Goal: Task Accomplishment & Management: Manage account settings

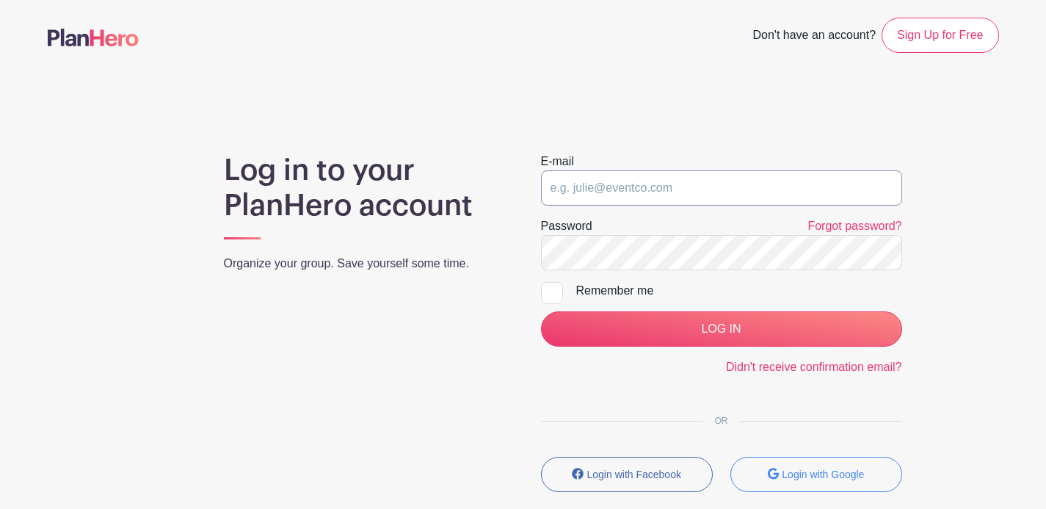
type input "[EMAIL_ADDRESS][PERSON_NAME][DOMAIN_NAME]"
click at [721, 329] on input "LOG IN" at bounding box center [721, 328] width 361 height 35
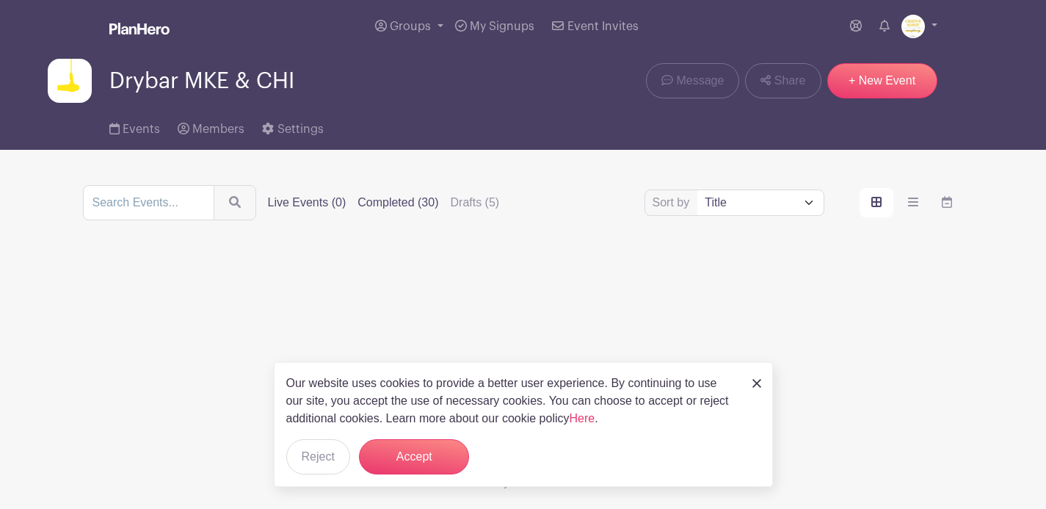
click at [415, 207] on label "Completed (30)" at bounding box center [398, 203] width 81 height 18
click at [0, 0] on input "Completed (30)" at bounding box center [0, 0] width 0 height 0
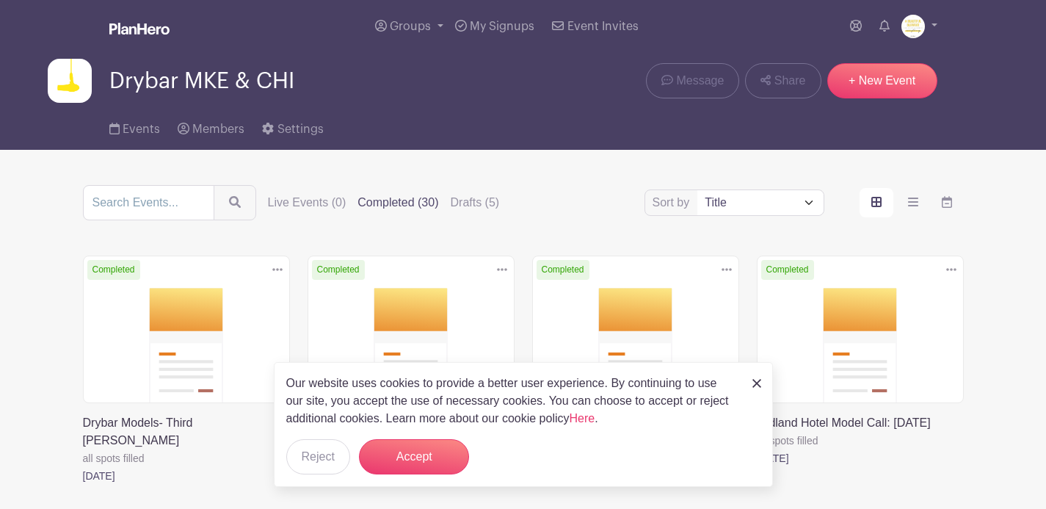
click at [755, 385] on img at bounding box center [756, 383] width 9 height 9
click at [758, 385] on img at bounding box center [756, 383] width 9 height 9
click at [758, 383] on img at bounding box center [756, 383] width 9 height 9
click at [376, 458] on button "Accept" at bounding box center [414, 456] width 110 height 35
click at [761, 384] on img at bounding box center [756, 383] width 9 height 9
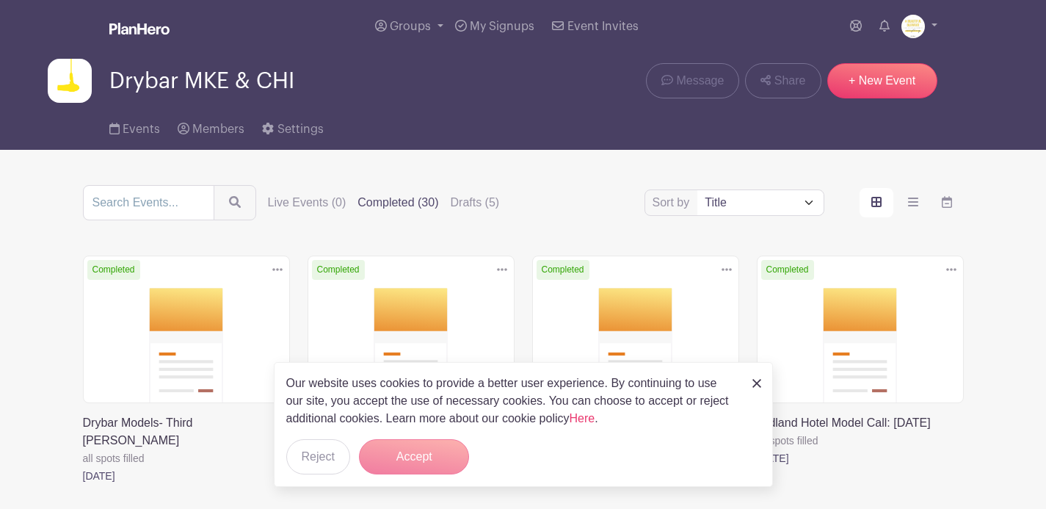
click at [761, 384] on img at bounding box center [756, 383] width 9 height 9
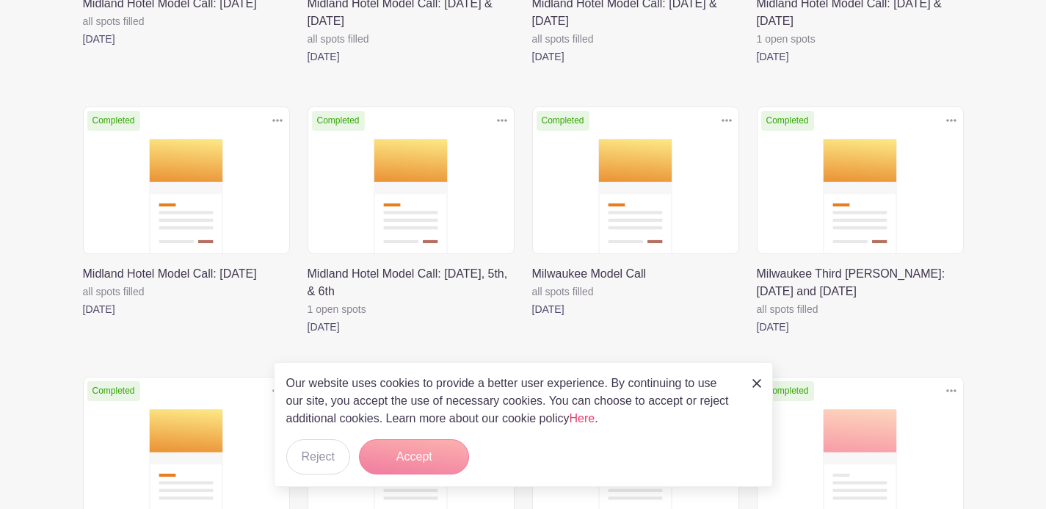
scroll to position [553, 0]
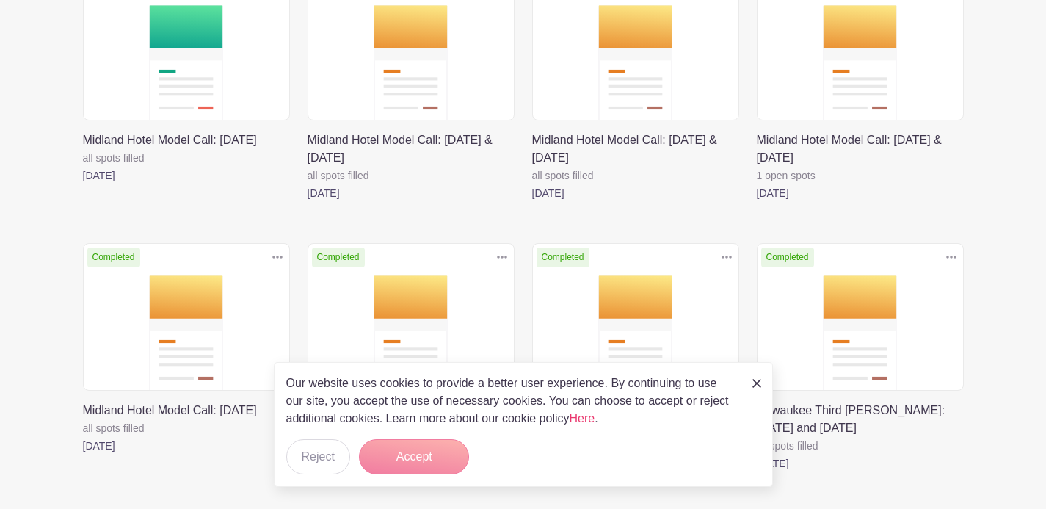
click at [308, 202] on link at bounding box center [308, 202] width 0 height 0
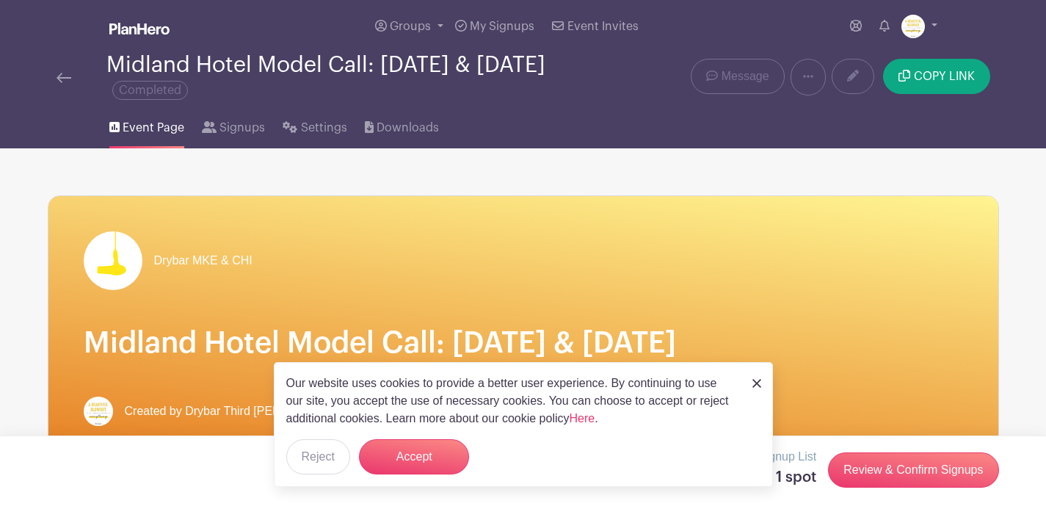
click at [758, 386] on img at bounding box center [756, 383] width 9 height 9
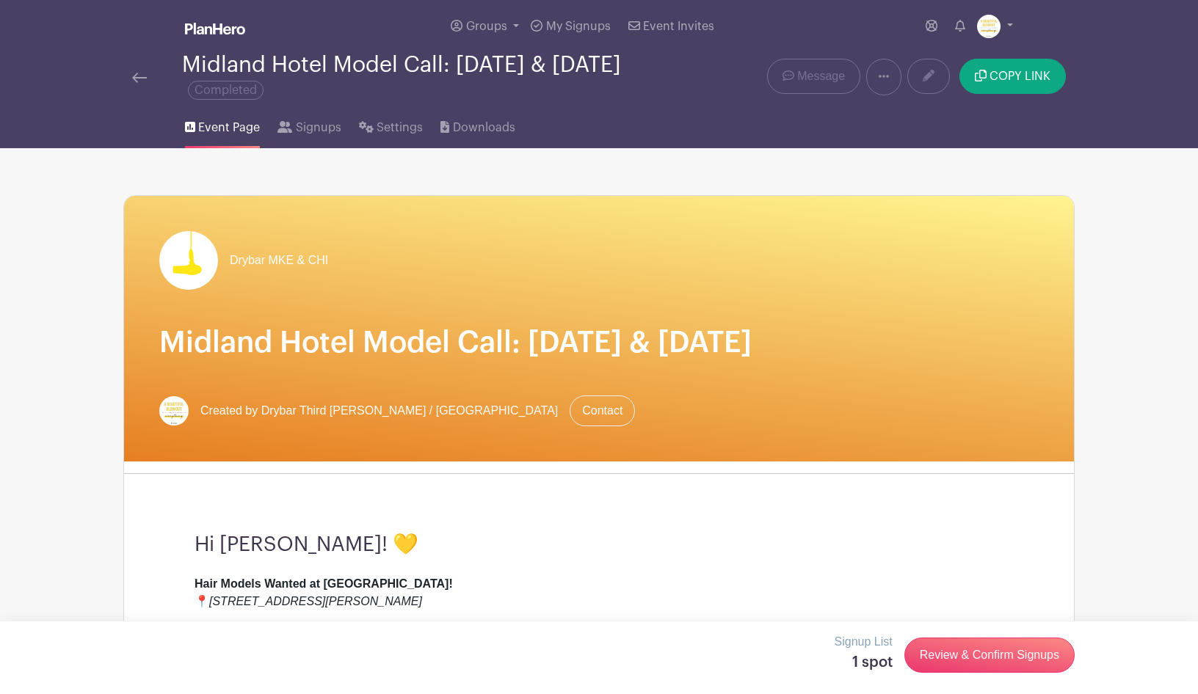
click at [893, 79] on link at bounding box center [883, 77] width 35 height 37
click at [907, 113] on link "Duplicate" at bounding box center [925, 115] width 116 height 23
click at [924, 123] on link "Duplicate" at bounding box center [925, 115] width 116 height 23
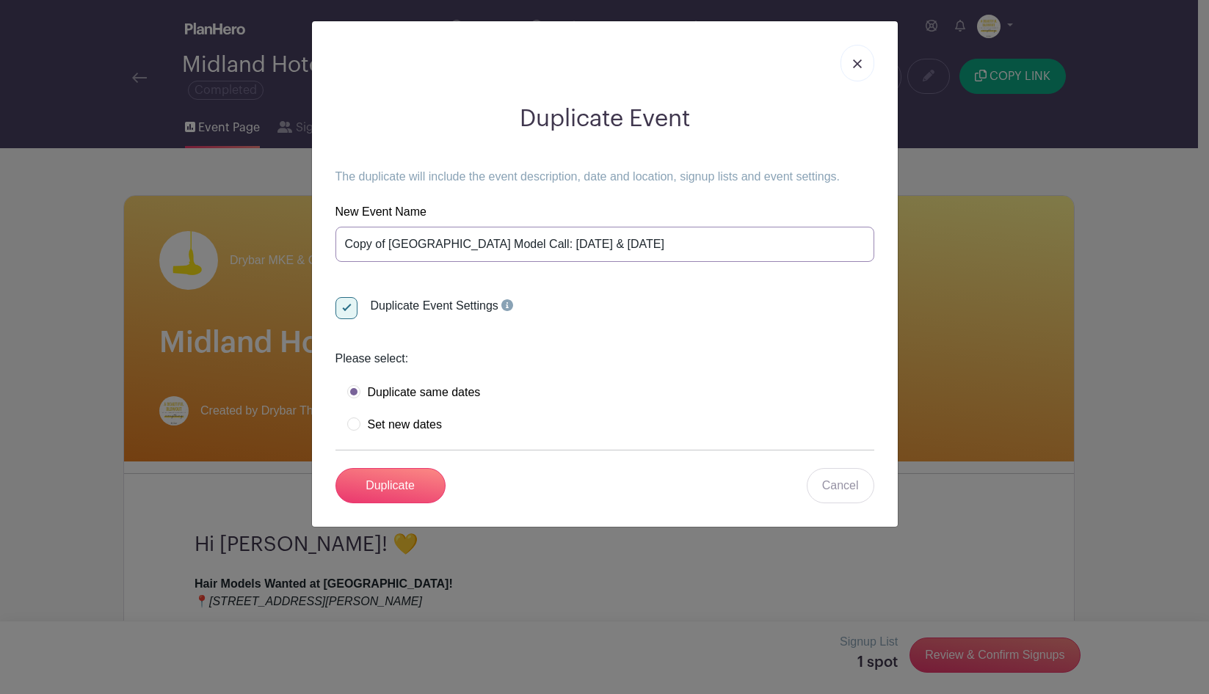
click at [580, 239] on input "Copy of Midland Hotel Model Call: July 27th & 28th" at bounding box center [604, 244] width 539 height 35
drag, startPoint x: 389, startPoint y: 243, endPoint x: 266, endPoint y: 250, distance: 123.5
click at [266, 250] on div "Duplicate Event The duplicate will include the event description, date and loca…" at bounding box center [604, 347] width 1209 height 694
click at [609, 250] on input "Midland Hotel Model Call: July 27th & 28th" at bounding box center [604, 244] width 539 height 35
drag, startPoint x: 606, startPoint y: 247, endPoint x: 483, endPoint y: 250, distance: 122.6
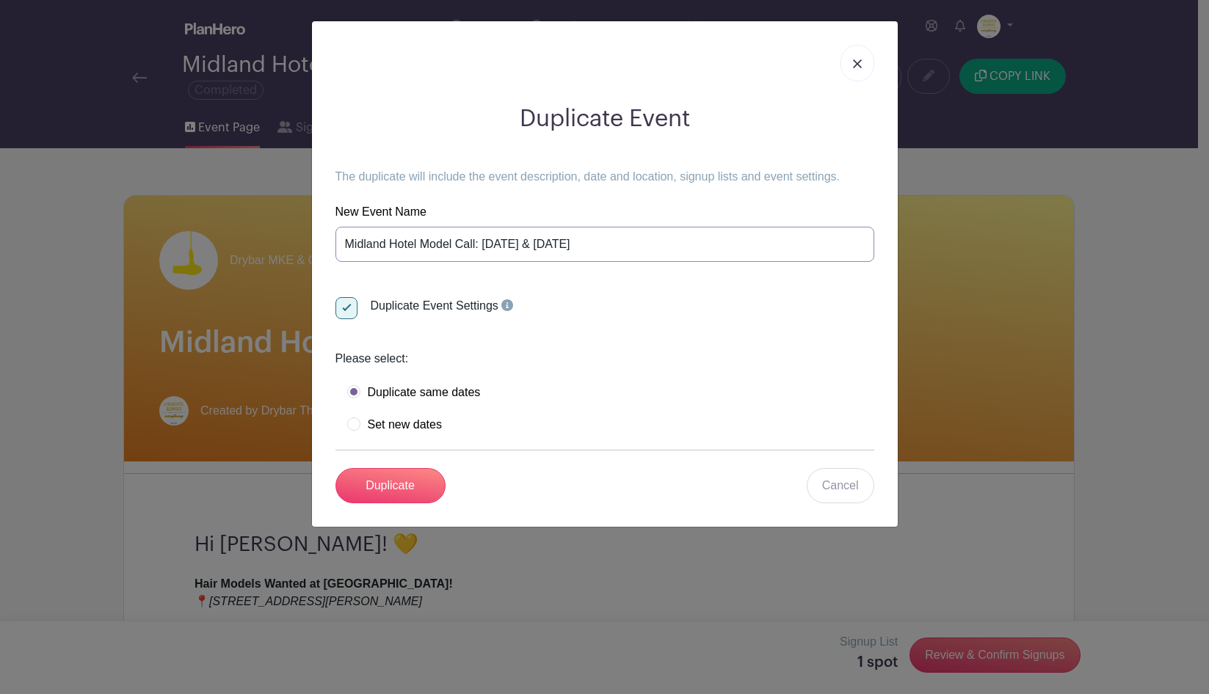
click at [483, 250] on input "Midland Hotel Model Call: July 27th & 28th" at bounding box center [604, 244] width 539 height 35
type input "Midland Hotel Model Call: [DATE], & 16"
click at [406, 422] on label "Set new dates" at bounding box center [394, 425] width 95 height 15
radio input "true"
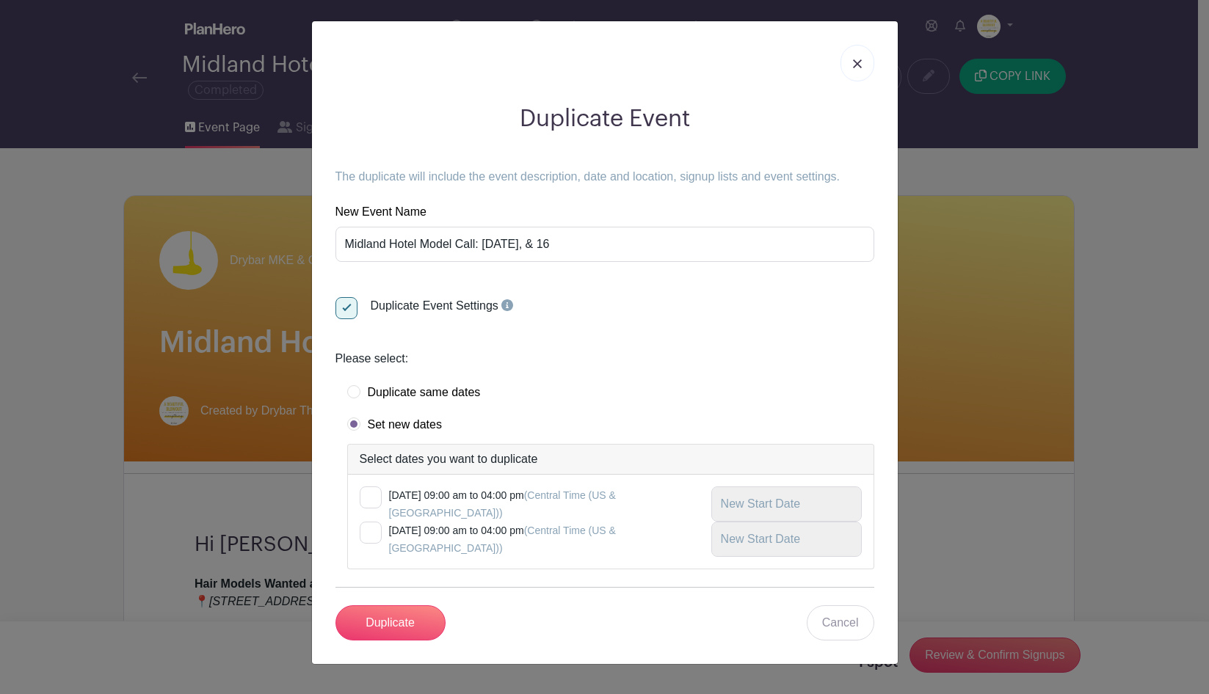
click at [380, 501] on div at bounding box center [371, 498] width 22 height 22
click at [369, 496] on input "checkbox" at bounding box center [365, 492] width 10 height 10
checkbox input "true"
click at [384, 508] on div "Monday, July 28, 2025 at 09:00 am to 04:00 pm (Central Time (US & Canada))" at bounding box center [611, 539] width 502 height 35
click at [369, 508] on div at bounding box center [371, 533] width 22 height 22
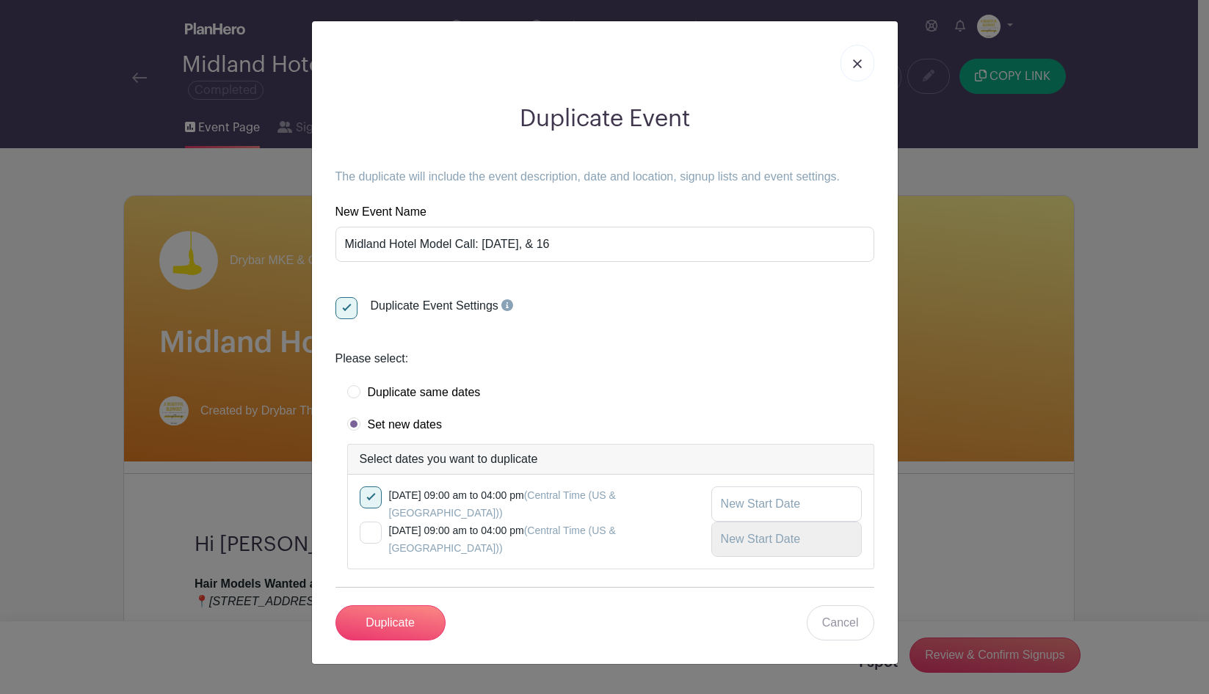
click at [369, 508] on input "checkbox" at bounding box center [365, 527] width 10 height 10
checkbox input "true"
click at [794, 508] on input "text" at bounding box center [786, 504] width 150 height 35
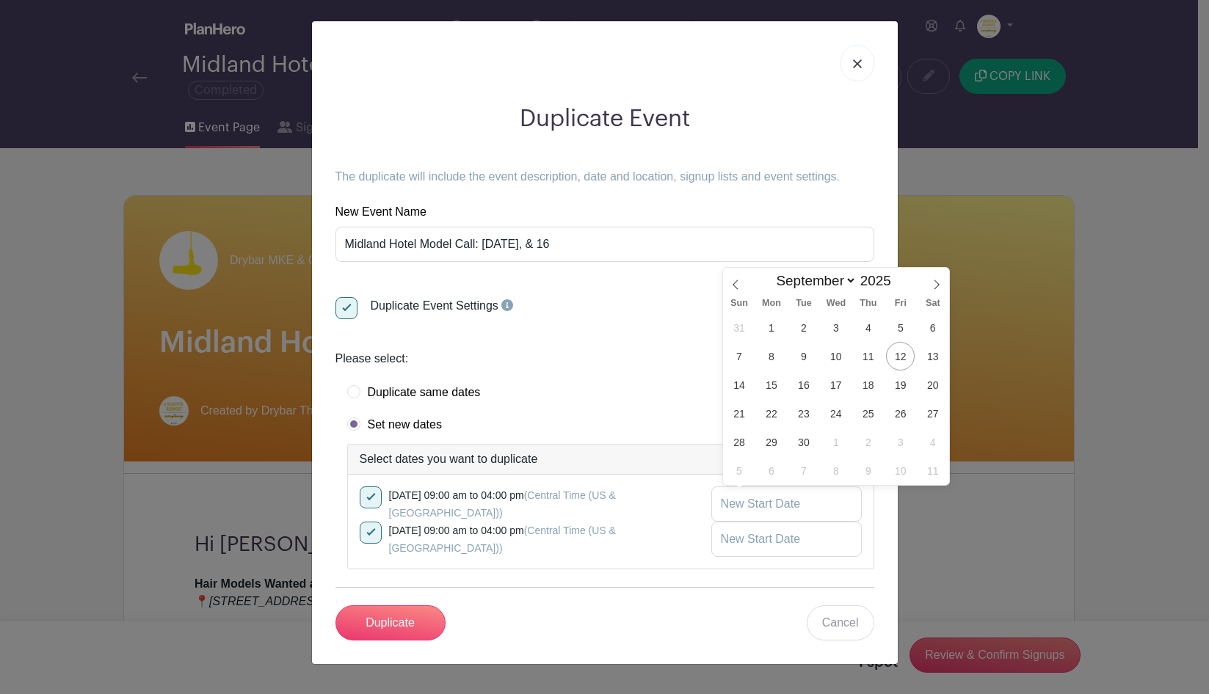
click at [733, 377] on span "14" at bounding box center [739, 385] width 29 height 29
type input "Sep 14 2025"
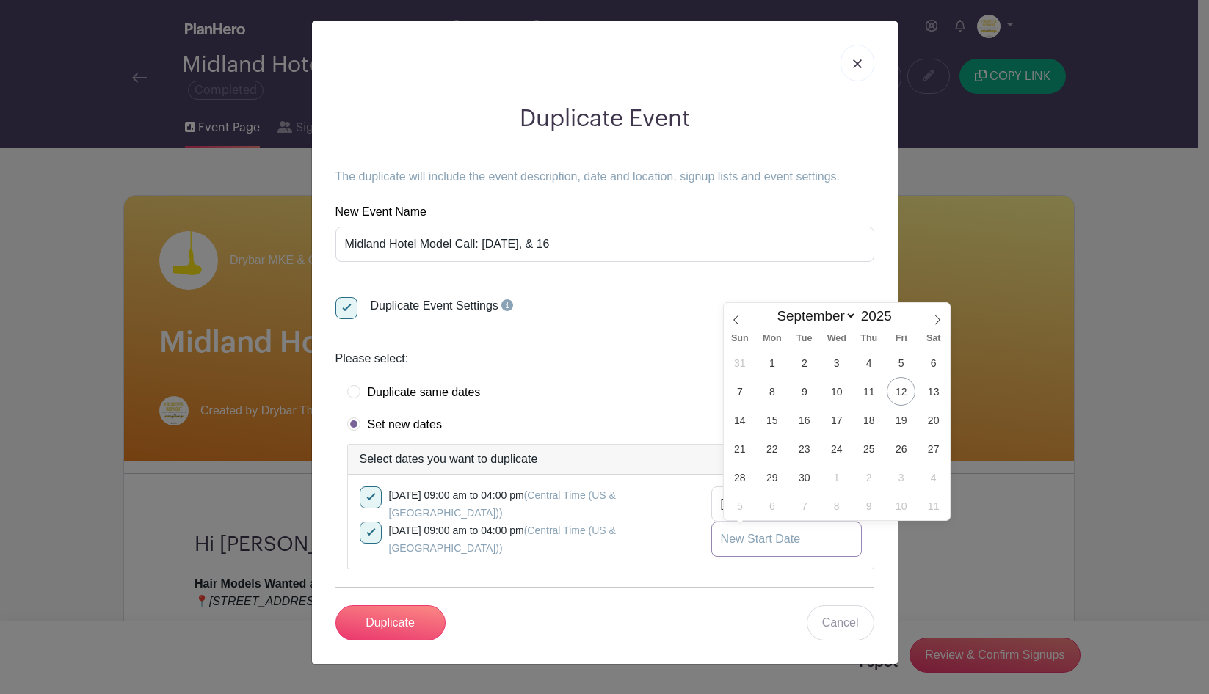
click at [745, 508] on input "text" at bounding box center [786, 539] width 150 height 35
click at [770, 423] on span "15" at bounding box center [772, 420] width 29 height 29
type input "Sep 15 2025"
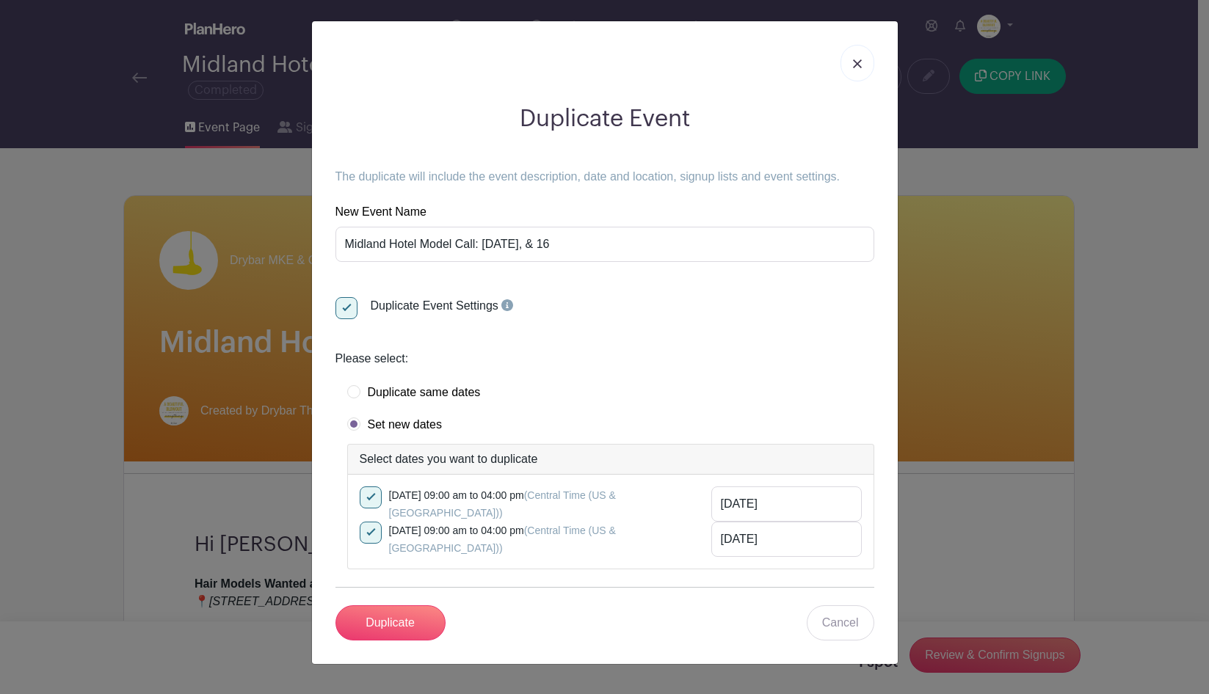
click at [619, 394] on div "Duplicate same dates" at bounding box center [610, 392] width 527 height 15
click at [424, 508] on input "Duplicate" at bounding box center [390, 623] width 110 height 35
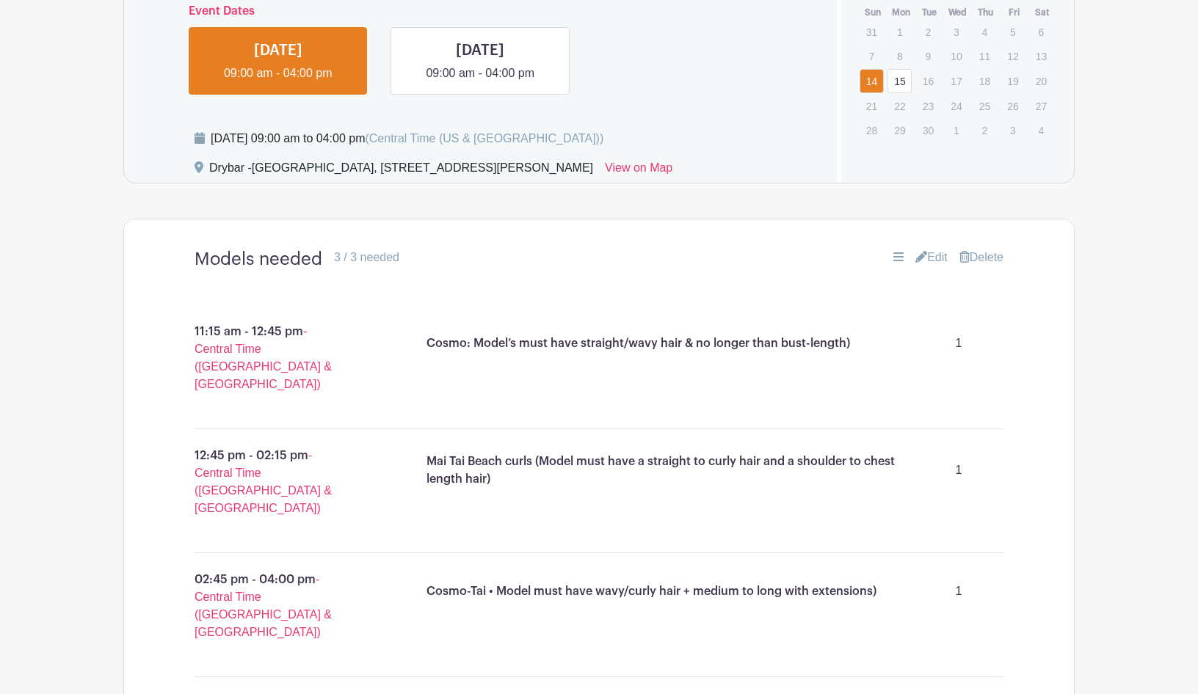
scroll to position [1166, 0]
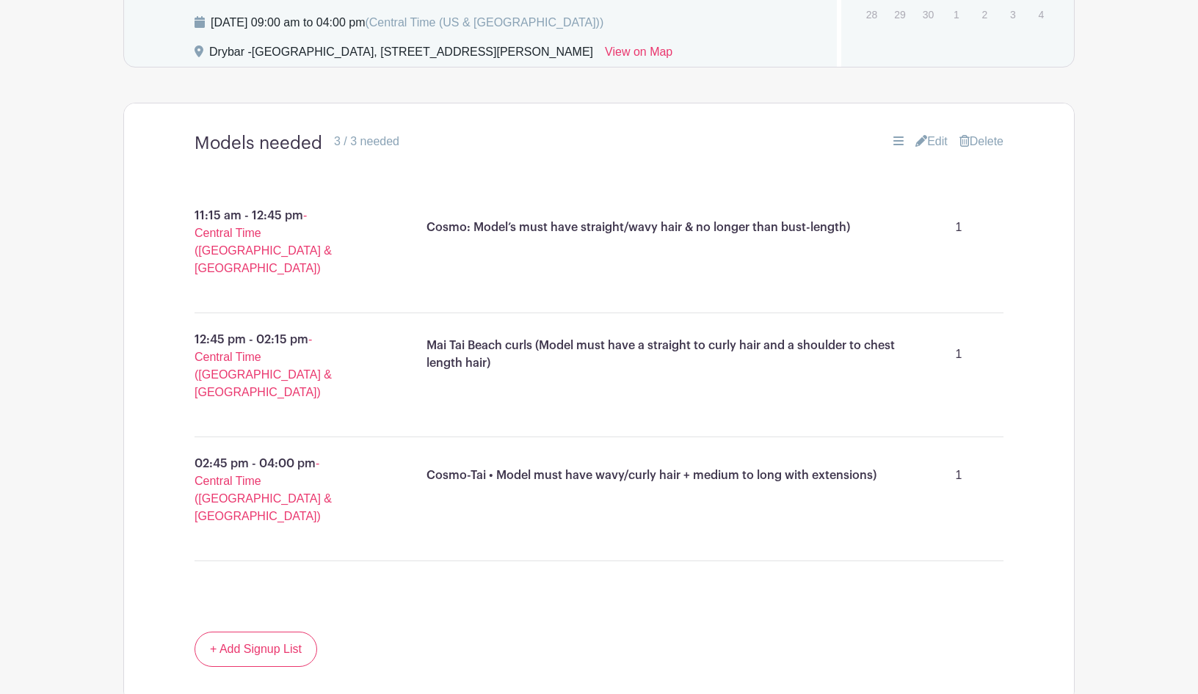
click at [919, 147] on icon at bounding box center [921, 141] width 12 height 12
click at [916, 147] on icon at bounding box center [921, 141] width 12 height 12
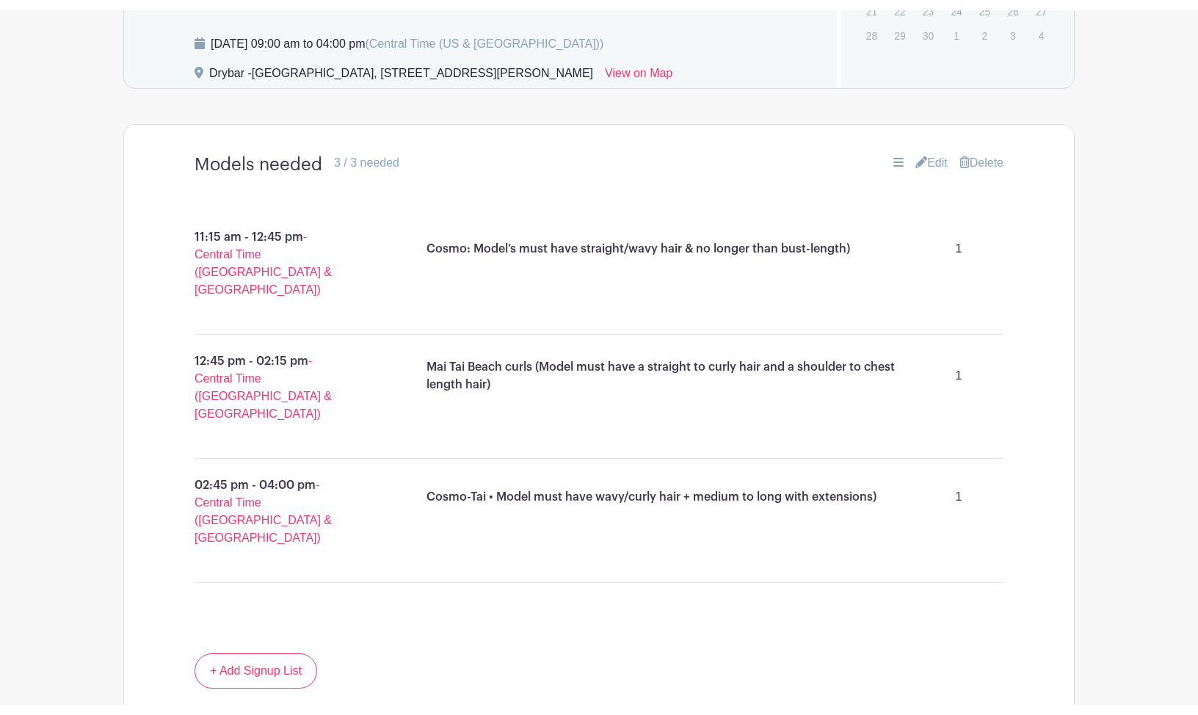
scroll to position [1283, 0]
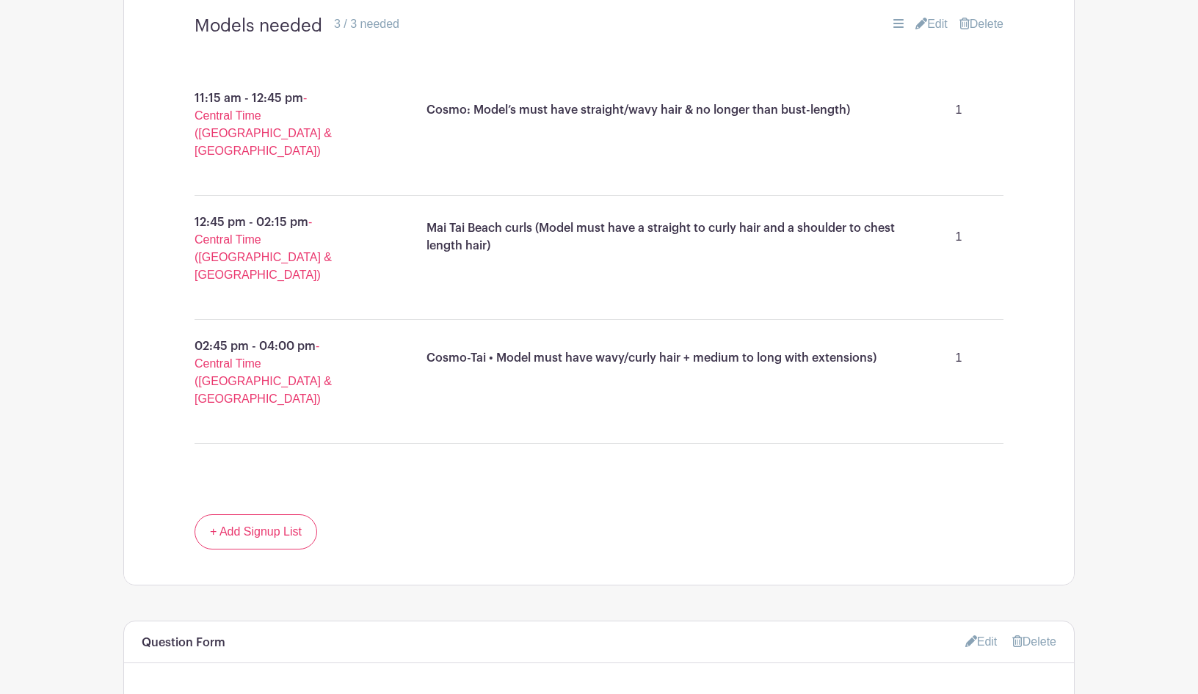
click at [915, 29] on icon at bounding box center [921, 24] width 12 height 12
click at [929, 33] on link "Edit" at bounding box center [931, 24] width 32 height 18
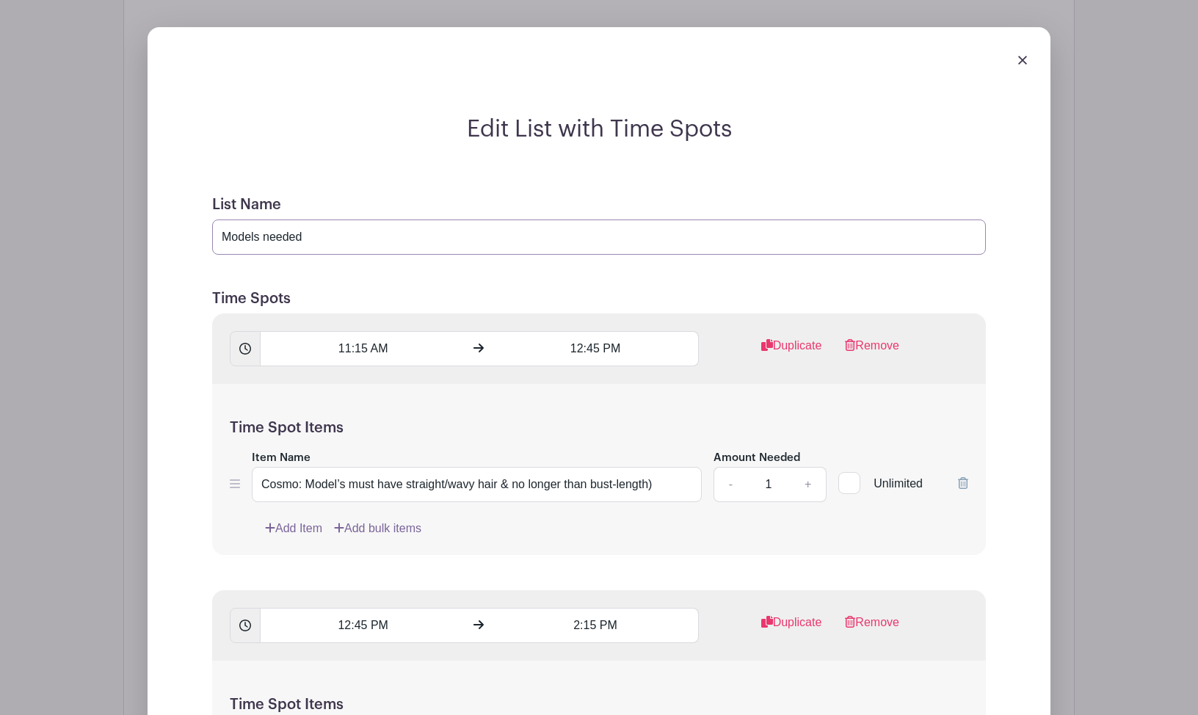
click at [370, 253] on input "Models needed" at bounding box center [599, 236] width 774 height 35
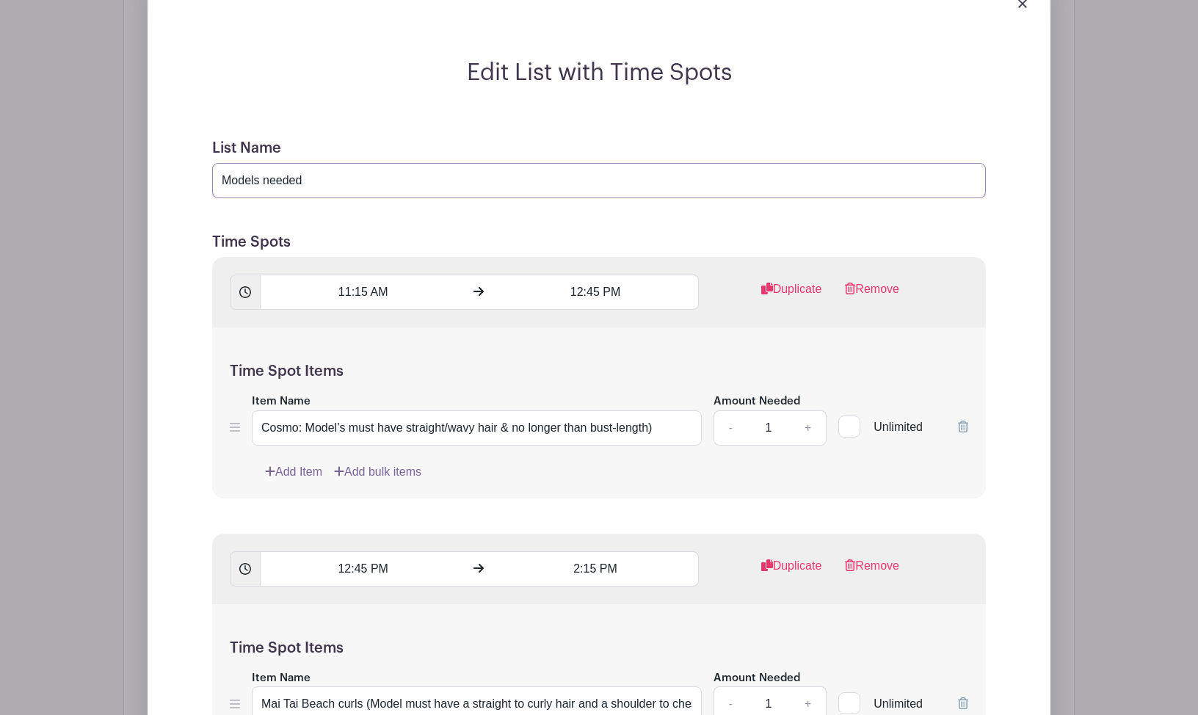
scroll to position [1440, 0]
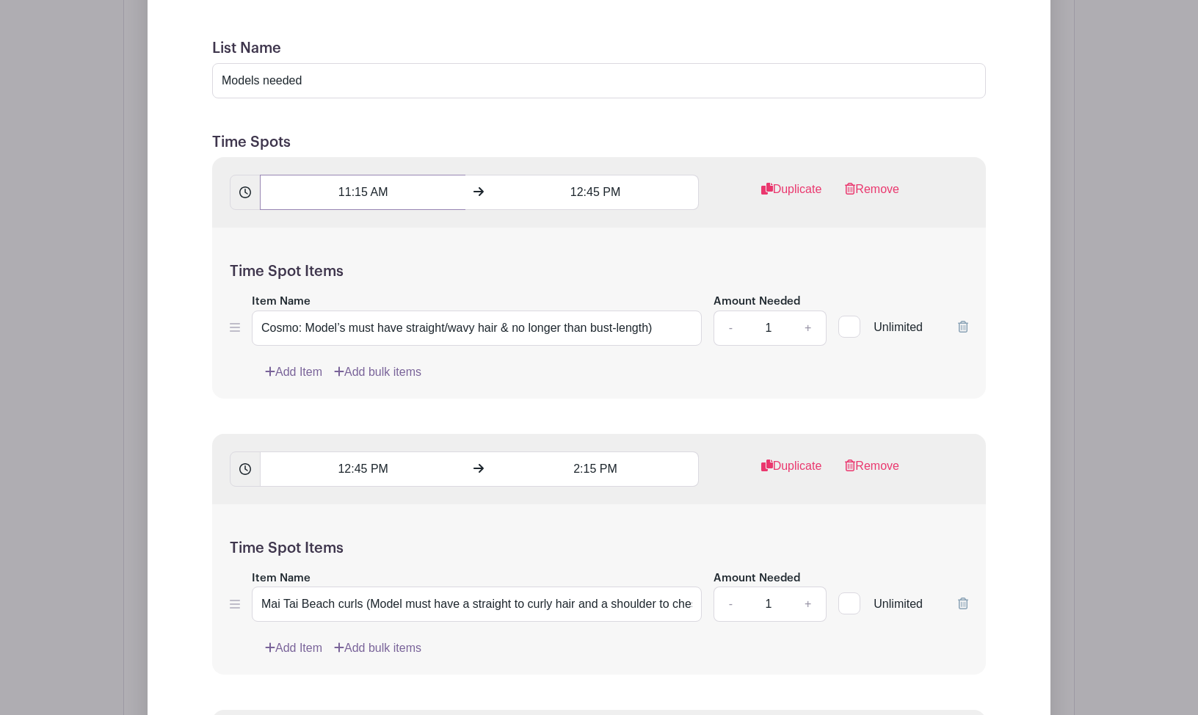
click at [346, 210] on input "11:15 AM" at bounding box center [363, 192] width 206 height 35
click at [280, 266] on div "11" at bounding box center [287, 270] width 48 height 28
click at [393, 307] on div "10" at bounding box center [395, 302] width 49 height 28
click at [364, 209] on input "10:15 AM" at bounding box center [363, 192] width 206 height 35
click at [369, 206] on input "10:15 AM" at bounding box center [363, 192] width 206 height 35
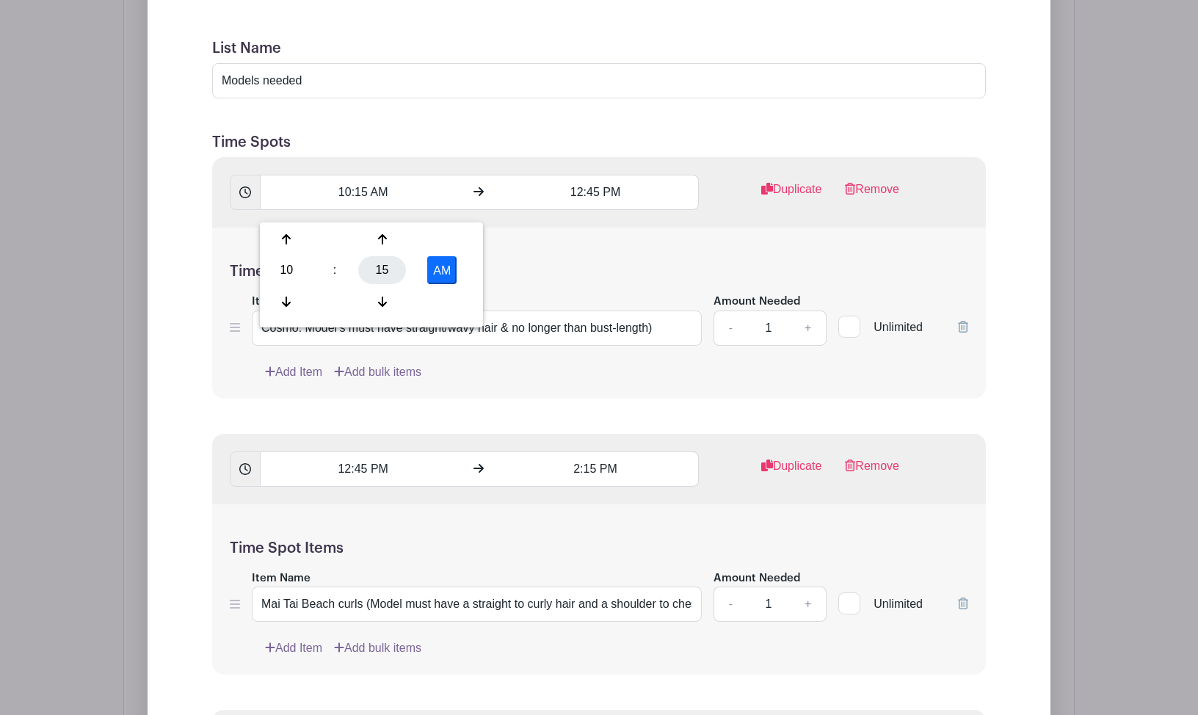
click at [387, 272] on div "15" at bounding box center [382, 270] width 48 height 28
click at [402, 268] on div "30" at bounding box center [395, 270] width 49 height 28
type input "10:30 AM"
click at [592, 204] on input "12:45 PM" at bounding box center [596, 192] width 206 height 35
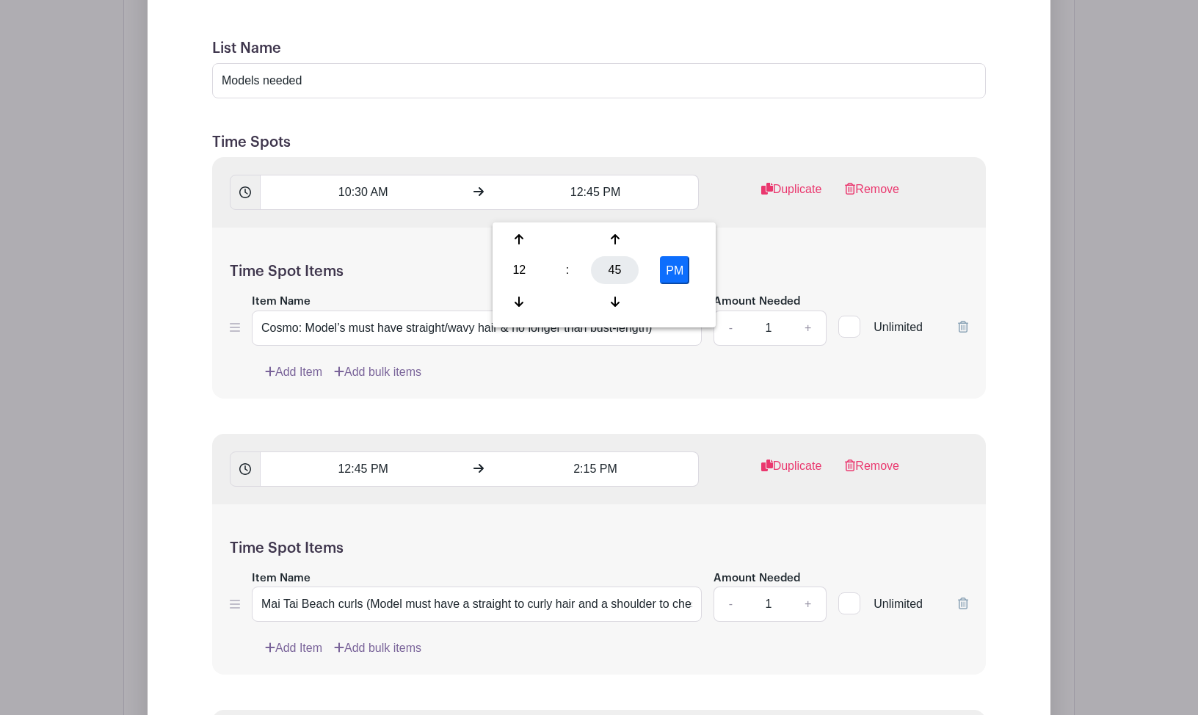
click at [603, 276] on div "45" at bounding box center [615, 270] width 48 height 28
click at [518, 246] on div "00" at bounding box center [520, 239] width 49 height 28
type input "12:00 PM"
click at [427, 242] on div "Time Spot Items Item Name Cosmo: Model’s must have straight/wavy hair & no long…" at bounding box center [599, 313] width 774 height 171
click at [365, 339] on input "Cosmo: Model’s must have straight/wavy hair & no longer than bust-length)" at bounding box center [477, 328] width 450 height 35
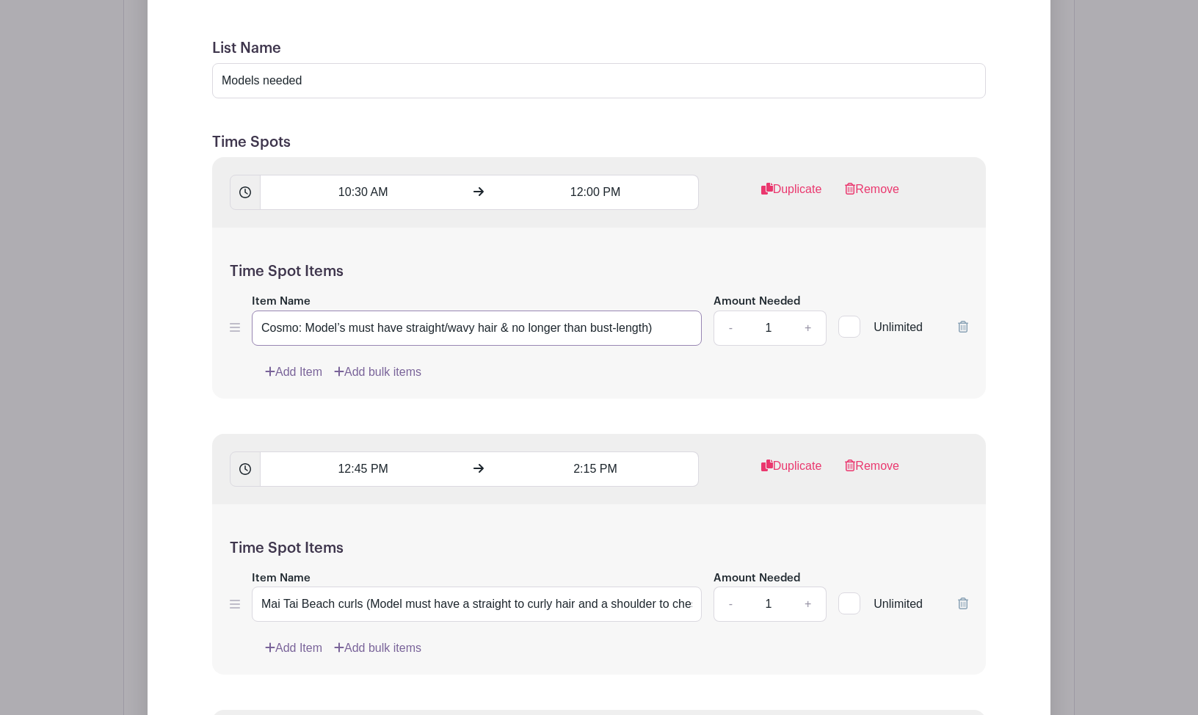
click at [365, 339] on input "Cosmo: Model’s must have straight/wavy hair & no longer than bust-length)" at bounding box center [477, 328] width 450 height 35
paste input "Cosmo (hot tool): Model’s must have straight/wavy hair & no longer than bust-le…"
type input "Cosmo (hot tool): Model’s must have straight/wavy hair & no longer than bust-le…"
click at [435, 443] on form "List Name Models needed Time Spots 10:30 AM 12:00 PM Duplicate Remove Time Spot…" at bounding box center [599, 726] width 809 height 1409
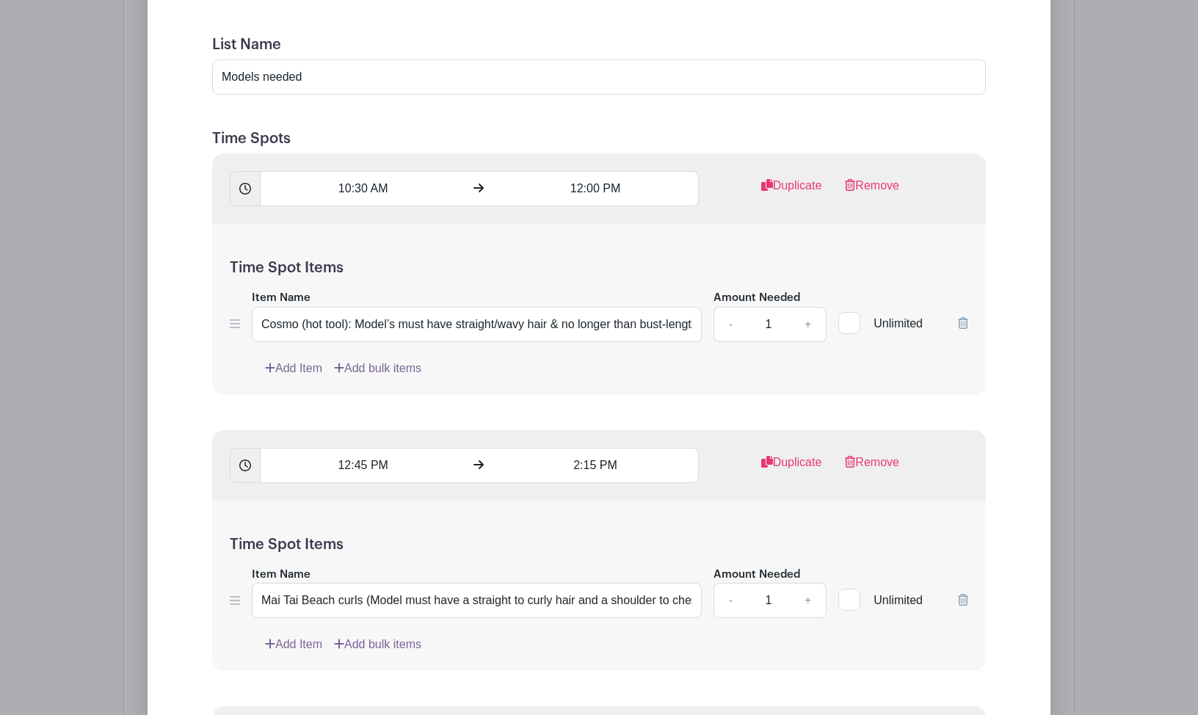
scroll to position [1514, 0]
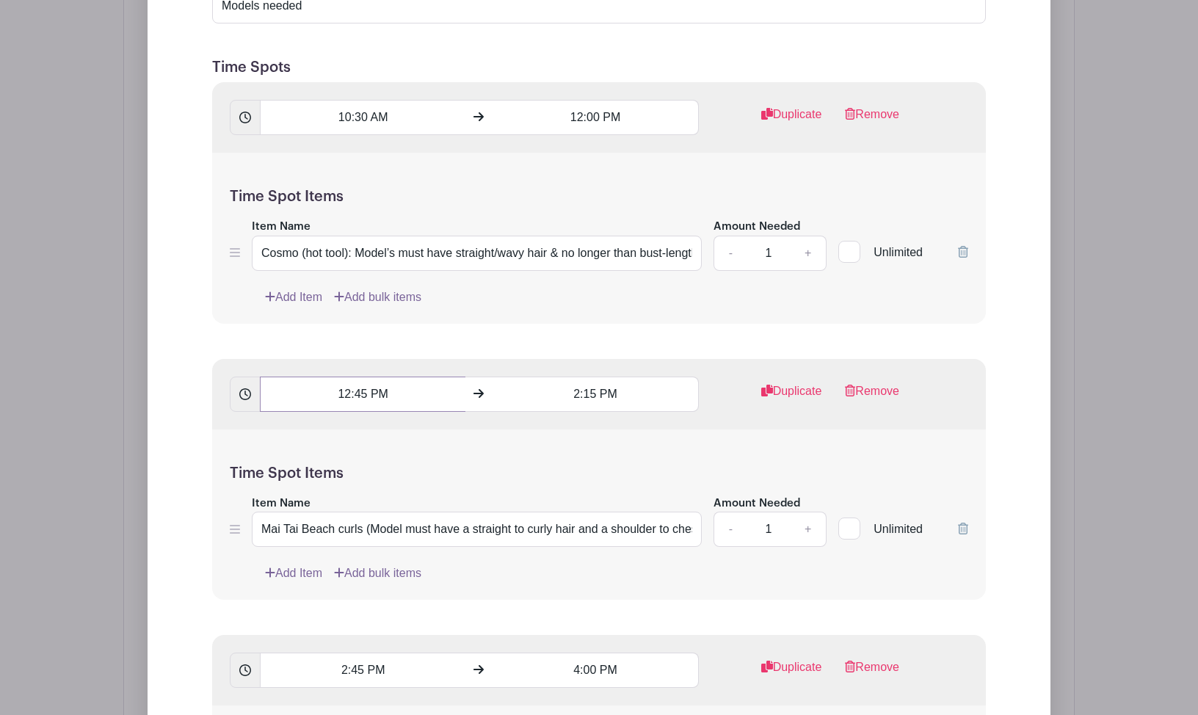
click at [358, 411] on input "12:45 PM" at bounding box center [363, 394] width 206 height 35
click at [374, 472] on div "45" at bounding box center [382, 472] width 48 height 28
drag, startPoint x: 390, startPoint y: 472, endPoint x: 443, endPoint y: 446, distance: 58.8
click at [390, 472] on div "30" at bounding box center [395, 472] width 49 height 28
type input "12:30 PM"
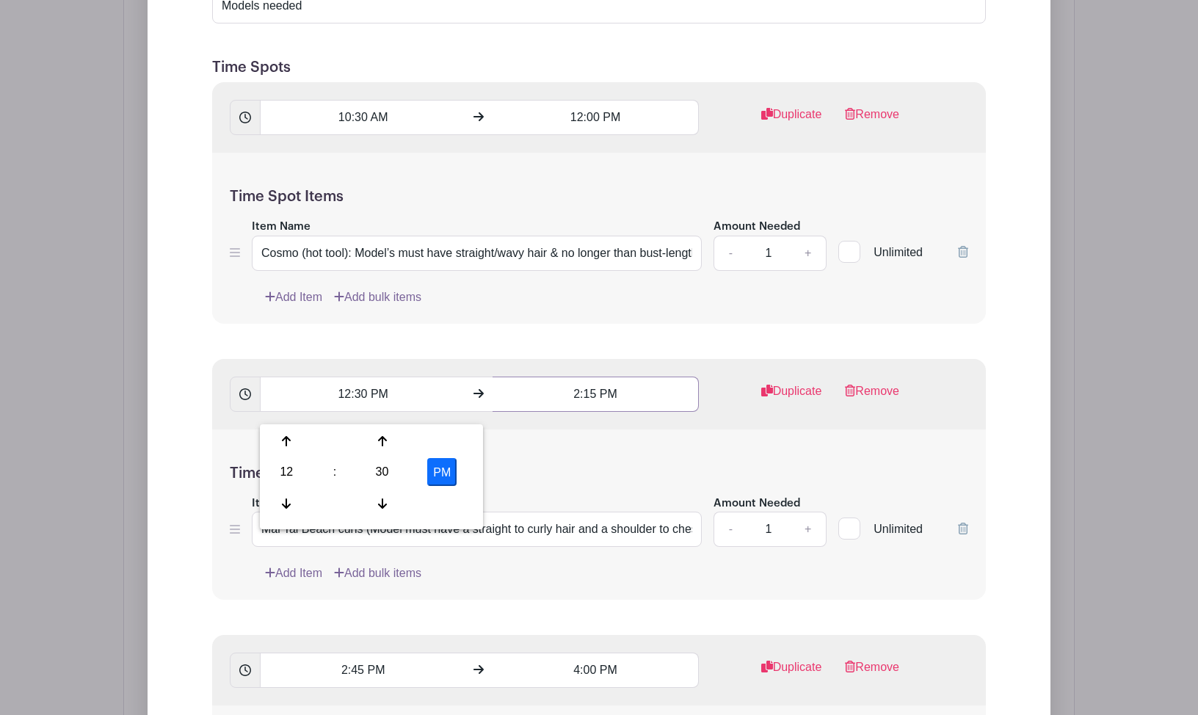
click at [538, 402] on input "2:15 PM" at bounding box center [596, 394] width 206 height 35
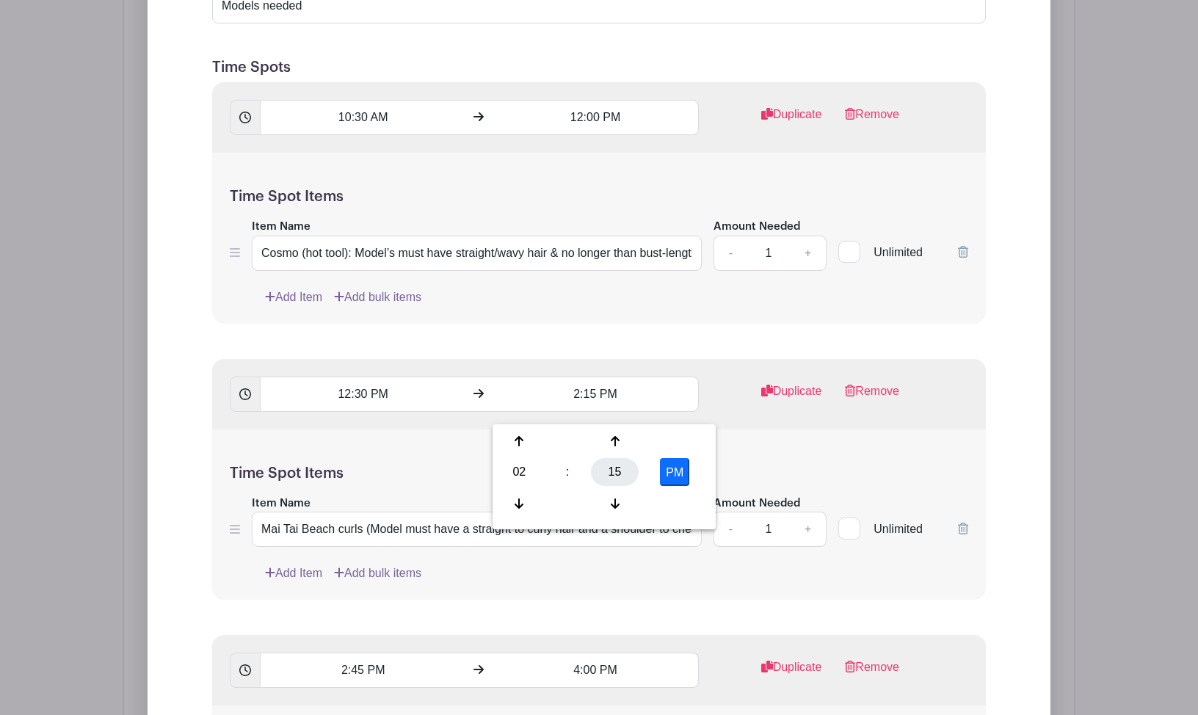
click at [596, 471] on div "15" at bounding box center [615, 472] width 48 height 28
click at [527, 446] on div "00" at bounding box center [520, 441] width 49 height 28
type input "2:00 PM"
click at [408, 460] on div "Time Spot Items Item Name Mai Tai Beach curls (Model must have a straight to cu…" at bounding box center [599, 514] width 774 height 171
click at [402, 508] on input "Mai Tai Beach curls (Model must have a straight to curly hair and a shoulder to…" at bounding box center [477, 529] width 450 height 35
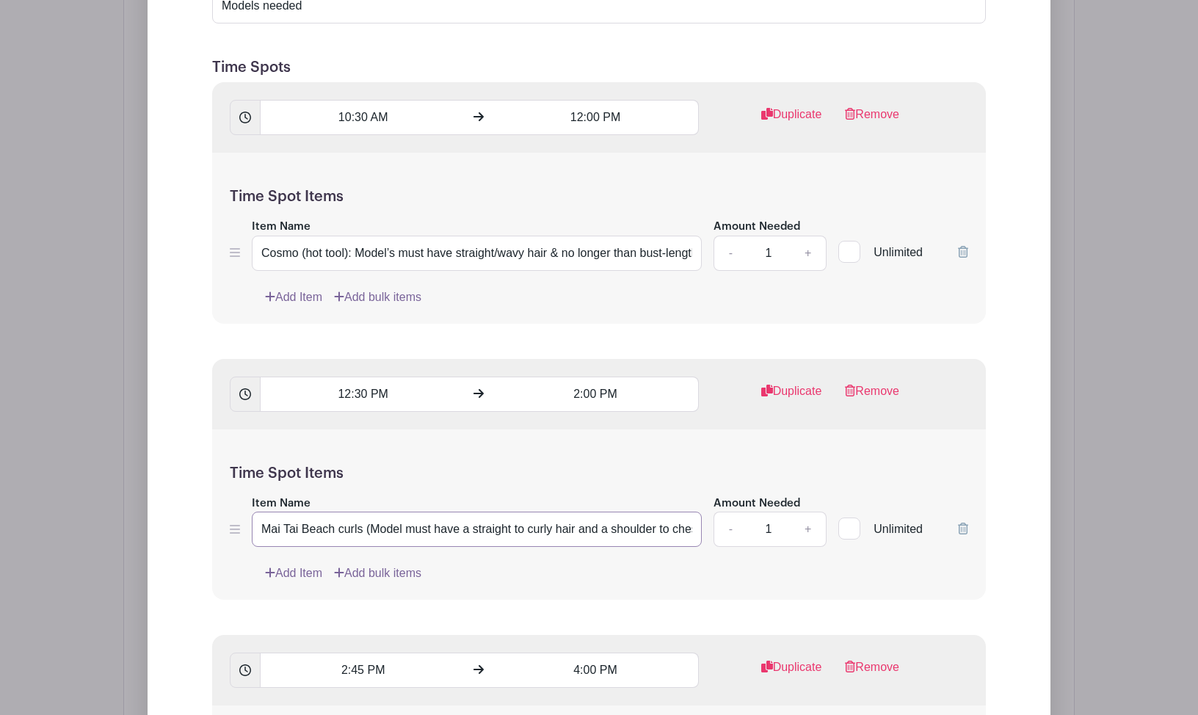
click at [402, 508] on input "Mai Tai Beach curls (Model must have a straight to curly hair and a shoulder to…" at bounding box center [477, 529] width 450 height 35
paste input "Mai Tai Beach curls (Model must have a straight to curly hair and a shoulder to…"
type input "Mai Tai Beach curls (Model must have a straight to curly hair and a shoulder to…"
click at [440, 476] on div "Time Spot Items Item Name Mai Tai Beach curls (Model must have a straight to cu…" at bounding box center [599, 514] width 774 height 171
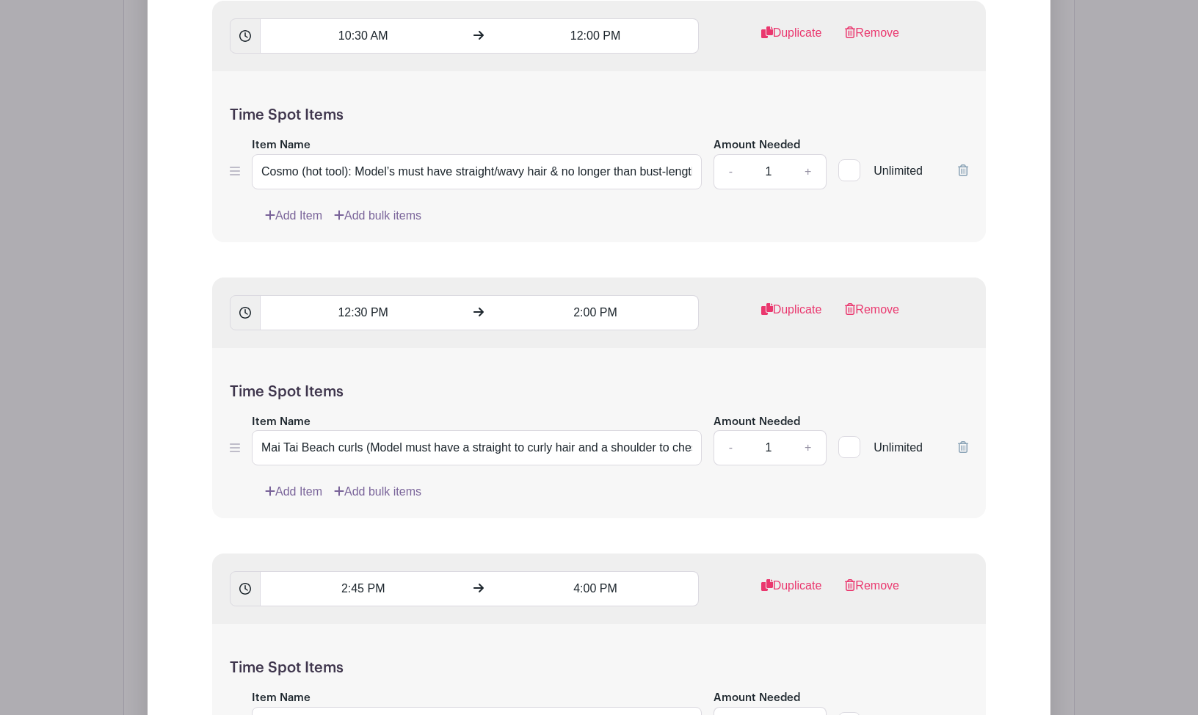
scroll to position [1765, 0]
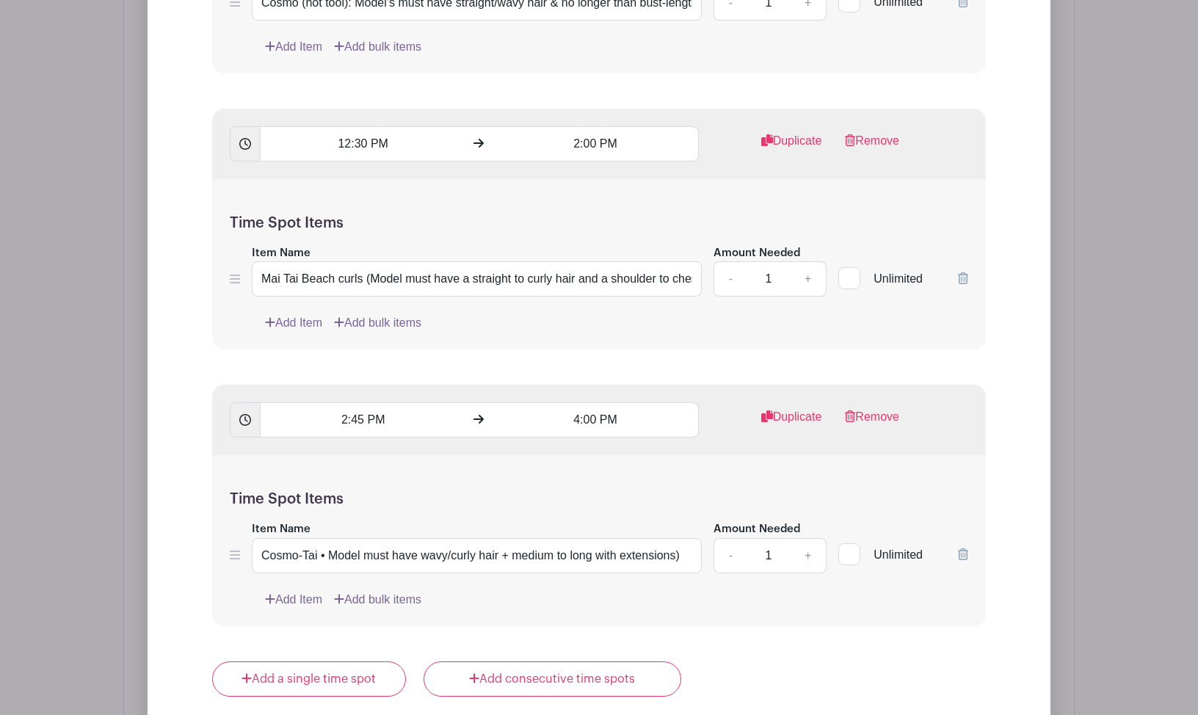
click at [264, 378] on form "List Name Models needed Time Spots 10:30 AM 12:00 PM Duplicate Remove Time Spot…" at bounding box center [599, 401] width 809 height 1409
click at [866, 428] on link "Remove" at bounding box center [872, 422] width 54 height 29
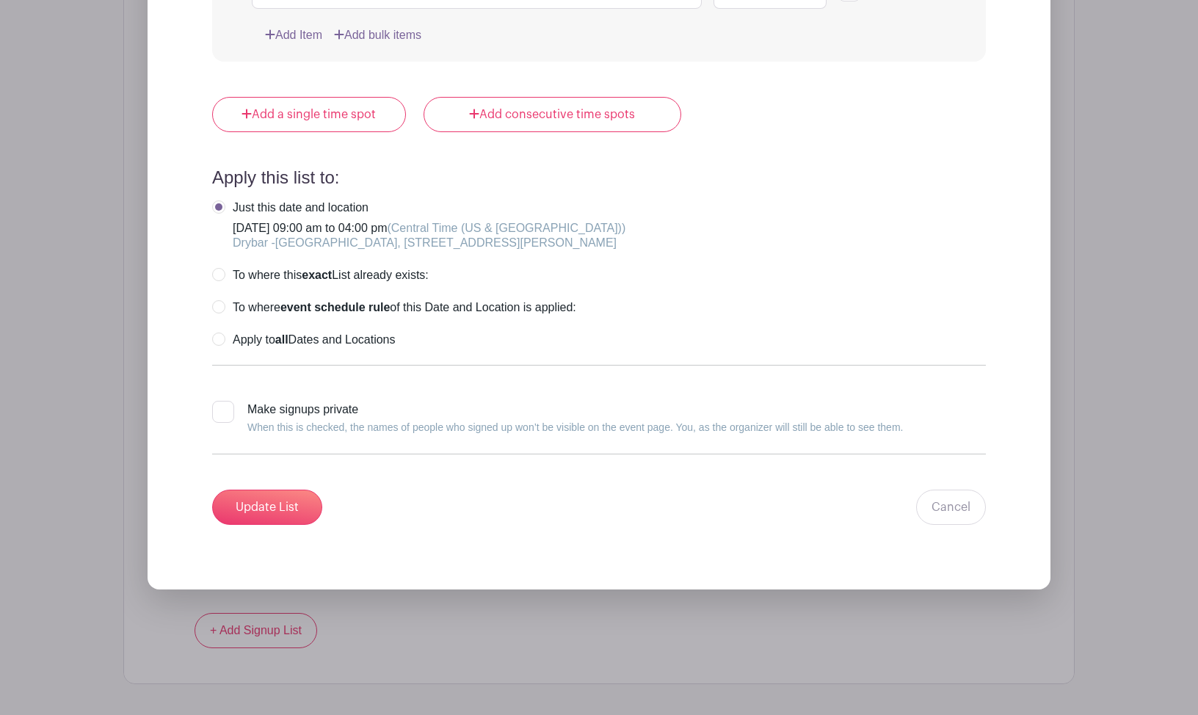
scroll to position [2250, 0]
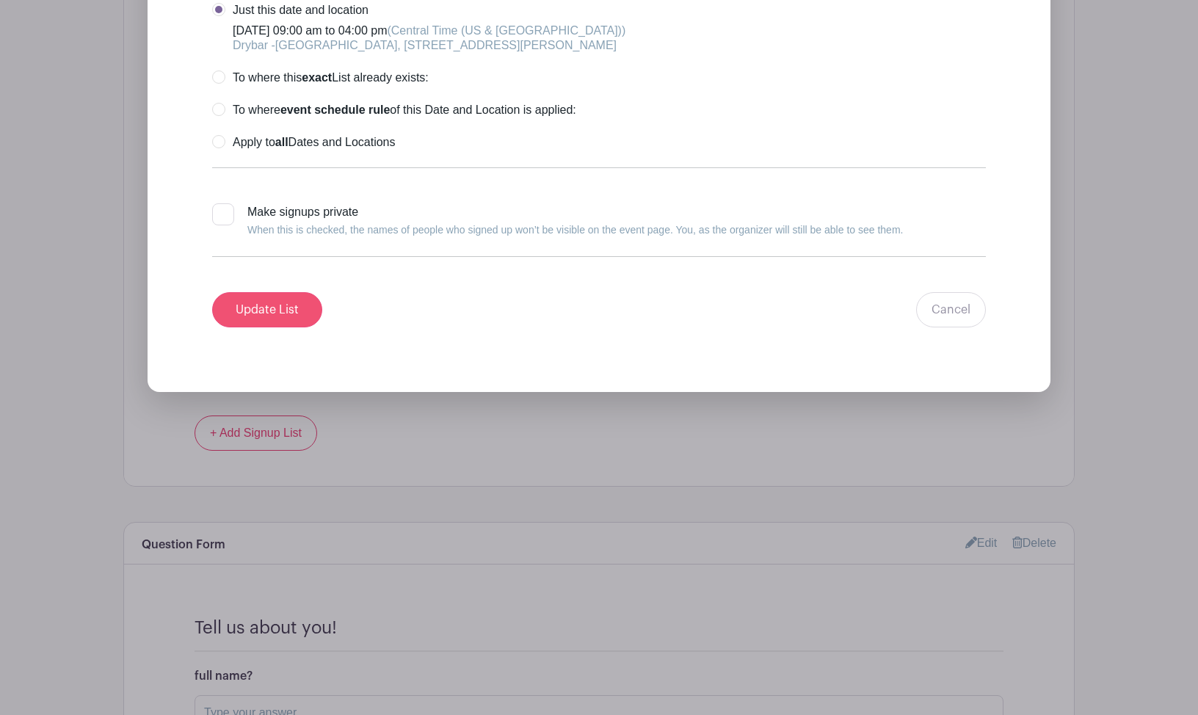
click at [281, 327] on input "Update List" at bounding box center [267, 309] width 110 height 35
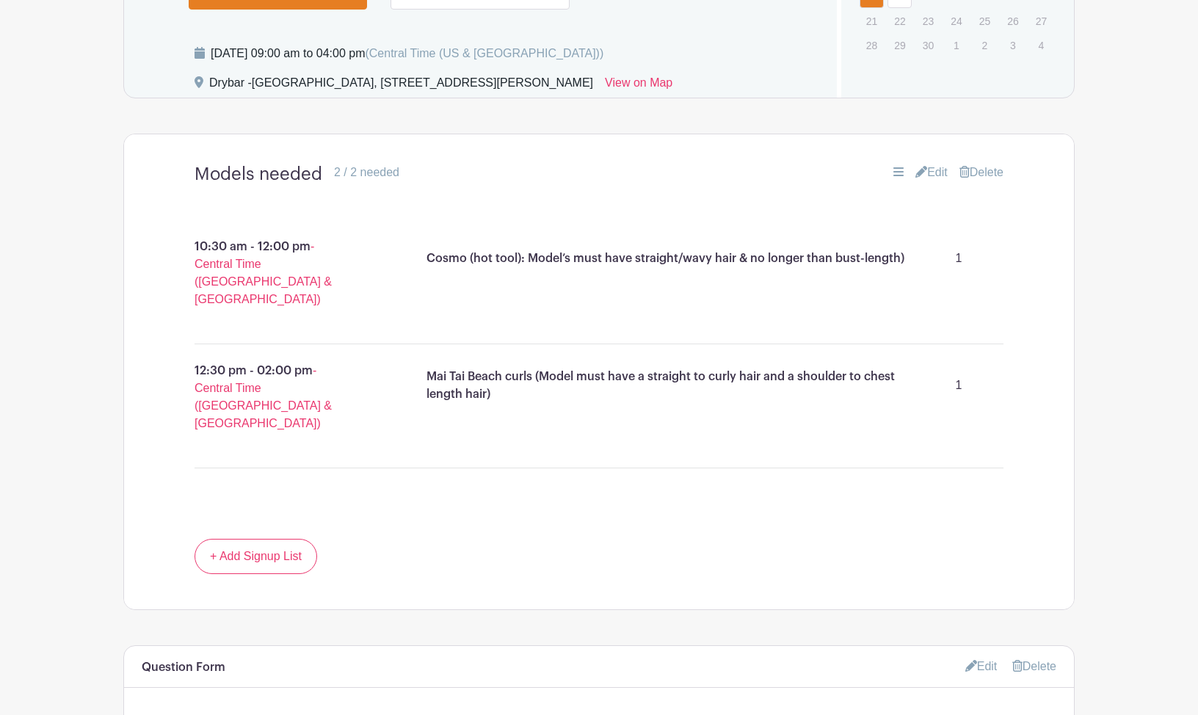
scroll to position [1059, 0]
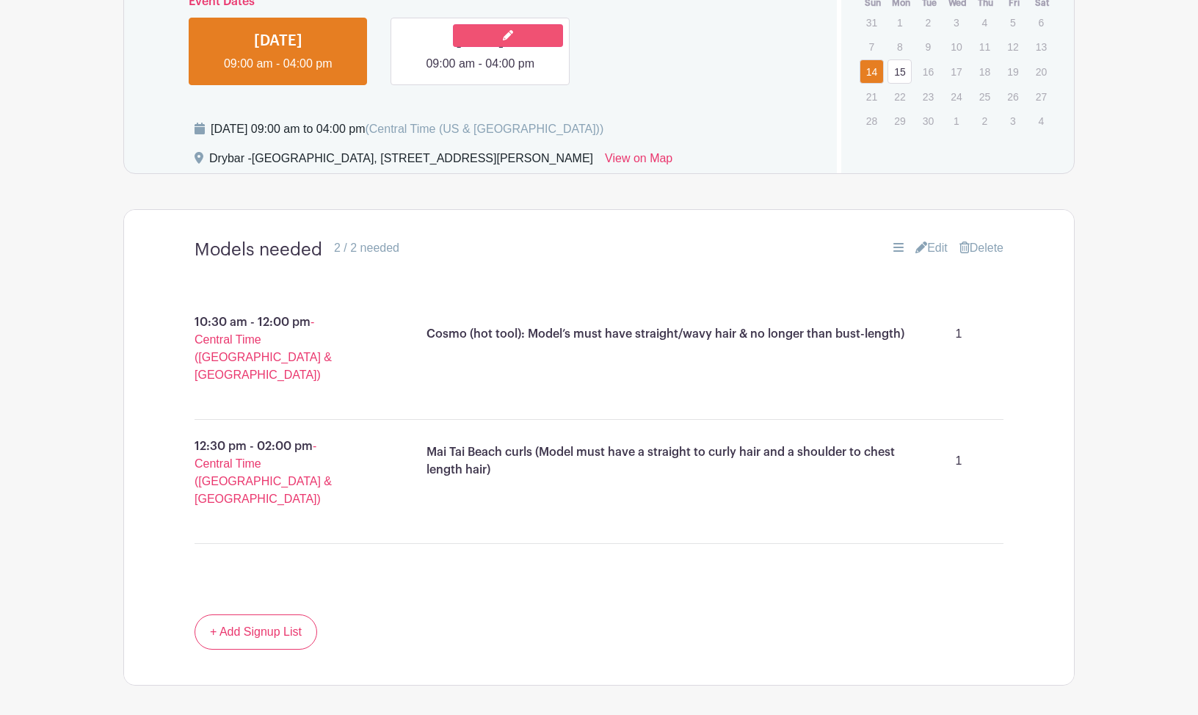
click at [510, 40] on icon at bounding box center [508, 35] width 10 height 10
click at [496, 47] on link at bounding box center [508, 35] width 110 height 23
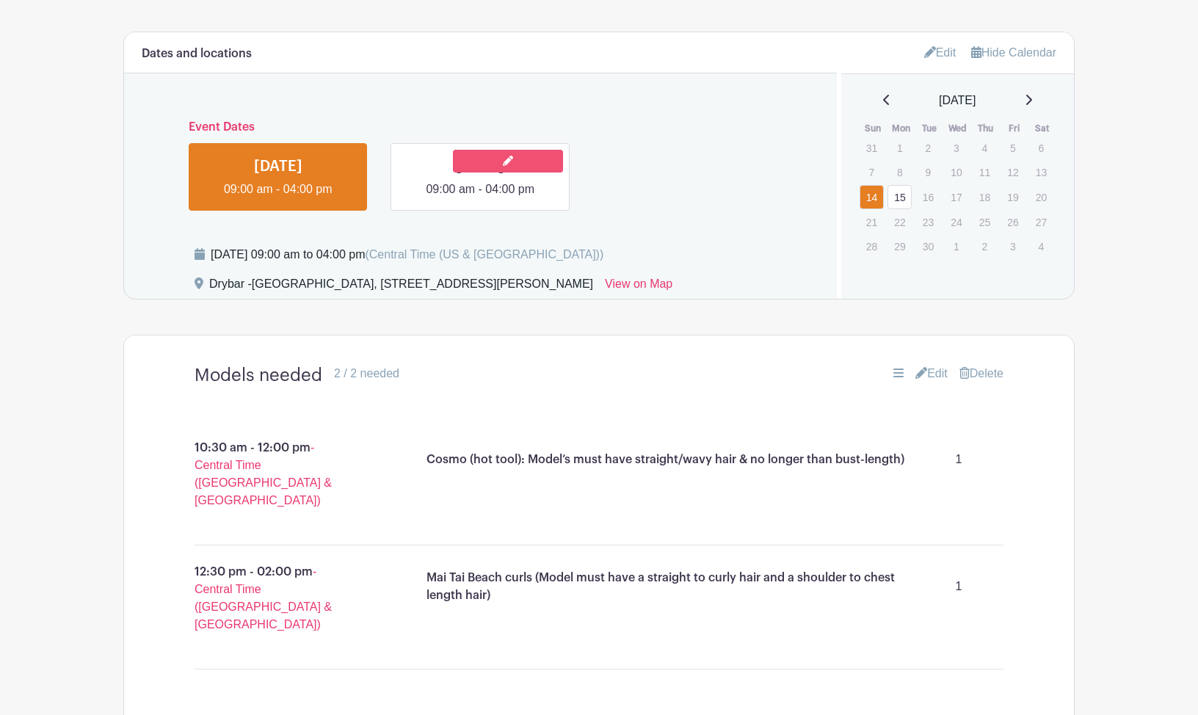
click at [459, 173] on link at bounding box center [508, 161] width 110 height 23
click at [480, 198] on link at bounding box center [480, 198] width 0 height 0
click at [512, 166] on icon at bounding box center [508, 161] width 10 height 10
click at [517, 173] on link at bounding box center [508, 161] width 110 height 23
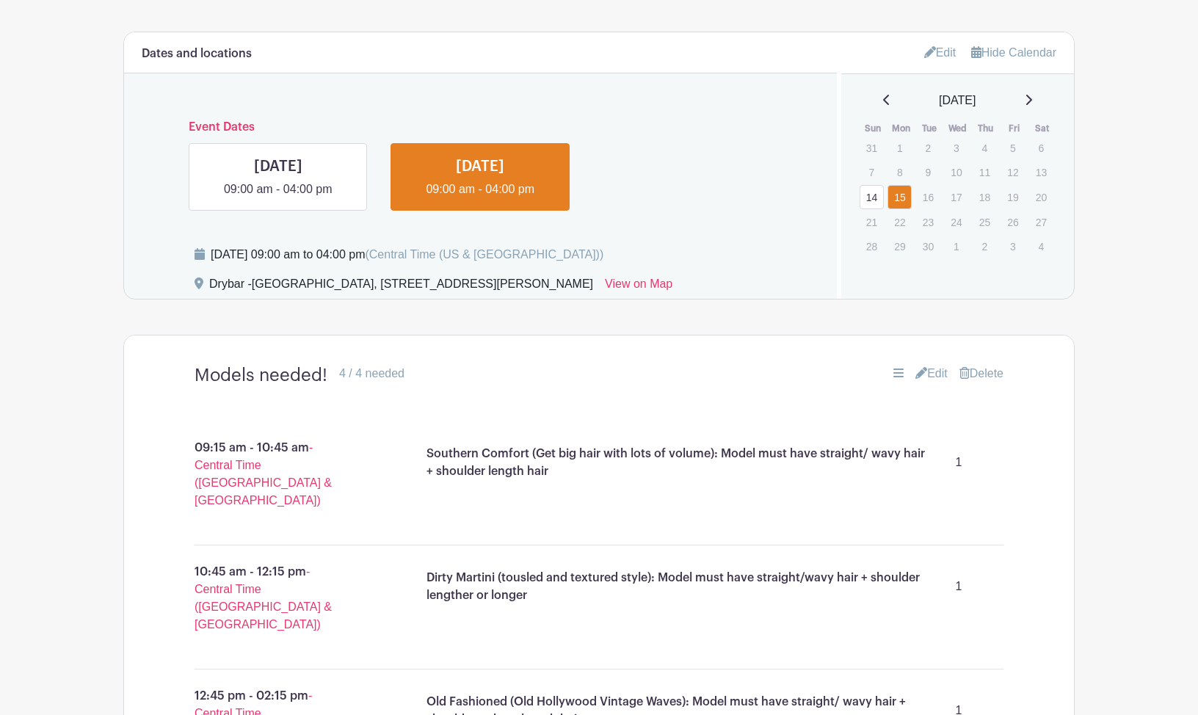
click at [929, 382] on link "Edit" at bounding box center [931, 374] width 32 height 18
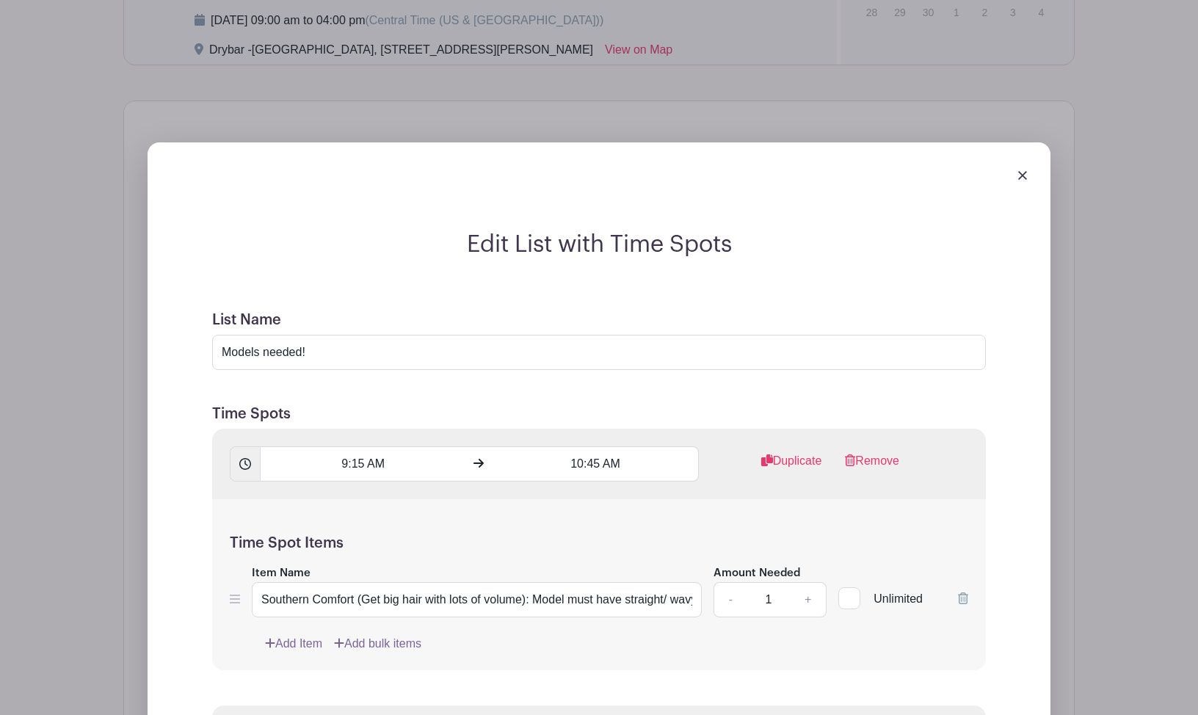
scroll to position [1282, 0]
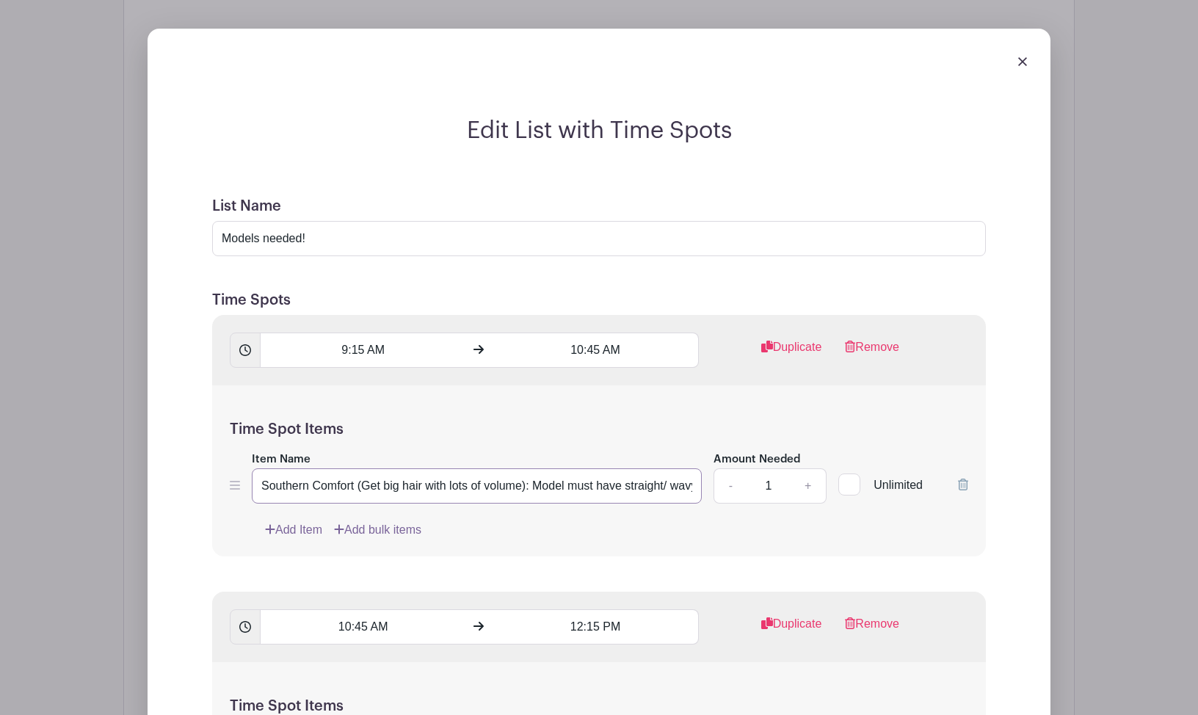
click at [439, 501] on input "Southern Comfort (Get big hair with lots of volume): Model must have straight/ …" at bounding box center [477, 485] width 450 height 35
paste input "Cosmo-Tai: Gives double the volume at any length. (Model must have straight/wav…"
type input "Cosmo-Tai: Gives double the volume at any length. (Model must have straight/wav…"
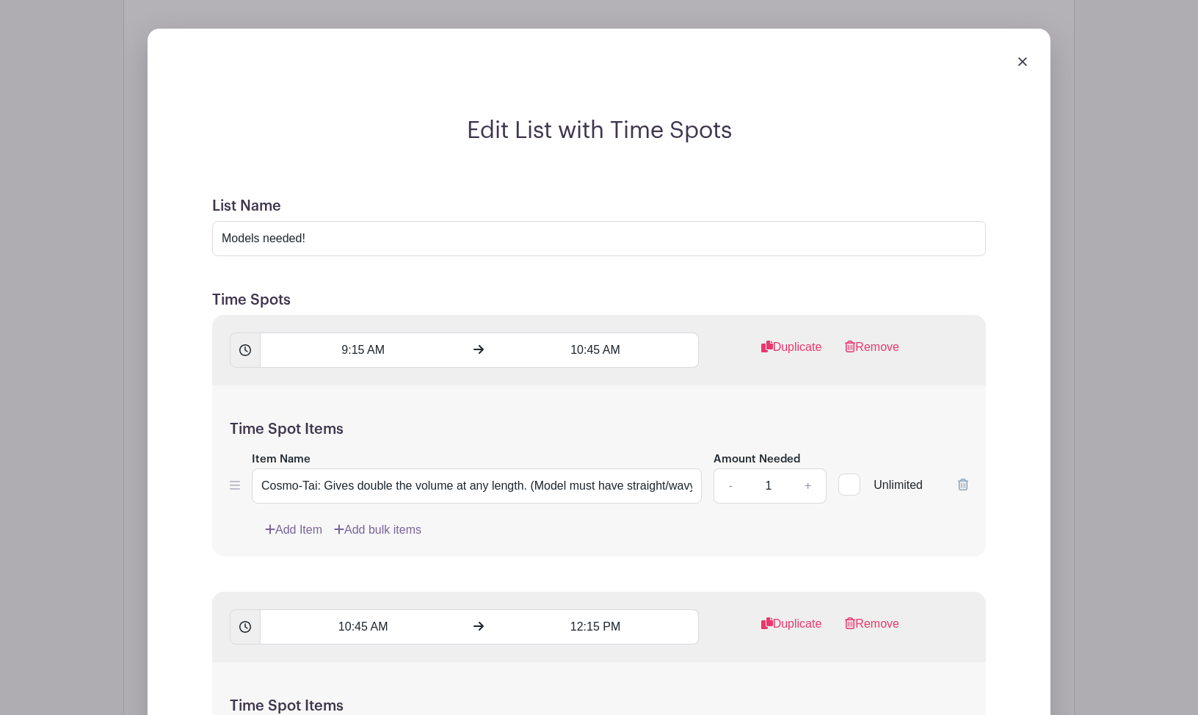
click at [583, 508] on div "Time Spot Items Item Name Cosmo-Tai: Gives double the volume at any length. (Mo…" at bounding box center [599, 470] width 774 height 171
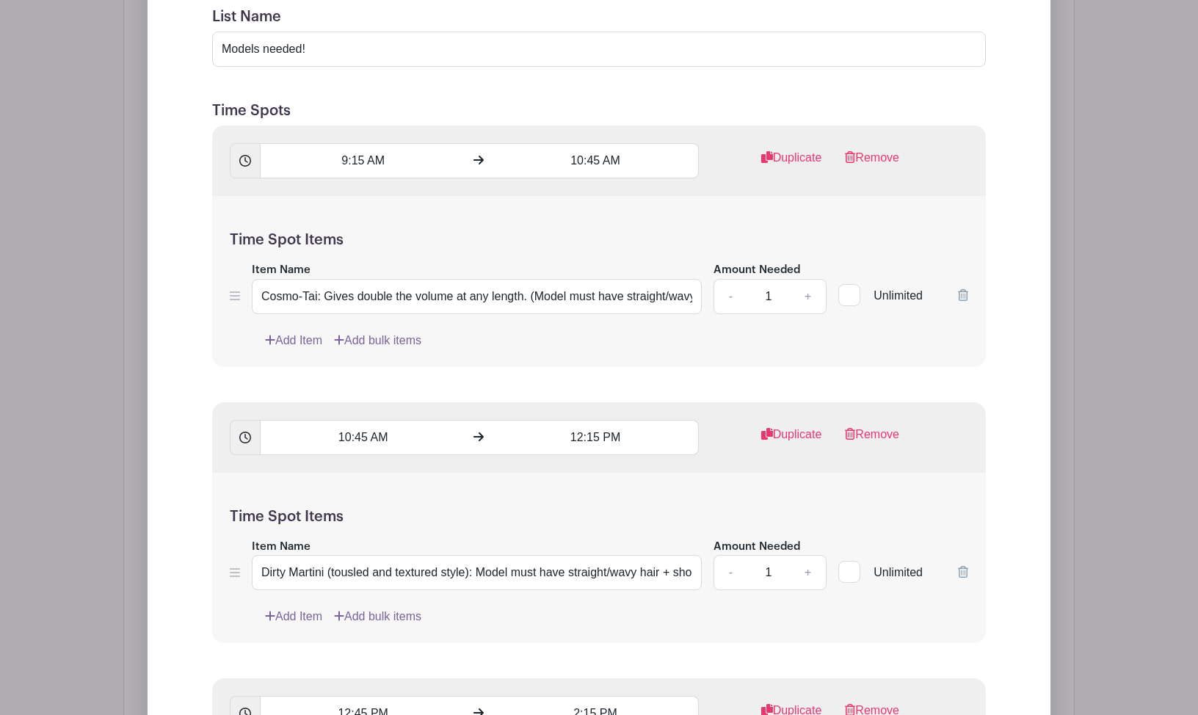
scroll to position [1676, 0]
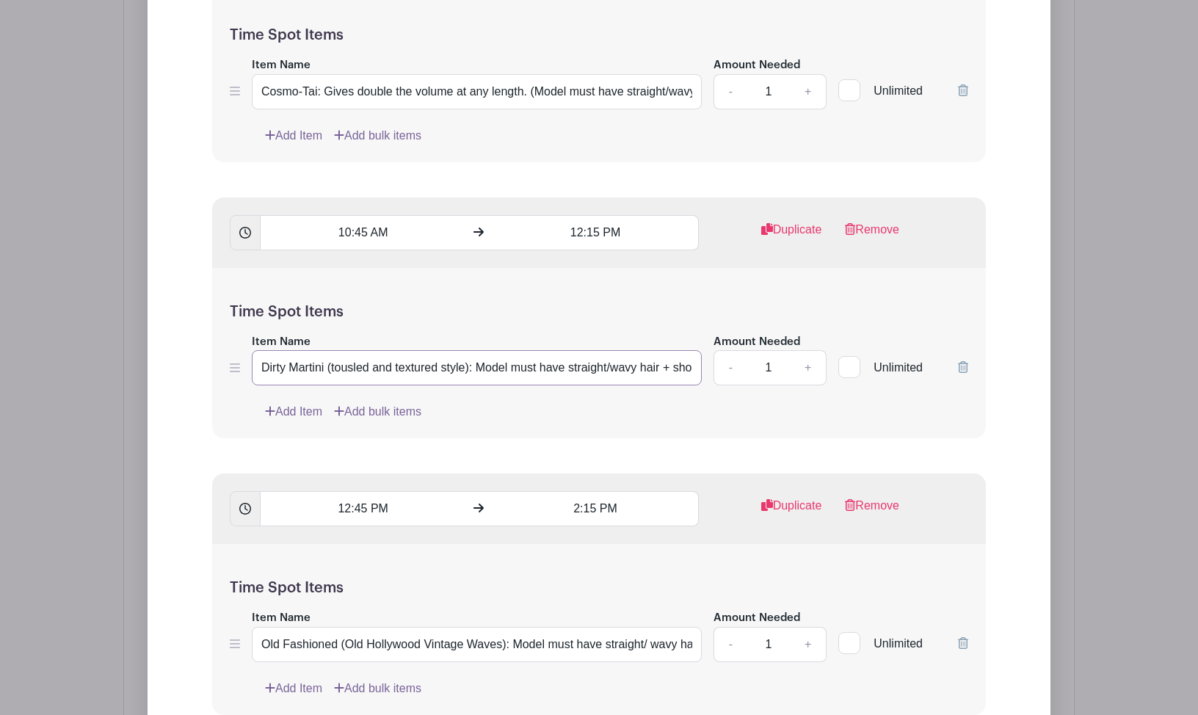
click at [446, 371] on input "Dirty Martini (tousled and textured style): Model must have straight/wavy hair …" at bounding box center [477, 367] width 450 height 35
click at [446, 377] on input "Dirty Martini (tousled and textured style): Model must have straight/wavy hair …" at bounding box center [477, 367] width 450 height 35
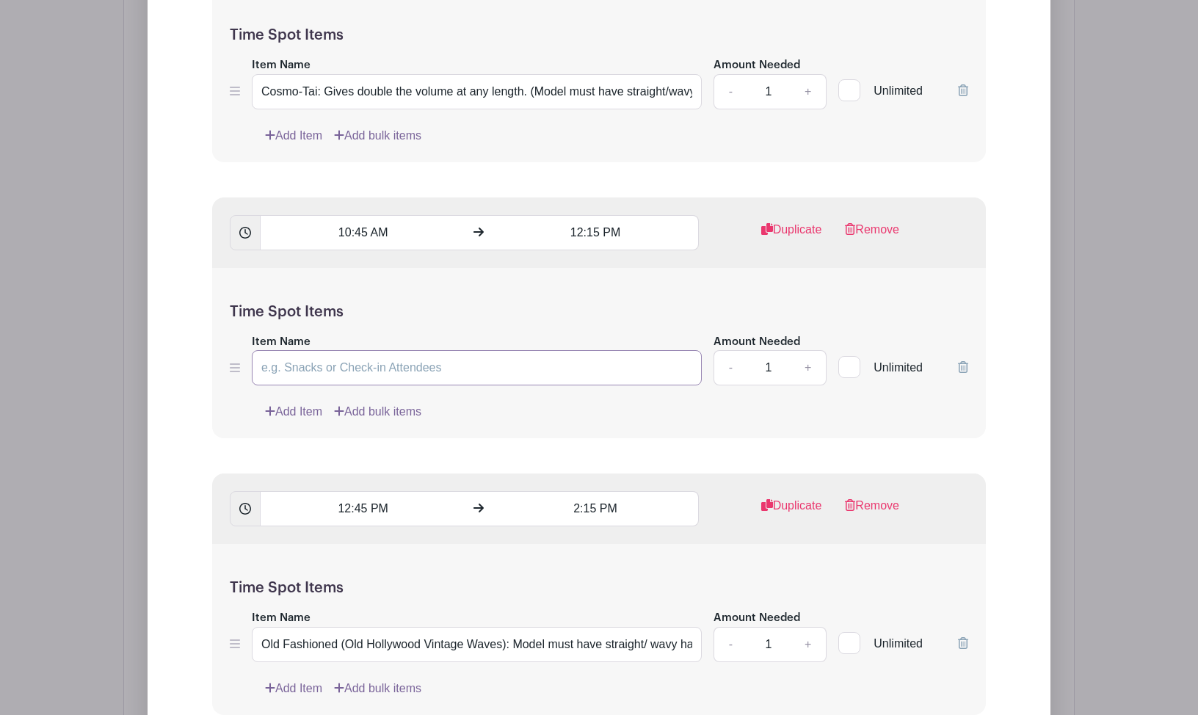
paste input "Southern Comfort: Very loose beach wave (Model must have straight/wavy hair + s…"
type input "Southern Comfort: Very loose beach wave (Model must have straight/wavy hair + s…"
click at [524, 439] on div "Time Spot Items Item Name Southern Comfort: Very loose beach wave (Model must h…" at bounding box center [599, 353] width 774 height 171
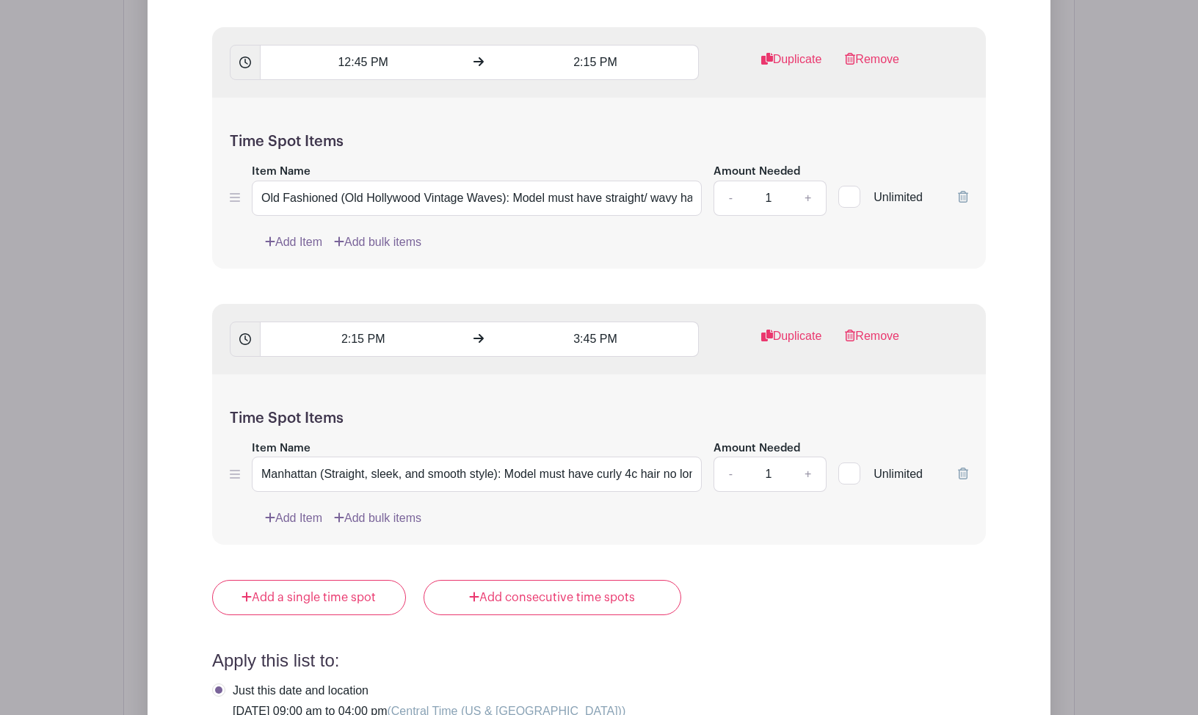
scroll to position [2032, 0]
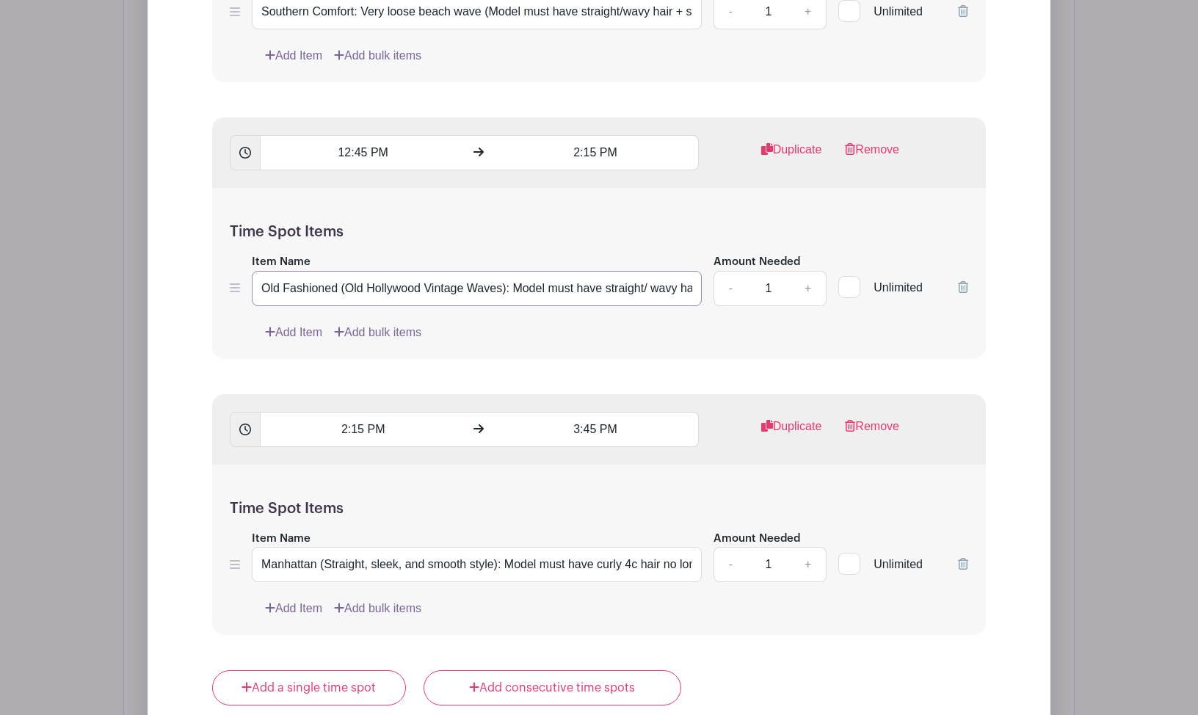
click at [383, 306] on input "Old Fashioned (Old Hollywood Vintage Waves): Model must have straight/ wavy hai…" at bounding box center [477, 288] width 450 height 35
paste input "Dirty Martini • Practice Straight Up then go into Old Fashion (hot tool):( Mode…"
click at [509, 374] on form "List Name Models needed! Time Spots 9:15 AM 10:45 AM Duplicate Remove Time Spot…" at bounding box center [599, 273] width 809 height 1686
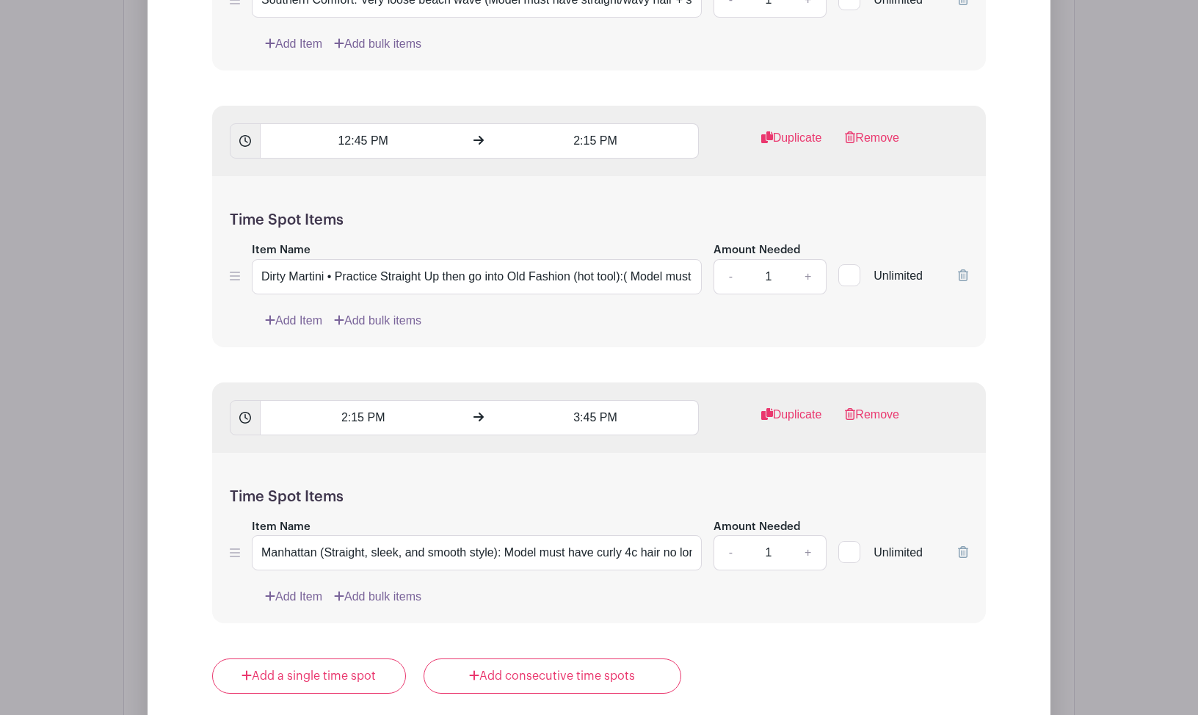
scroll to position [2069, 0]
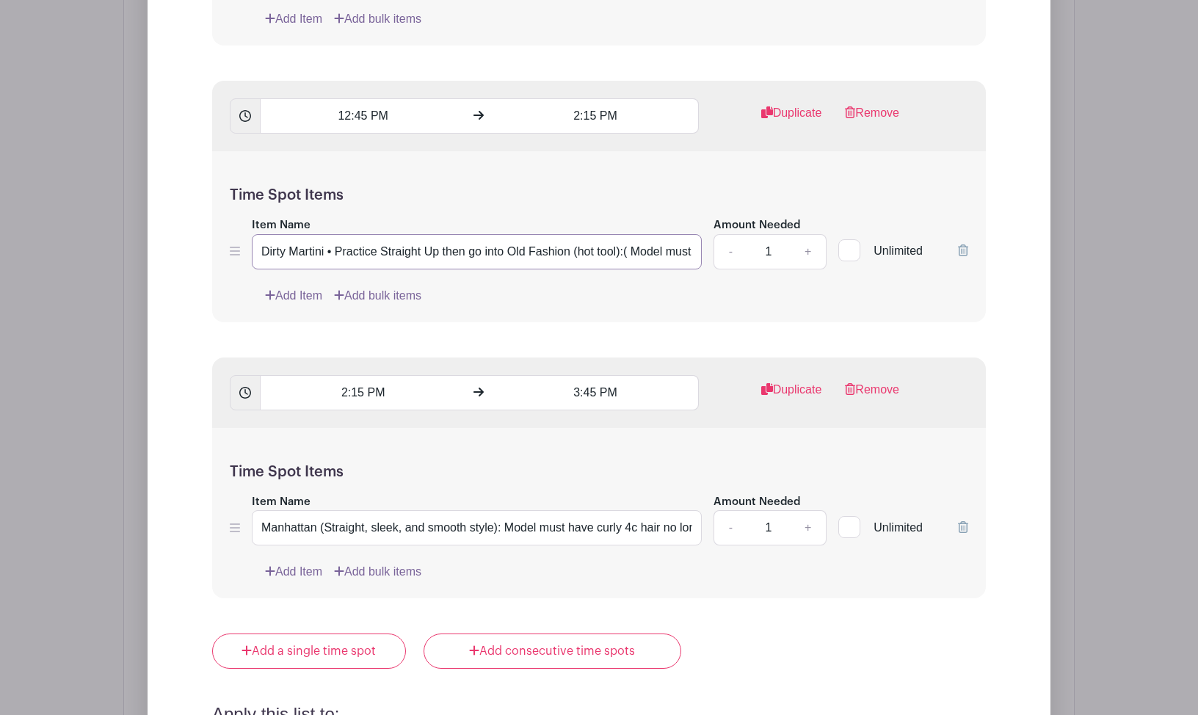
drag, startPoint x: 628, startPoint y: 266, endPoint x: 329, endPoint y: 268, distance: 298.8
click at [329, 268] on input "Dirty Martini • Practice Straight Up then go into Old Fashion (hot tool):( Mode…" at bounding box center [477, 251] width 450 height 35
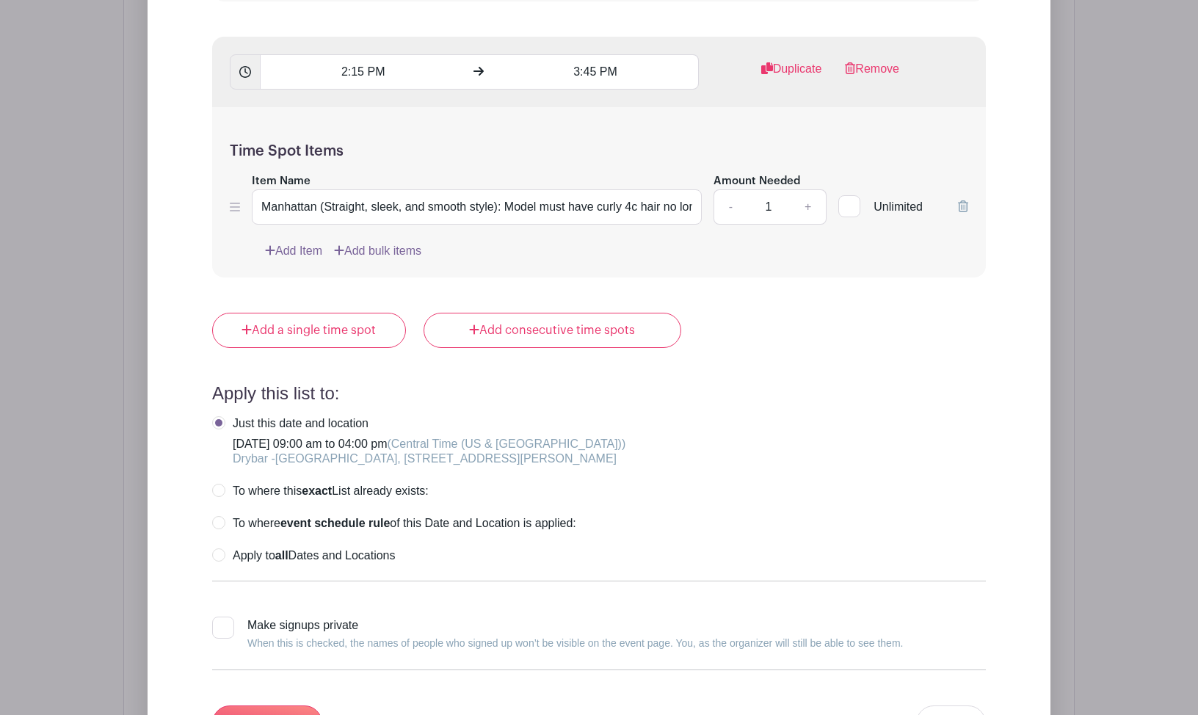
scroll to position [2511, 0]
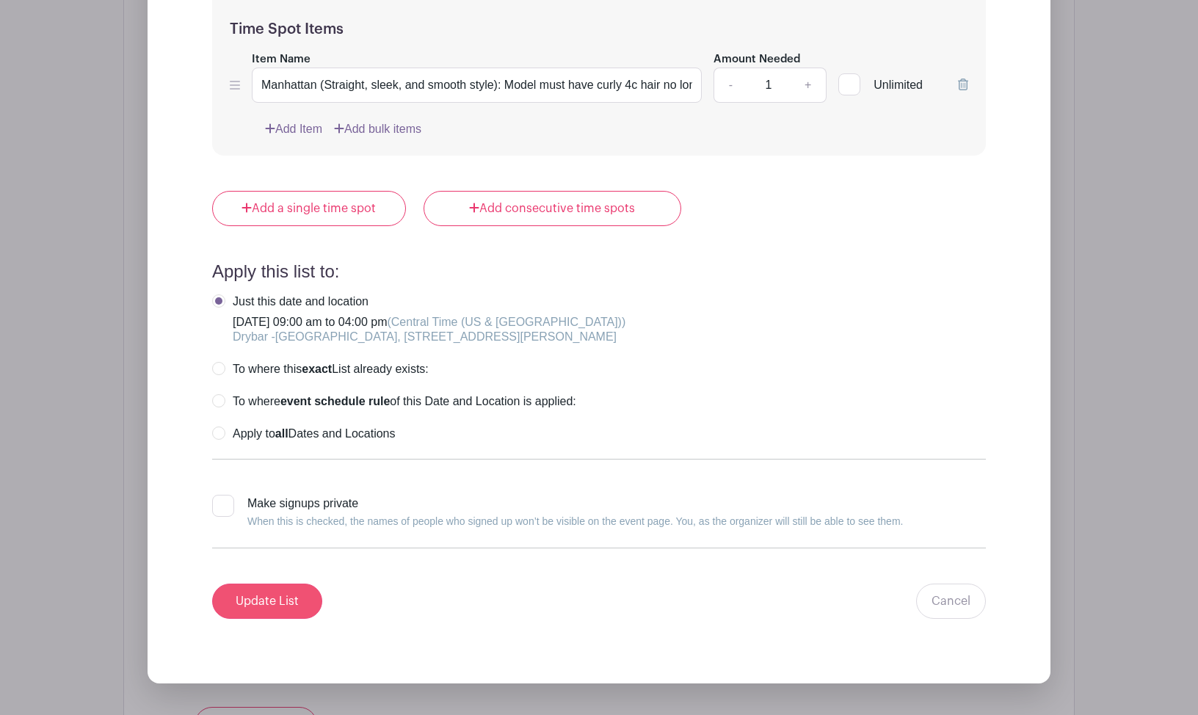
type input "Dirty Martini ( Model must straight/wavy hair and shoulder-to-bust length neede…"
click at [299, 508] on input "Update List" at bounding box center [267, 601] width 110 height 35
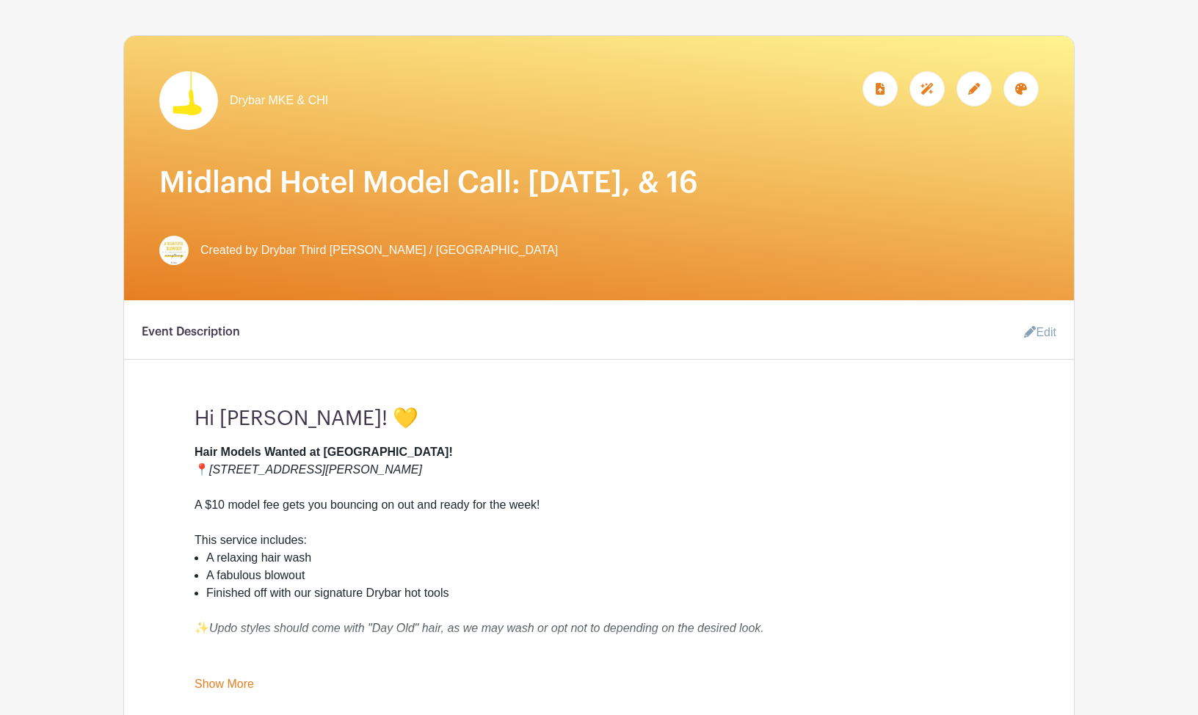
scroll to position [236, 0]
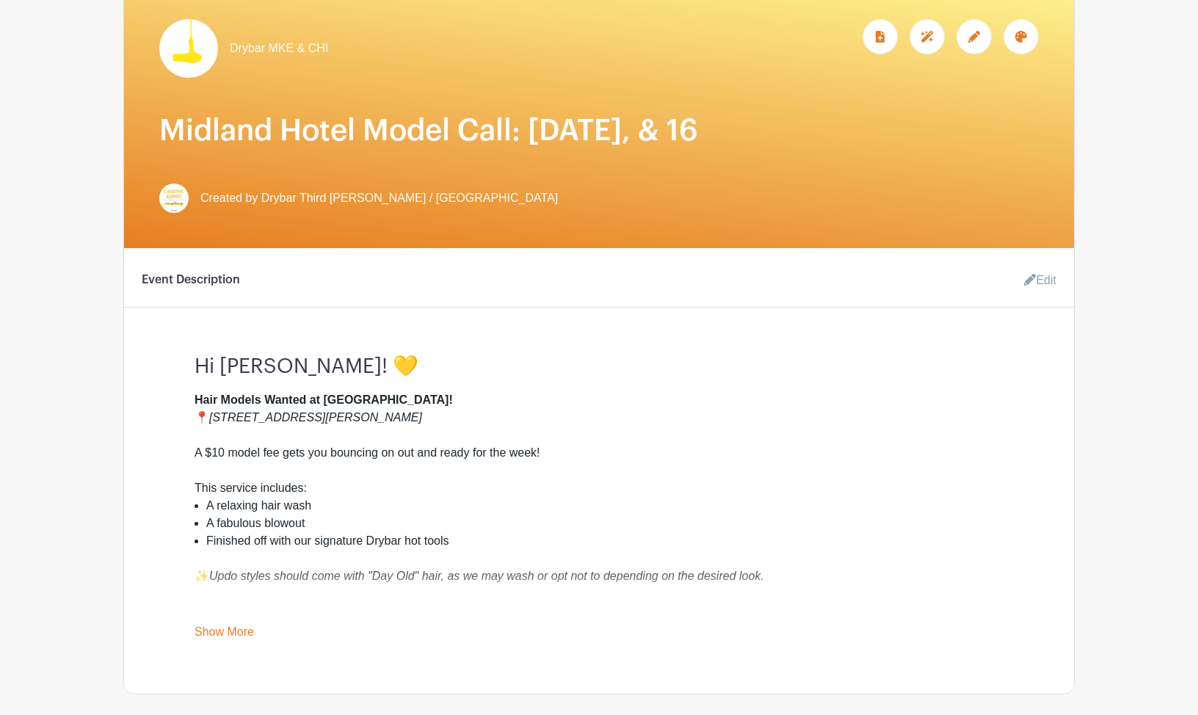
click at [973, 43] on icon at bounding box center [974, 37] width 12 height 12
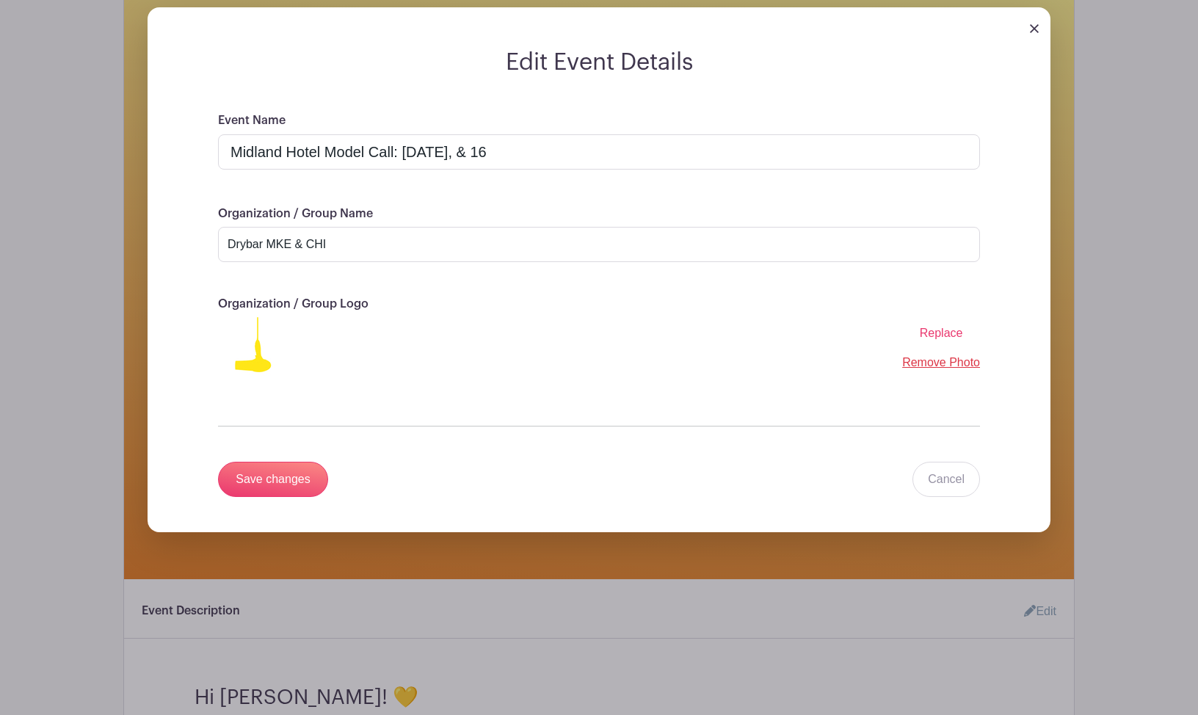
click at [1031, 33] on img at bounding box center [1034, 28] width 9 height 9
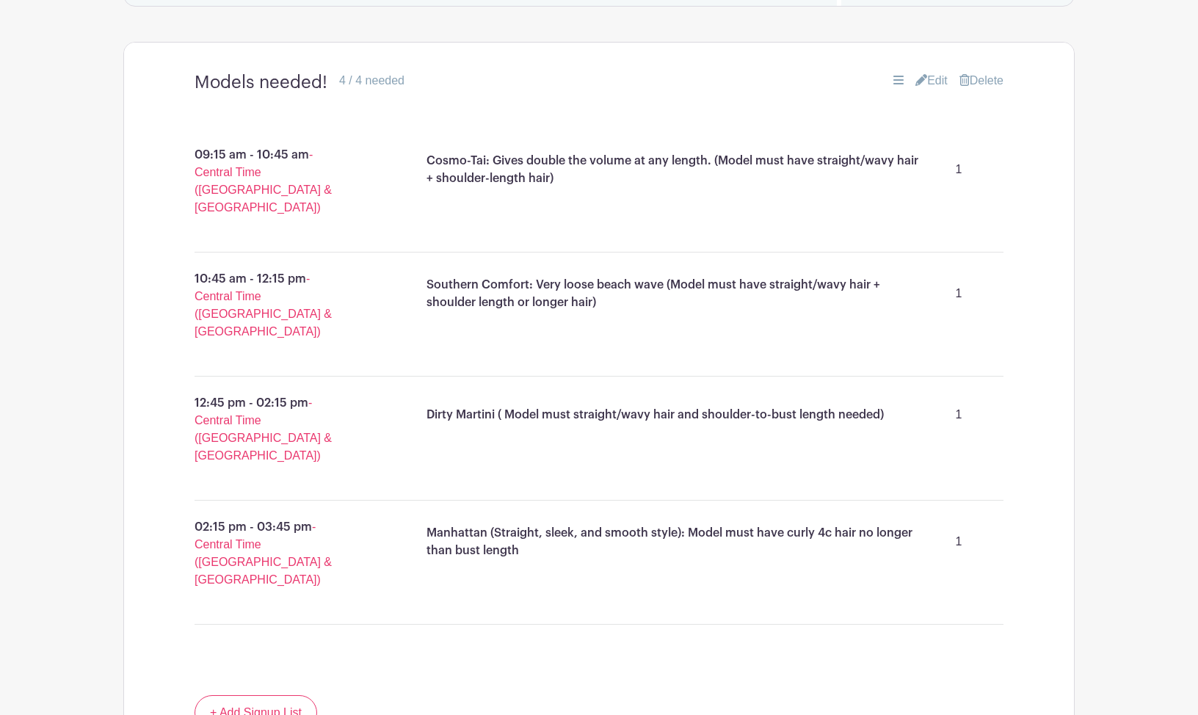
scroll to position [1328, 0]
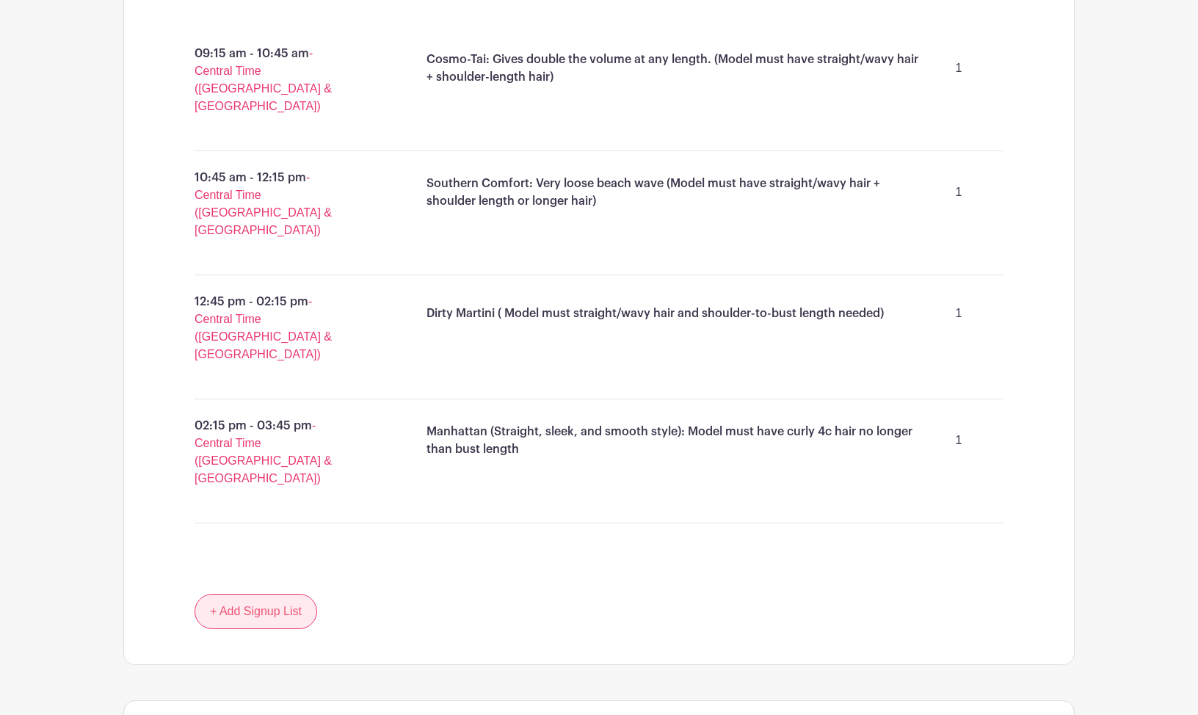
click at [293, 508] on link "+ Add Signup List" at bounding box center [256, 611] width 123 height 35
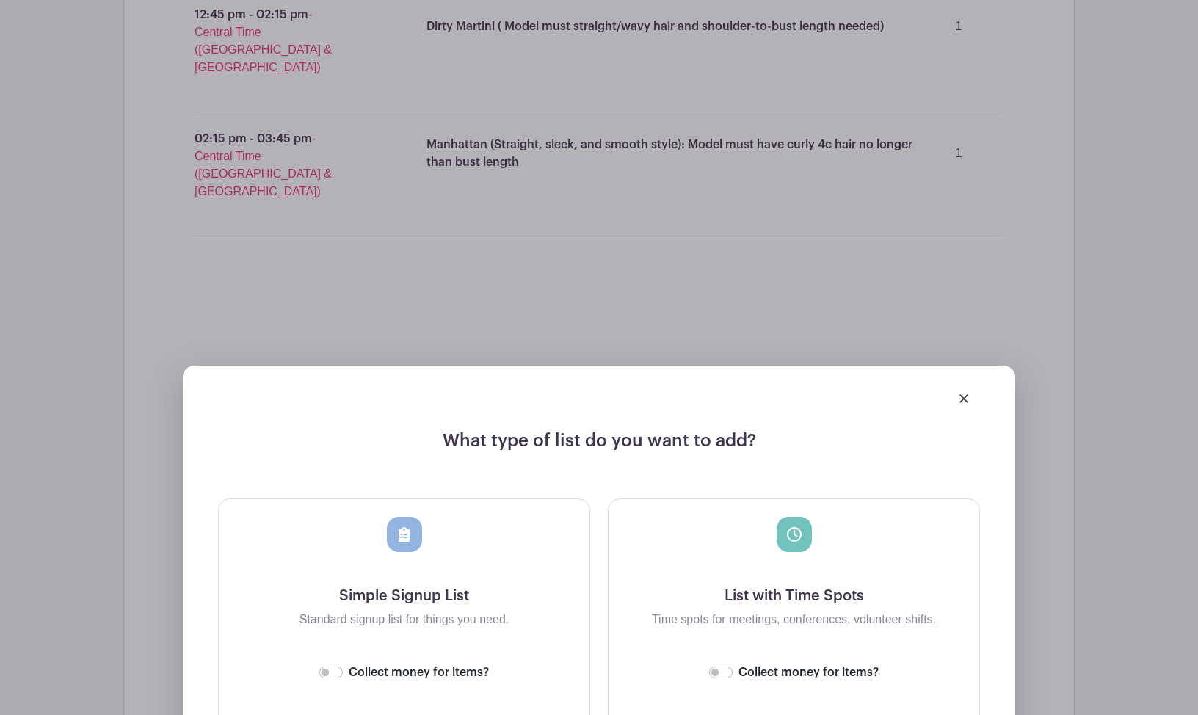
scroll to position [1757, 0]
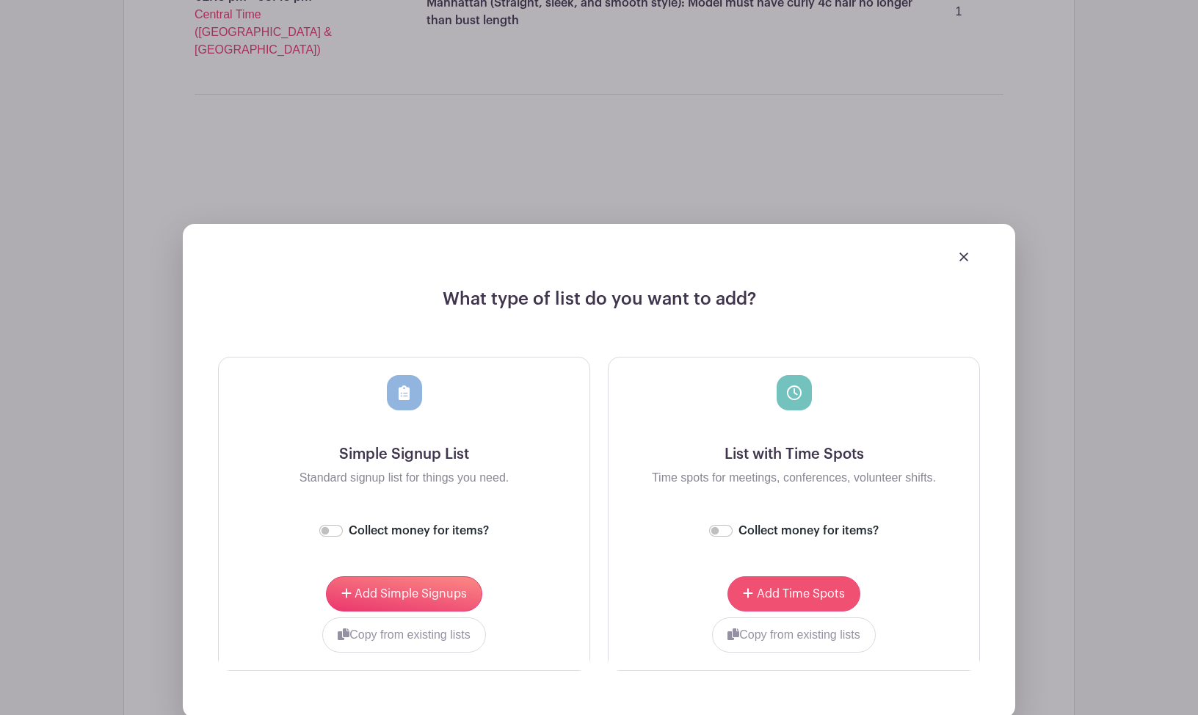
click at [822, 508] on span "Add Time Spots" at bounding box center [801, 594] width 88 height 12
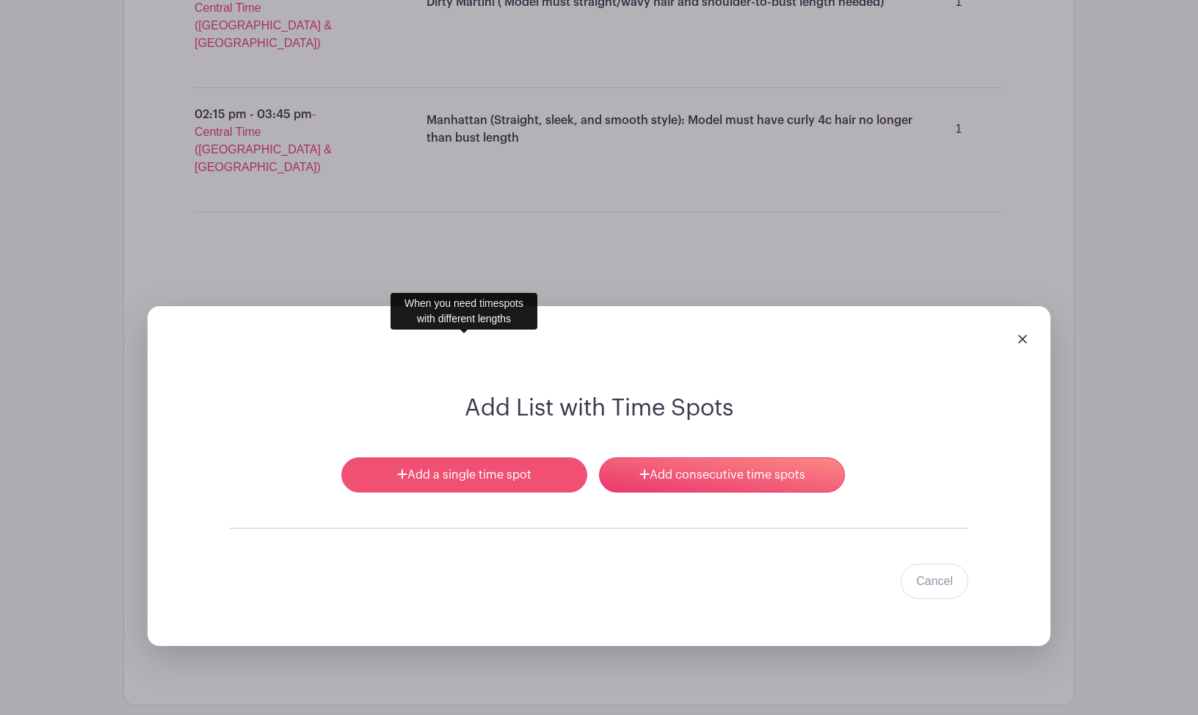
click at [529, 457] on link "Add a single time spot" at bounding box center [464, 474] width 246 height 35
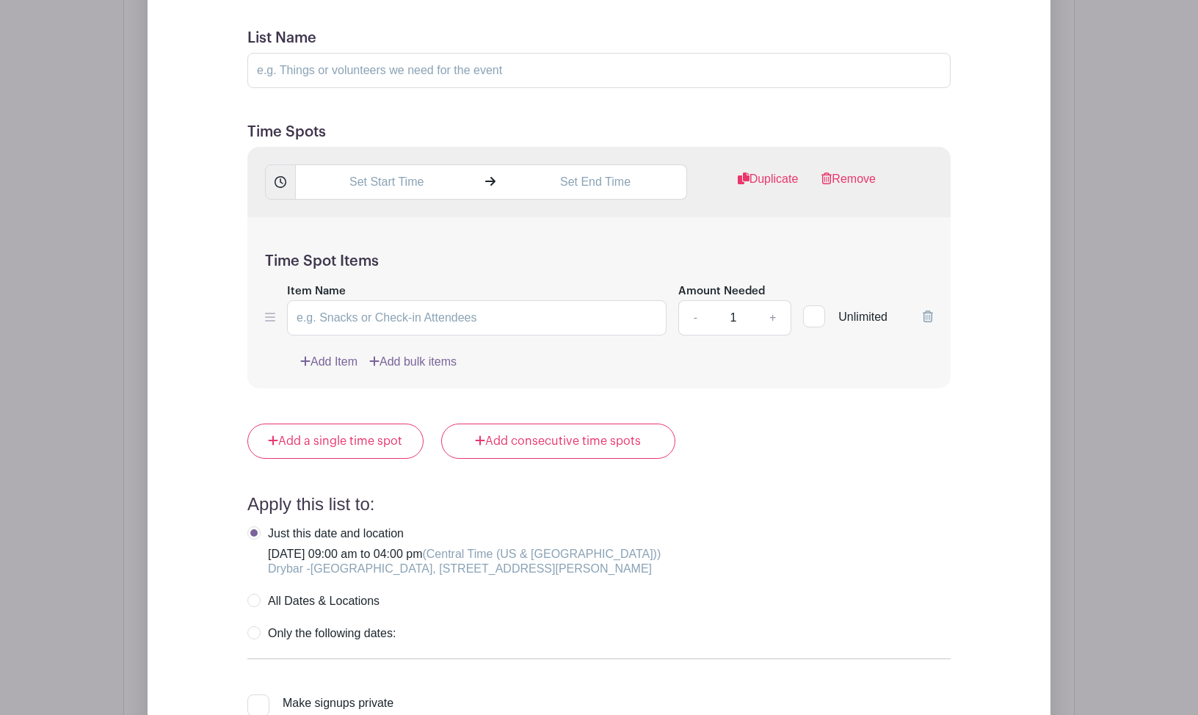
scroll to position [2322, 0]
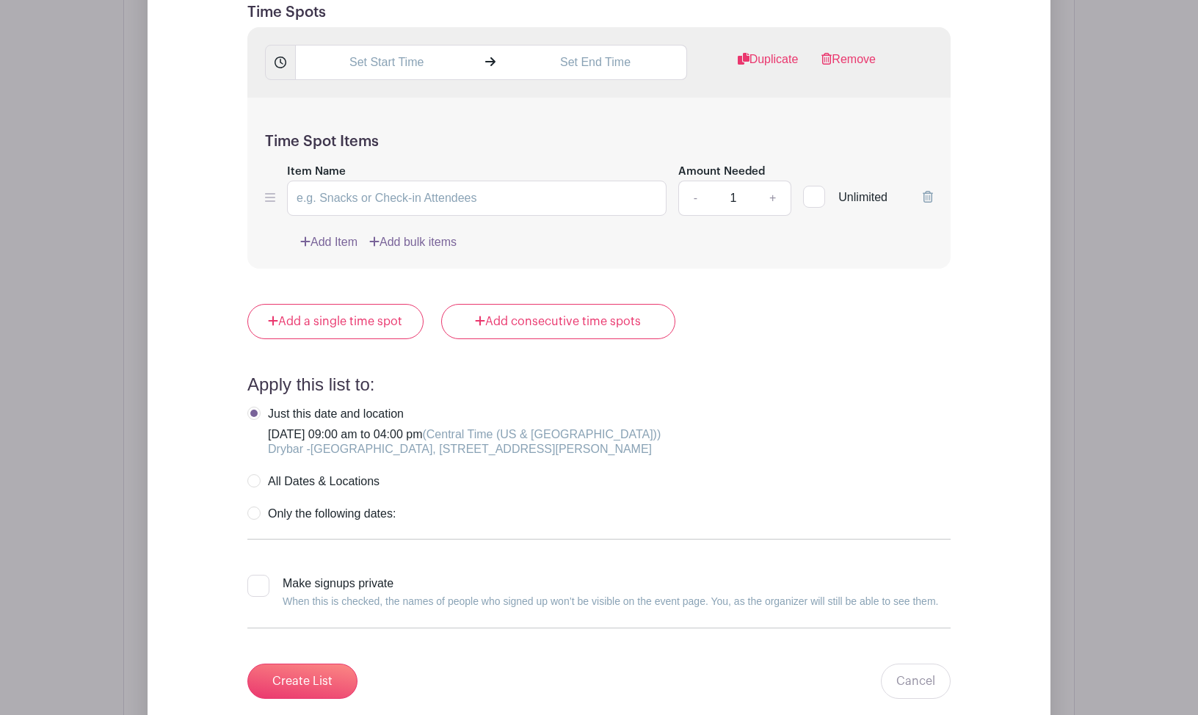
click at [313, 507] on label "Only the following dates:" at bounding box center [321, 514] width 148 height 15
radio input "true"
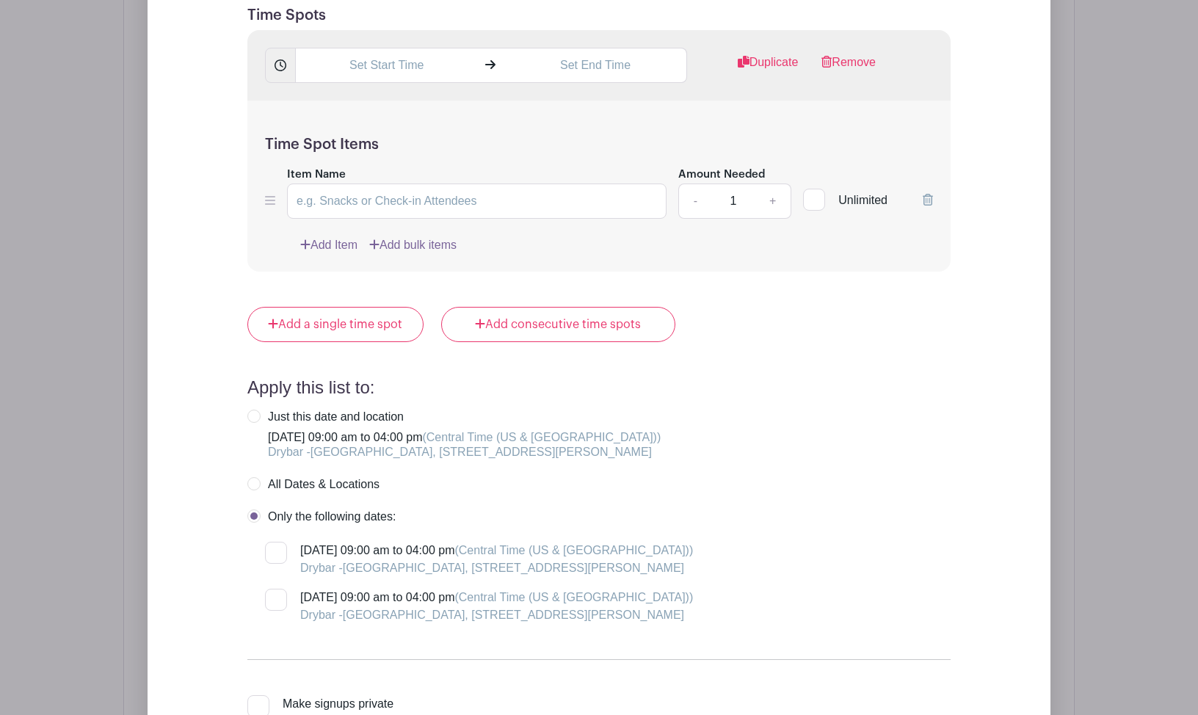
scroll to position [1343, 0]
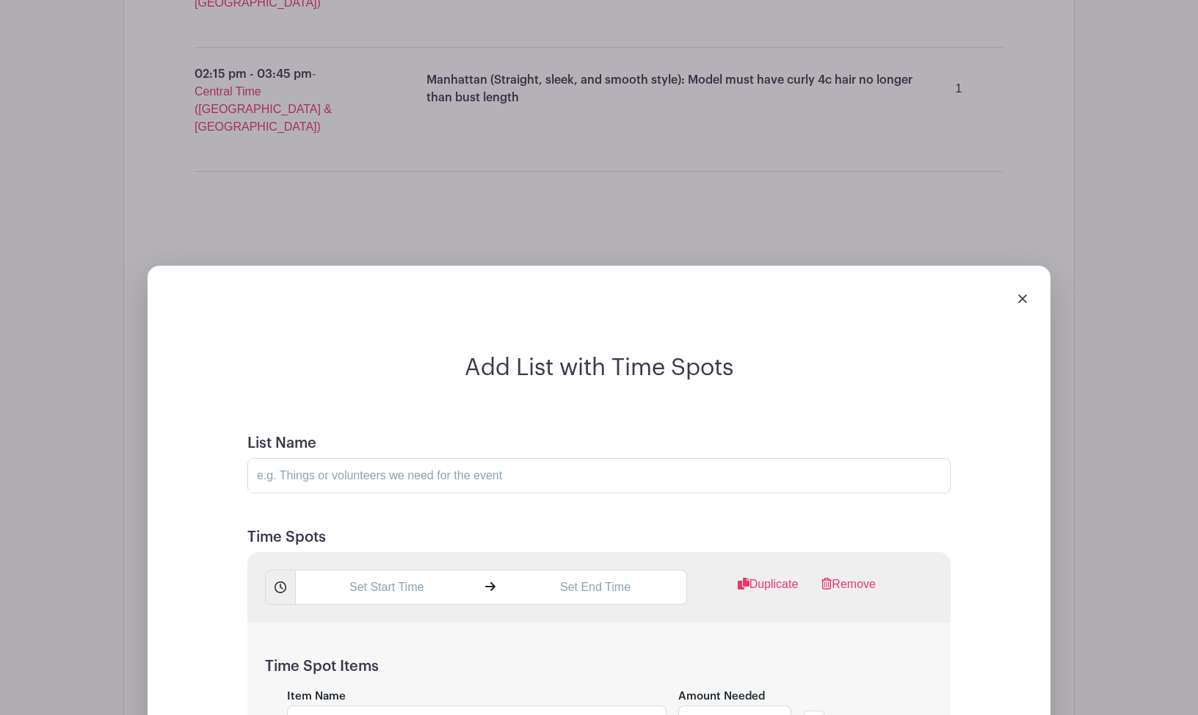
click at [1023, 291] on link at bounding box center [1022, 297] width 9 height 12
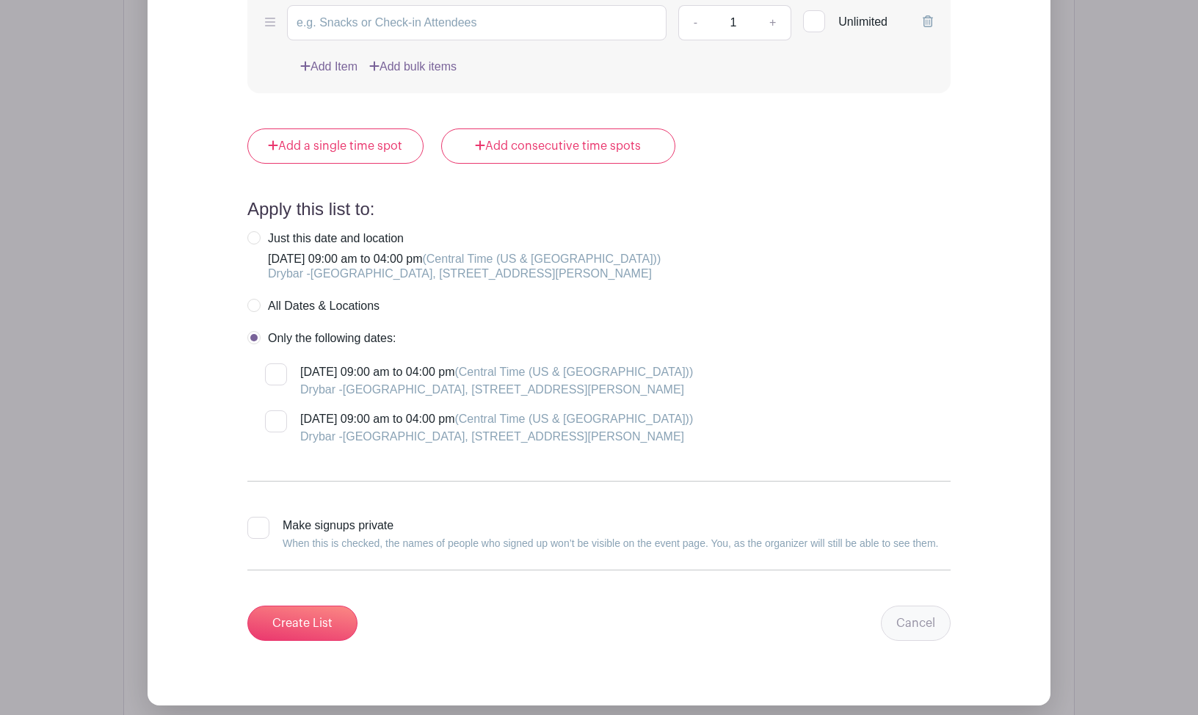
click at [917, 508] on link "Cancel" at bounding box center [916, 623] width 70 height 35
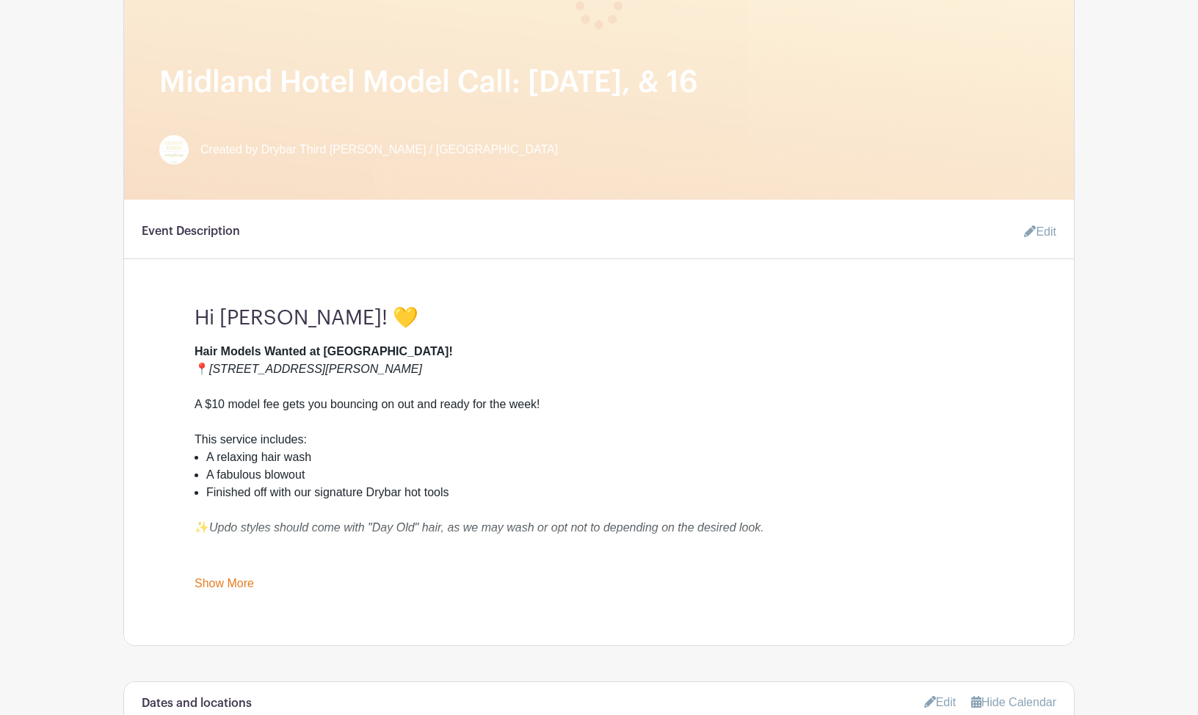
scroll to position [0, 0]
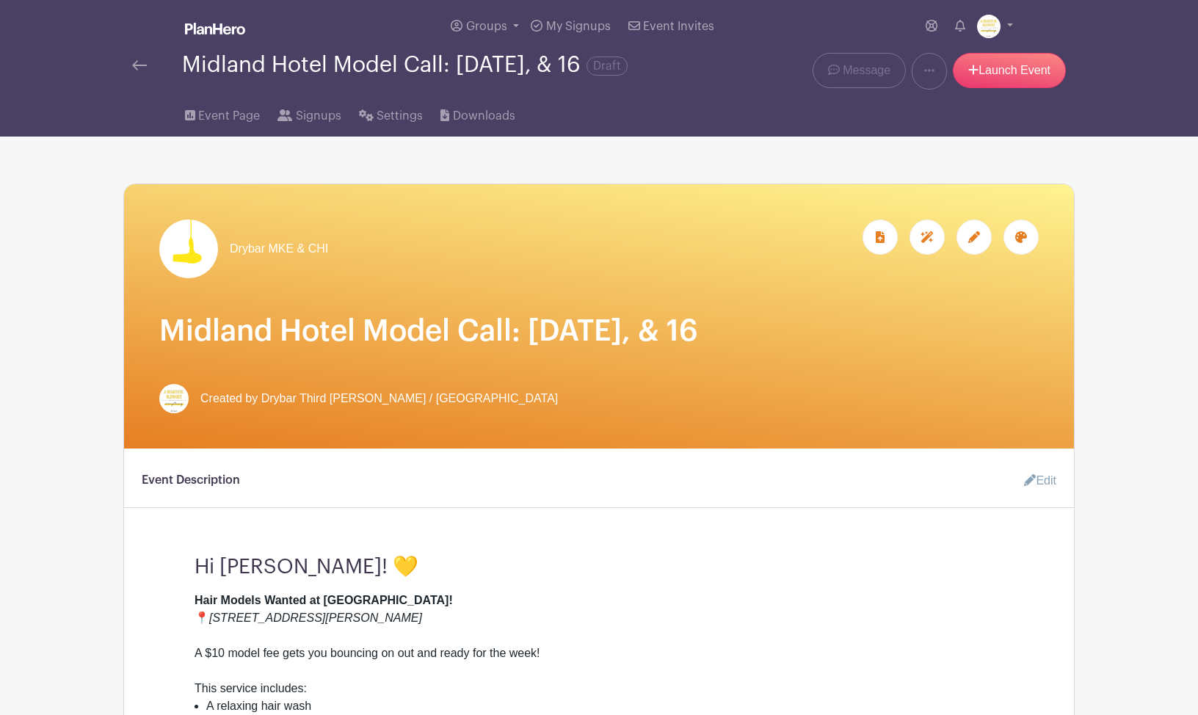
click at [965, 249] on div at bounding box center [974, 236] width 35 height 35
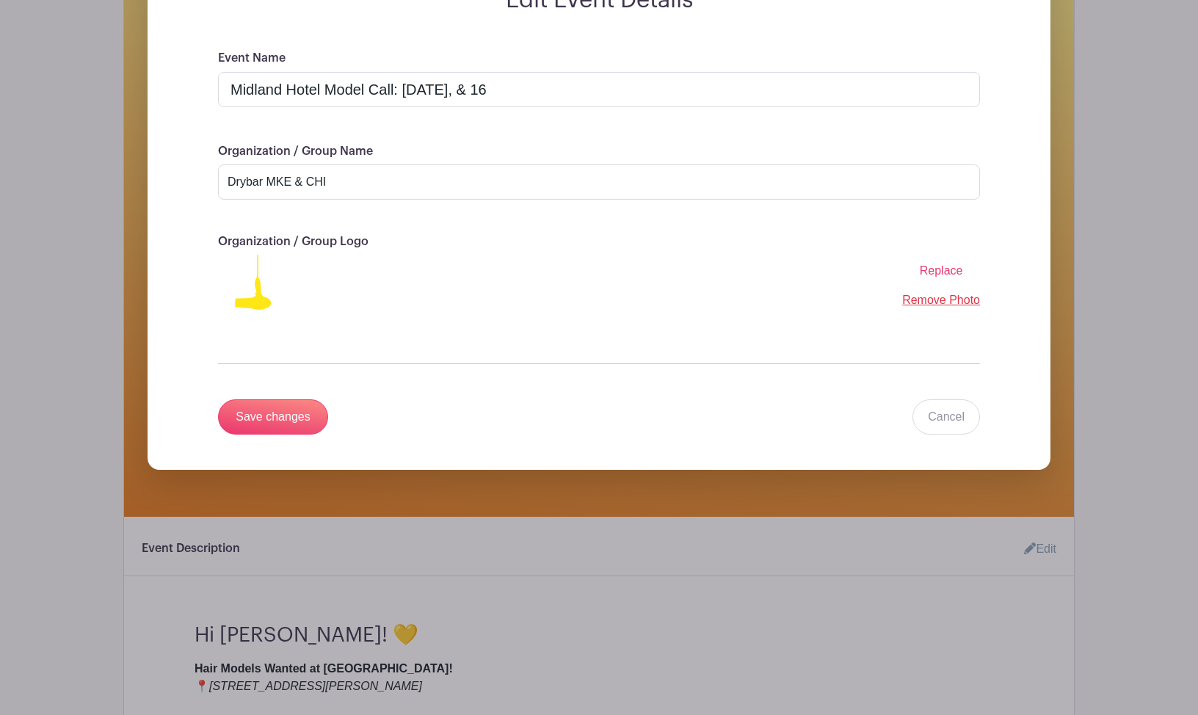
scroll to position [145, 0]
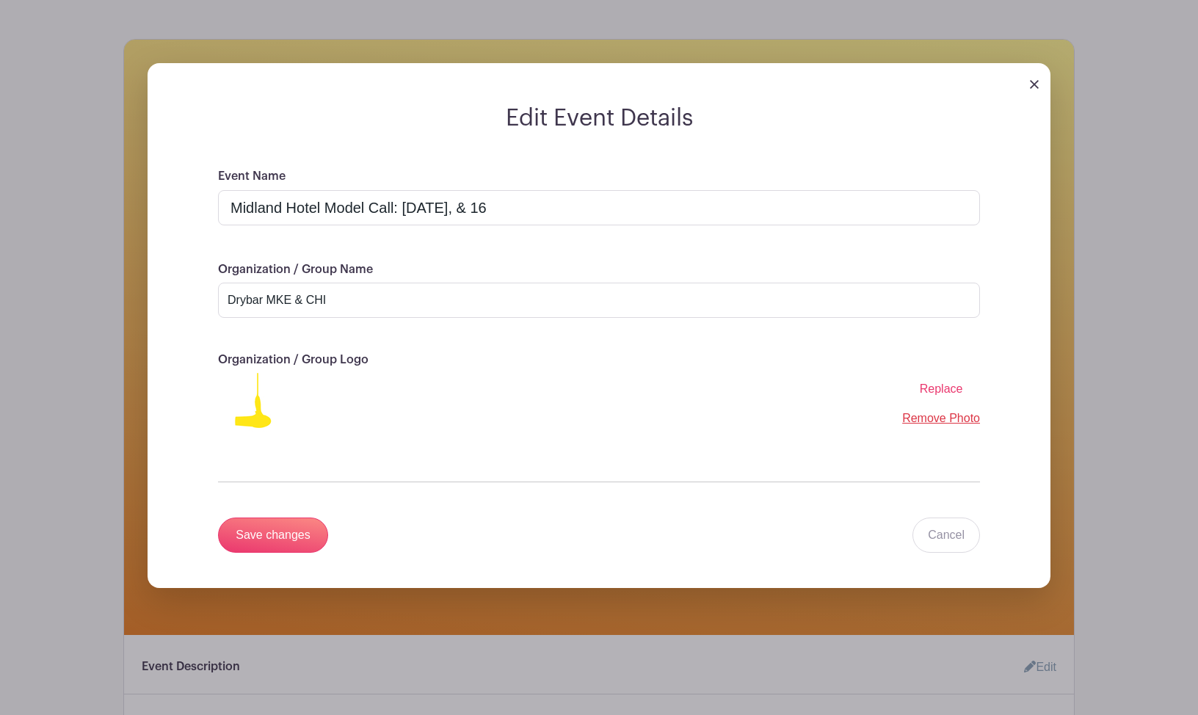
click at [1036, 89] on img at bounding box center [1034, 84] width 9 height 9
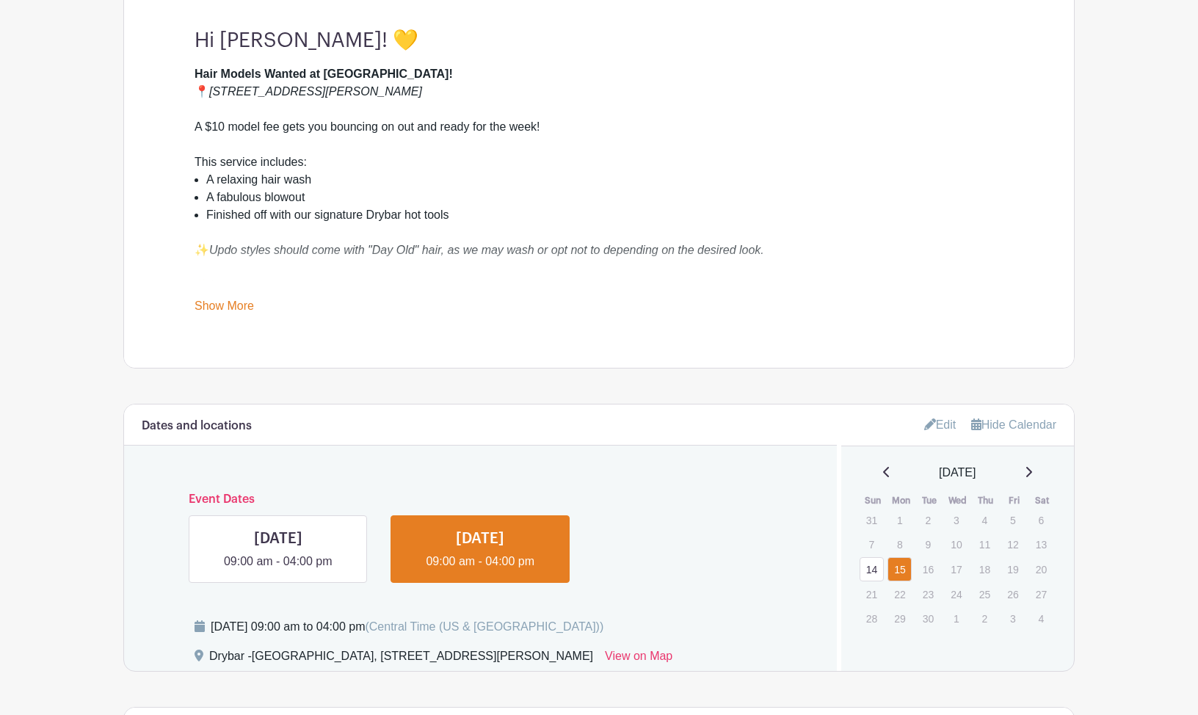
scroll to position [792, 0]
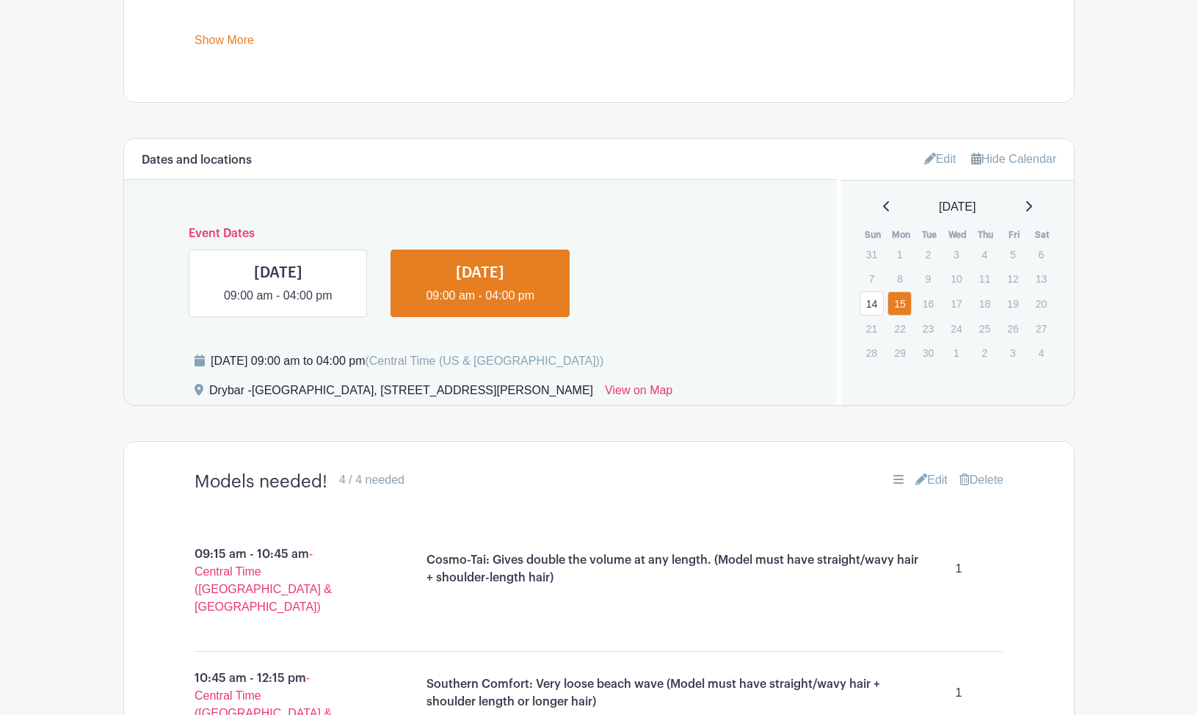
click at [924, 164] on icon at bounding box center [930, 159] width 12 height 12
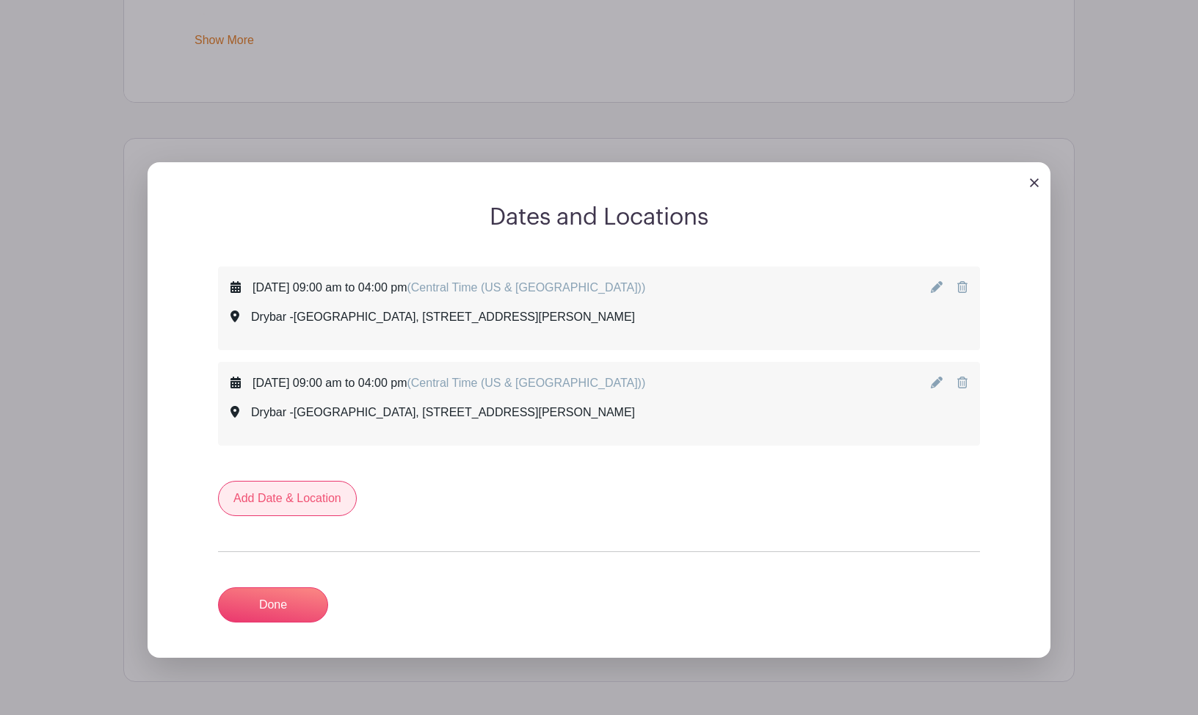
click at [333, 515] on link "Add Date & Location" at bounding box center [287, 498] width 139 height 35
select select "8"
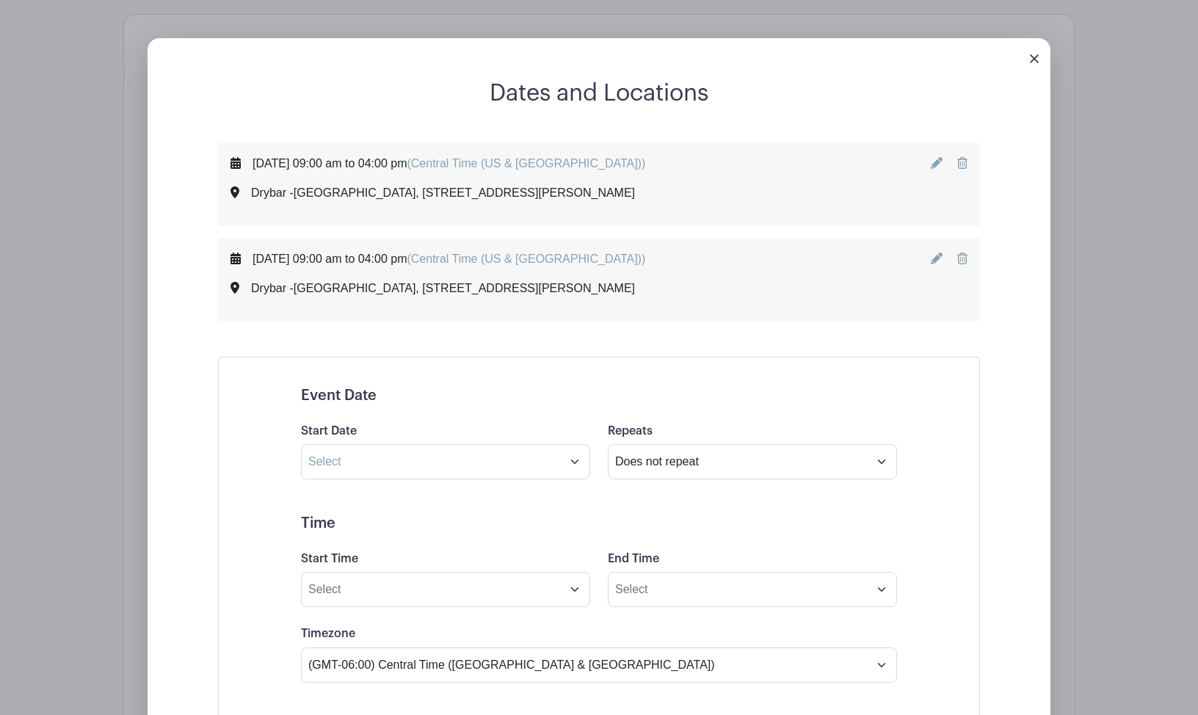
scroll to position [1026, 0]
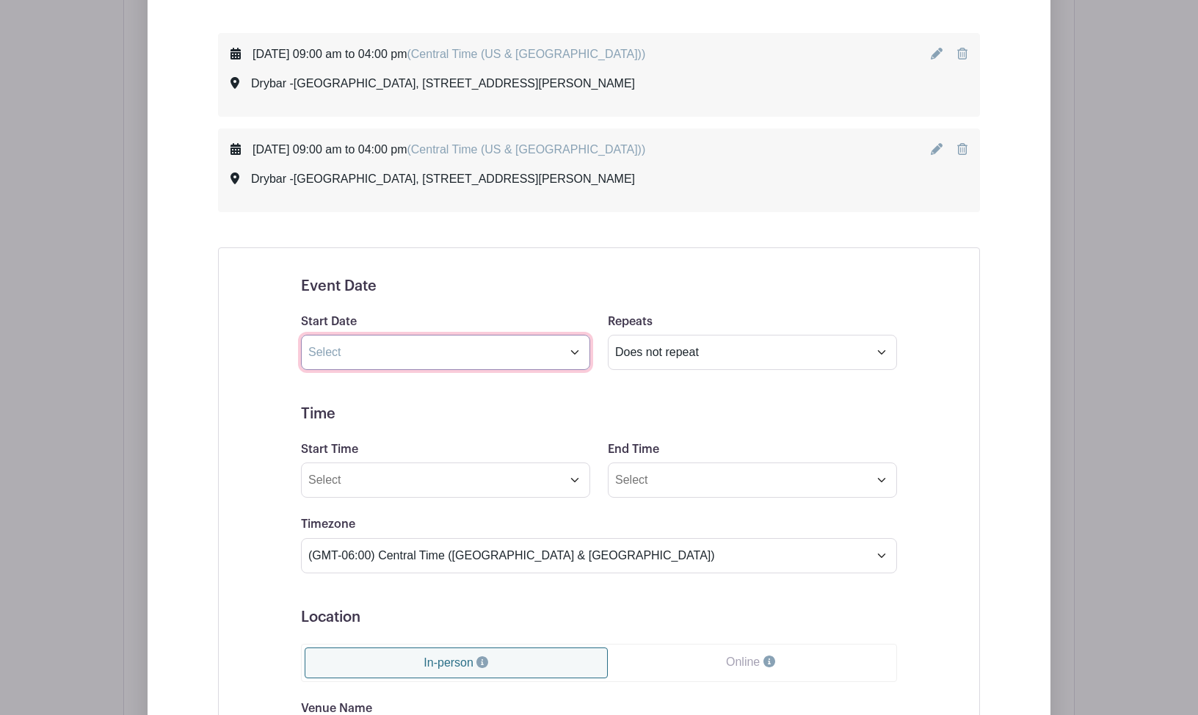
click at [406, 358] on input "text" at bounding box center [445, 352] width 289 height 35
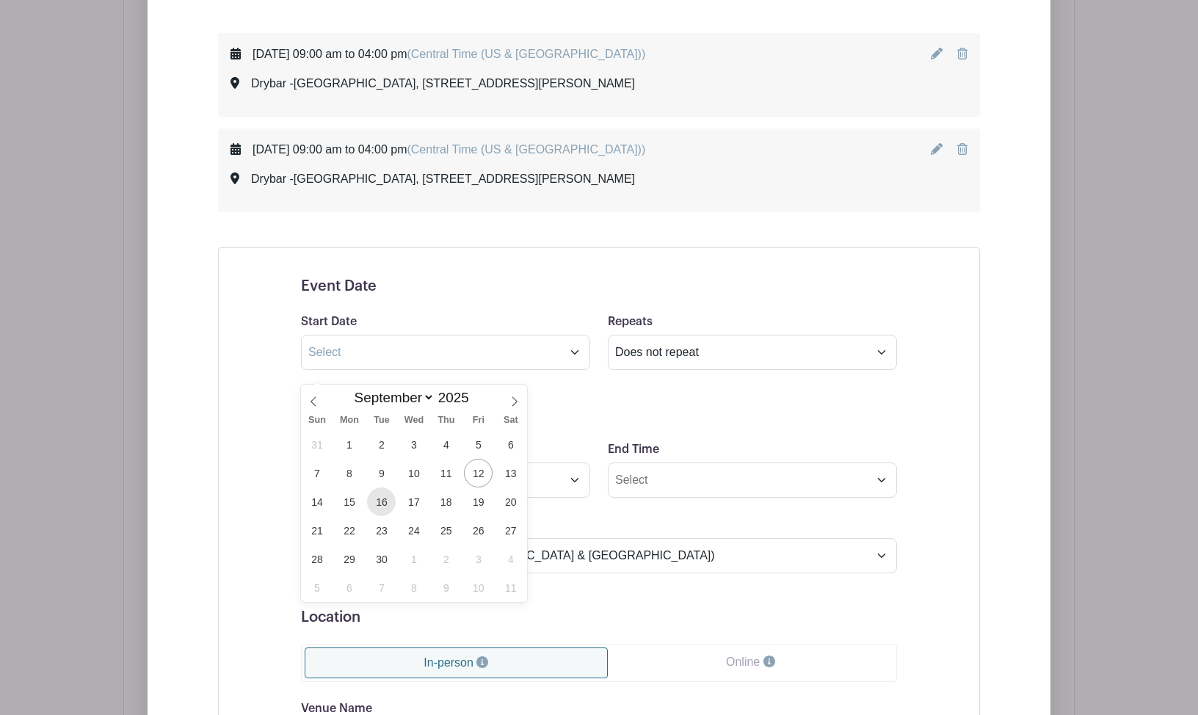
click at [374, 507] on span "16" at bounding box center [381, 501] width 29 height 29
type input "Sep 16 2025"
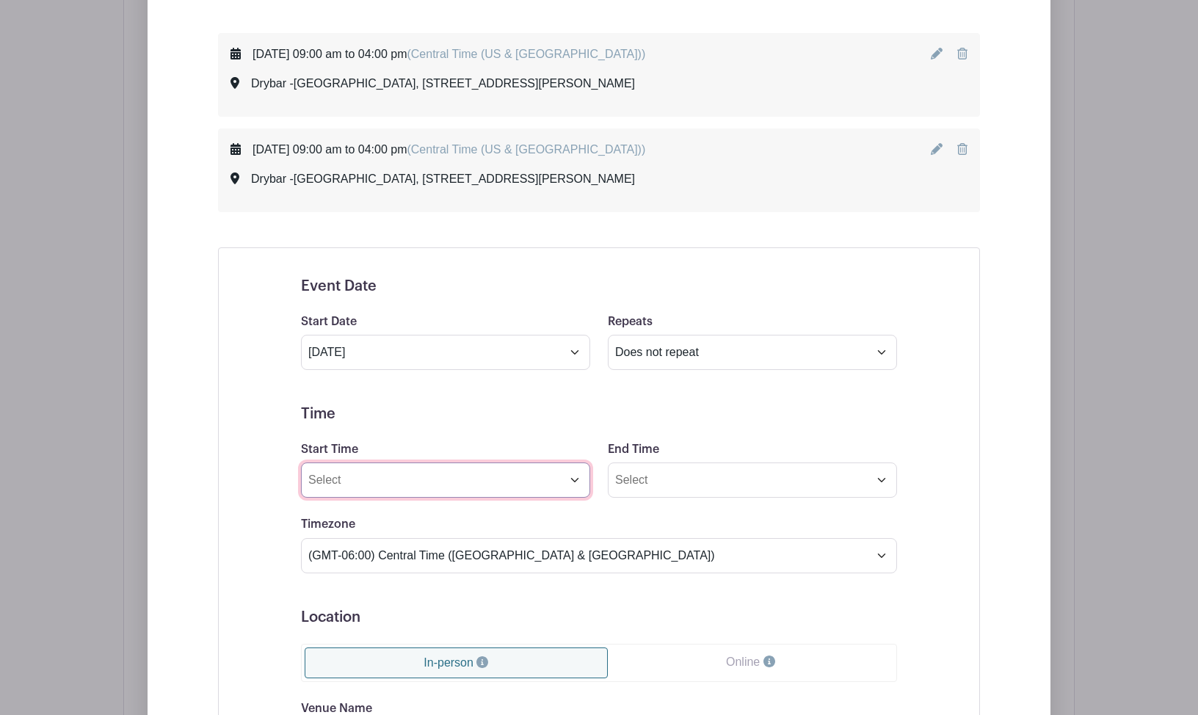
click at [467, 496] on input "Start Time" at bounding box center [445, 479] width 289 height 35
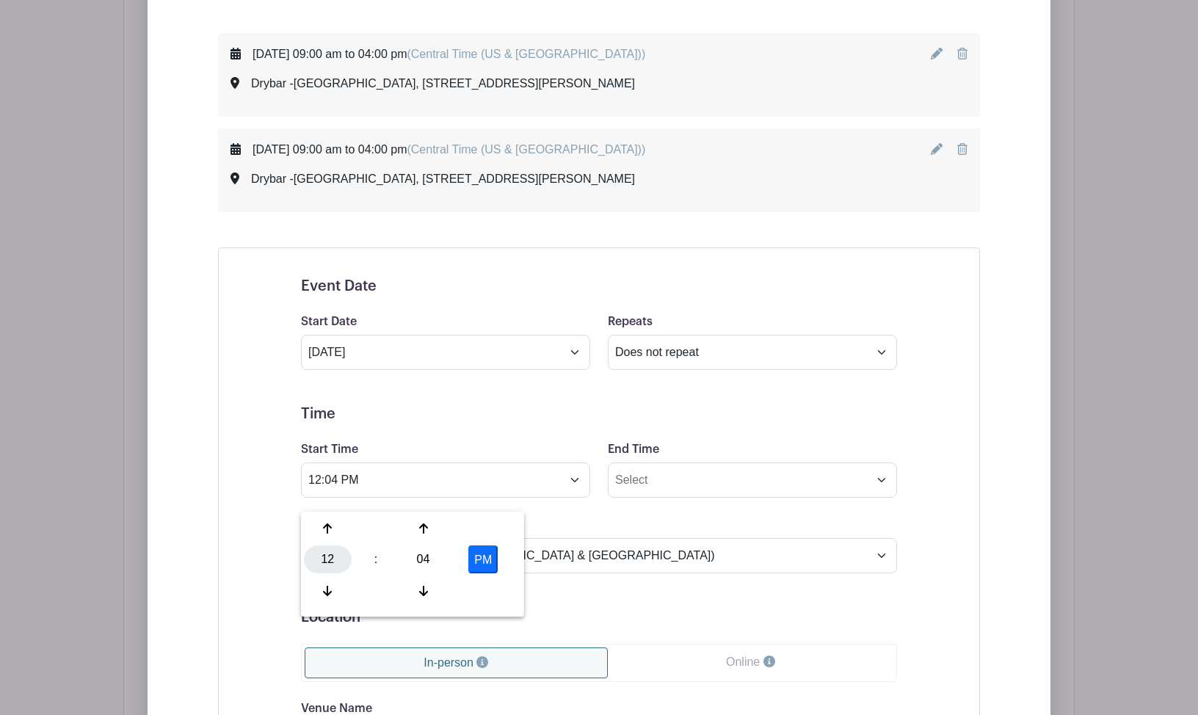
click at [324, 554] on div "12" at bounding box center [328, 559] width 48 height 28
click at [374, 595] on div "09" at bounding box center [382, 591] width 49 height 28
click at [432, 562] on div "04" at bounding box center [423, 559] width 48 height 28
click at [322, 530] on div "00" at bounding box center [328, 529] width 49 height 28
click at [487, 564] on button "PM" at bounding box center [482, 559] width 29 height 28
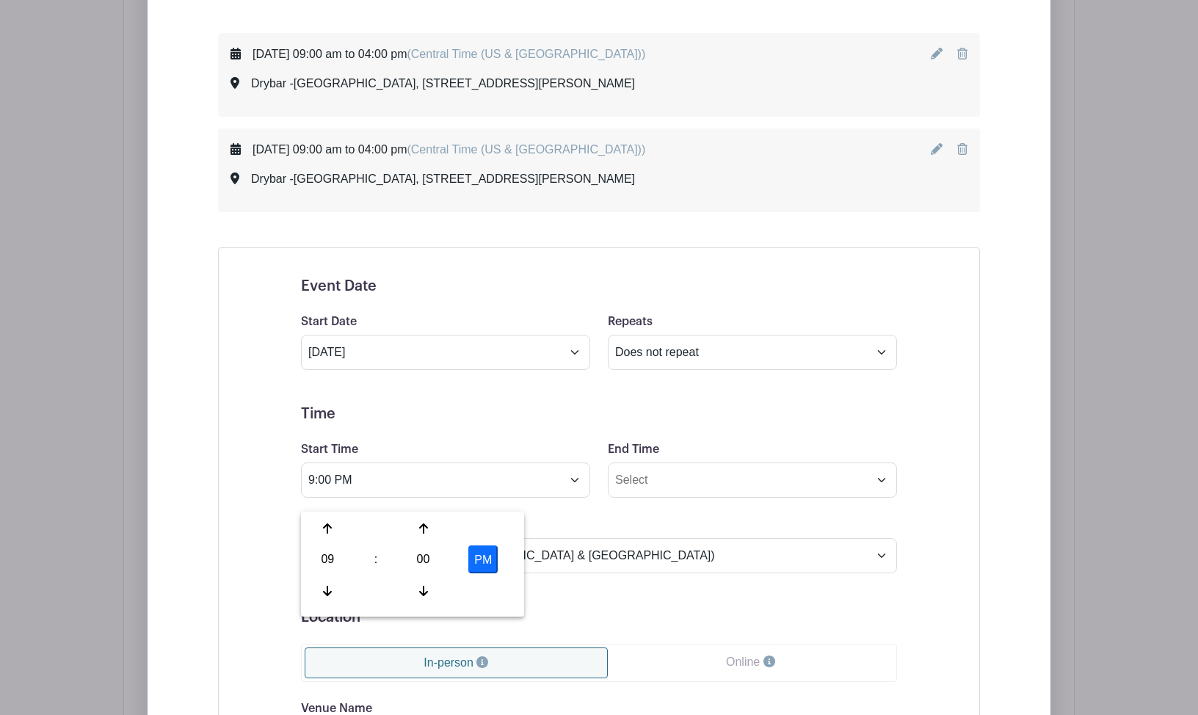
type input "9:00 AM"
click at [752, 493] on input "End Time" at bounding box center [752, 479] width 289 height 35
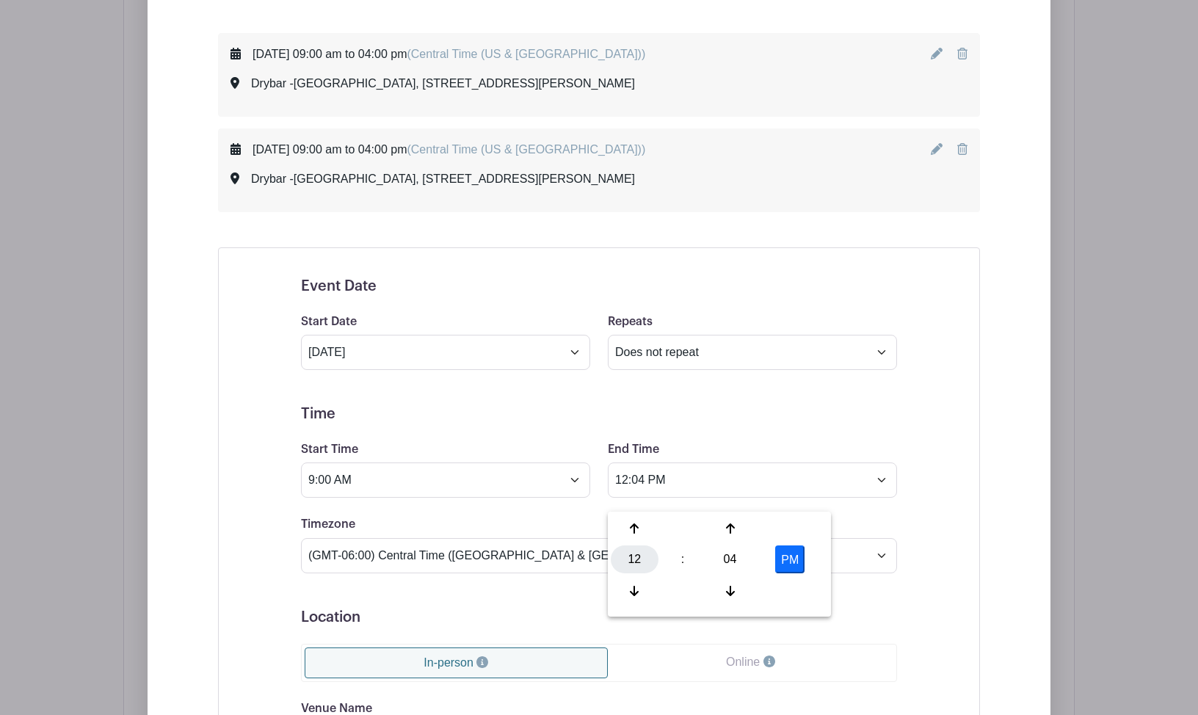
click at [640, 566] on div "12" at bounding box center [635, 559] width 48 height 28
click at [687, 563] on div "05" at bounding box center [689, 559] width 49 height 28
click at [645, 496] on input "5:04 PM" at bounding box center [752, 479] width 289 height 35
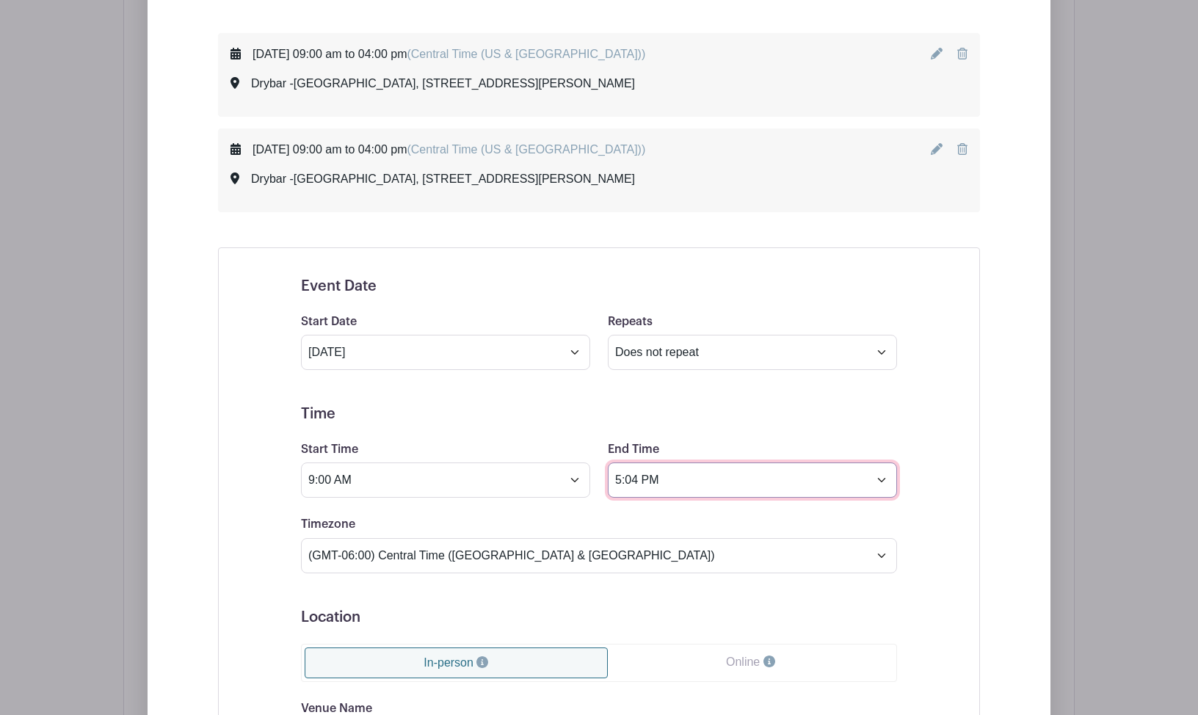
click at [638, 498] on input "5:04 PM" at bounding box center [752, 479] width 289 height 35
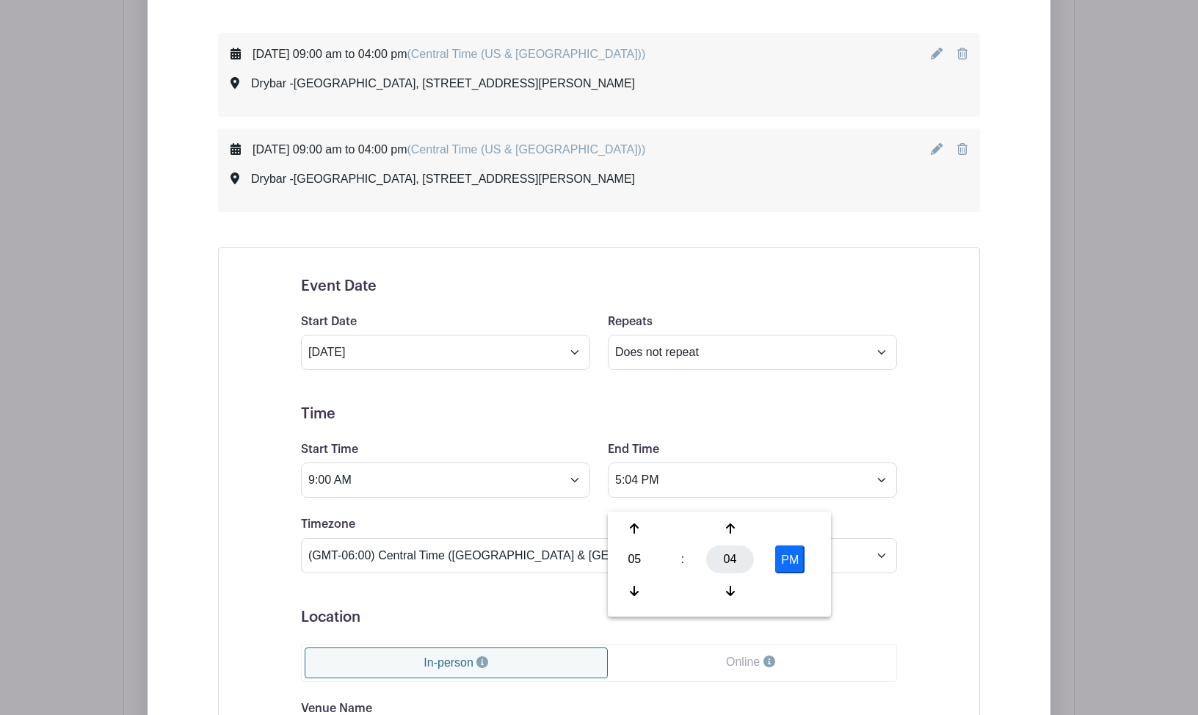
click at [730, 551] on div "04" at bounding box center [730, 559] width 48 height 28
click at [631, 524] on div "00" at bounding box center [635, 529] width 49 height 28
type input "5:00 PM"
click at [763, 448] on form "Event Date Start Date Sep 16 2025 Repeats Does not repeat Daily Weekly Monthly …" at bounding box center [599, 627] width 596 height 701
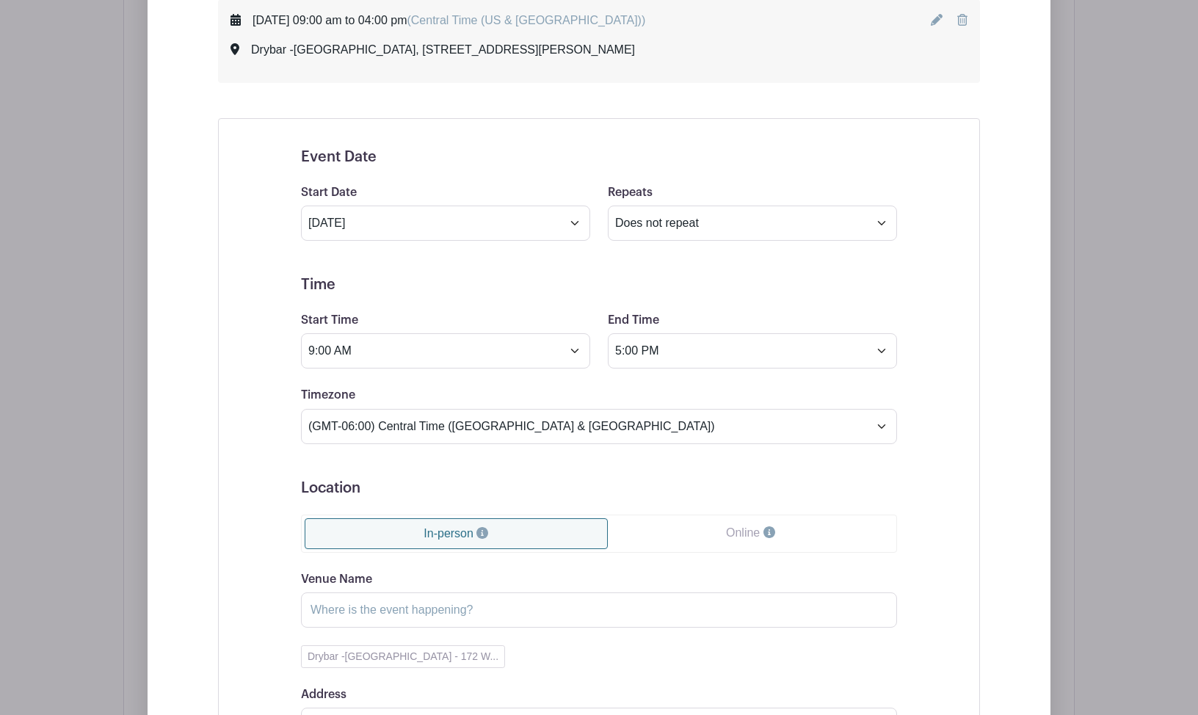
scroll to position [1285, 0]
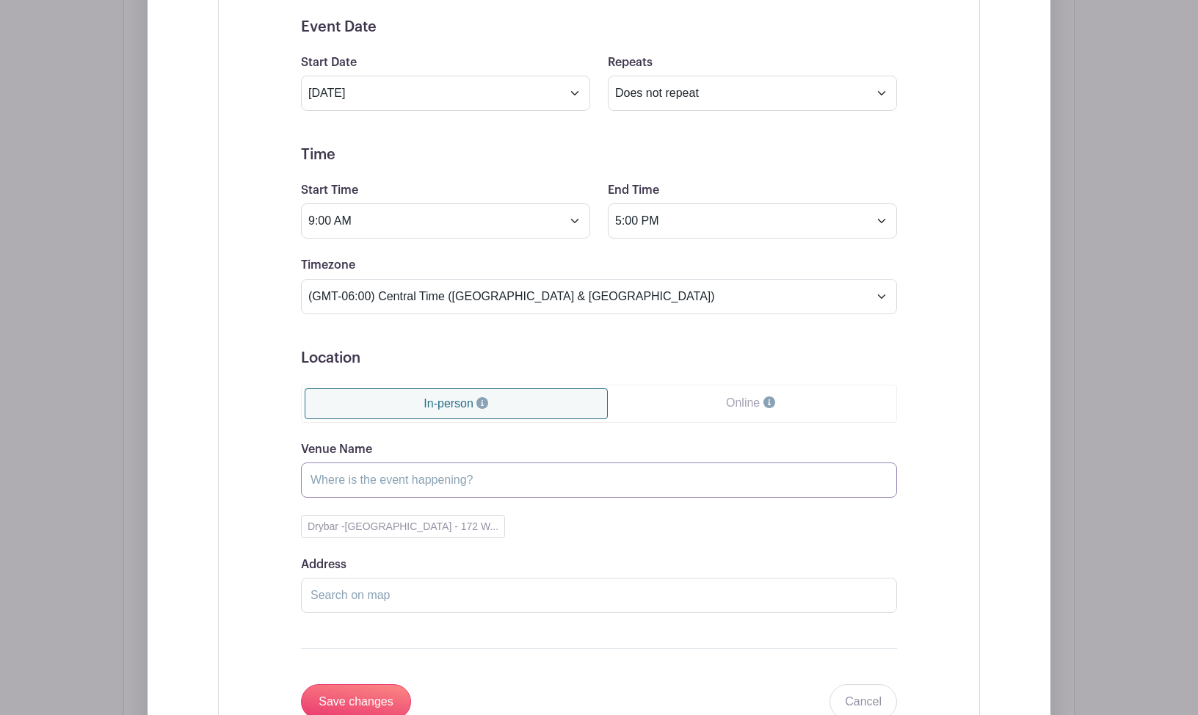
click at [436, 498] on input "Venue Name" at bounding box center [599, 479] width 596 height 35
click at [521, 567] on div "Venue Name Drybar - Midland Hotel Drybar -Midland Hotel - 172 W... Address Drag…" at bounding box center [599, 526] width 596 height 173
click at [432, 537] on button "Drybar -Midland Hotel - 172 W..." at bounding box center [403, 526] width 204 height 23
type input "Drybar -Midland Hotel"
type input "172 W Adams St, Chicago, IL 60603, USA"
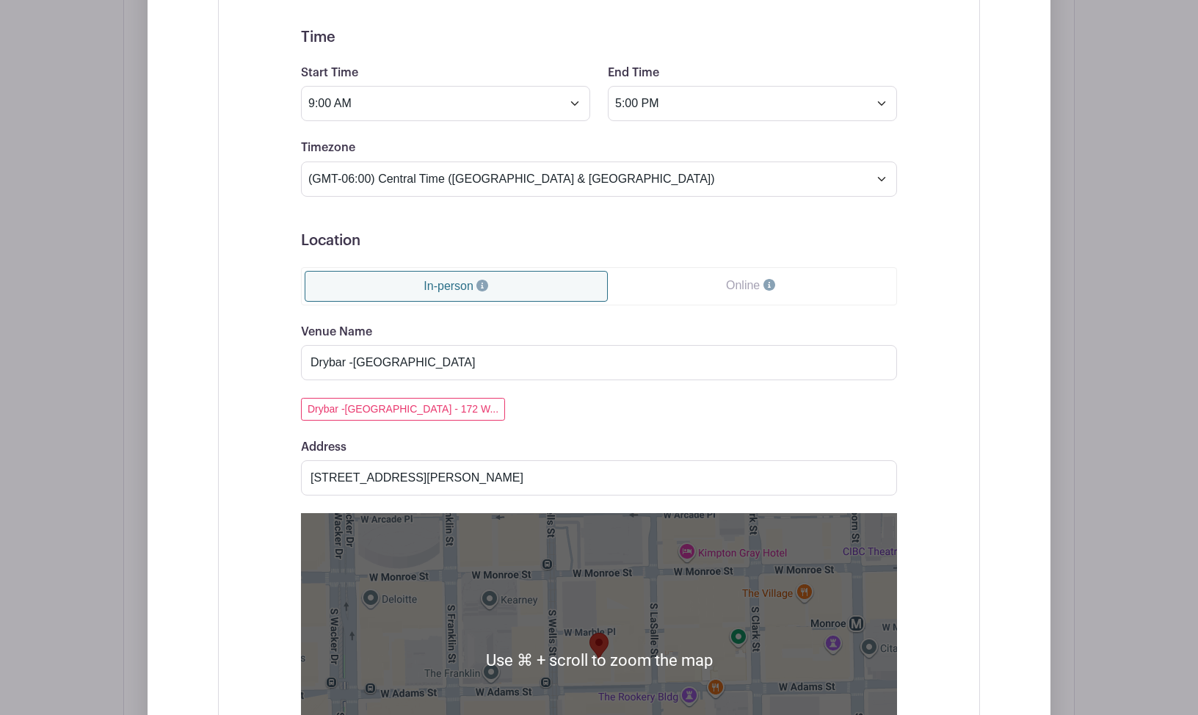
scroll to position [1664, 0]
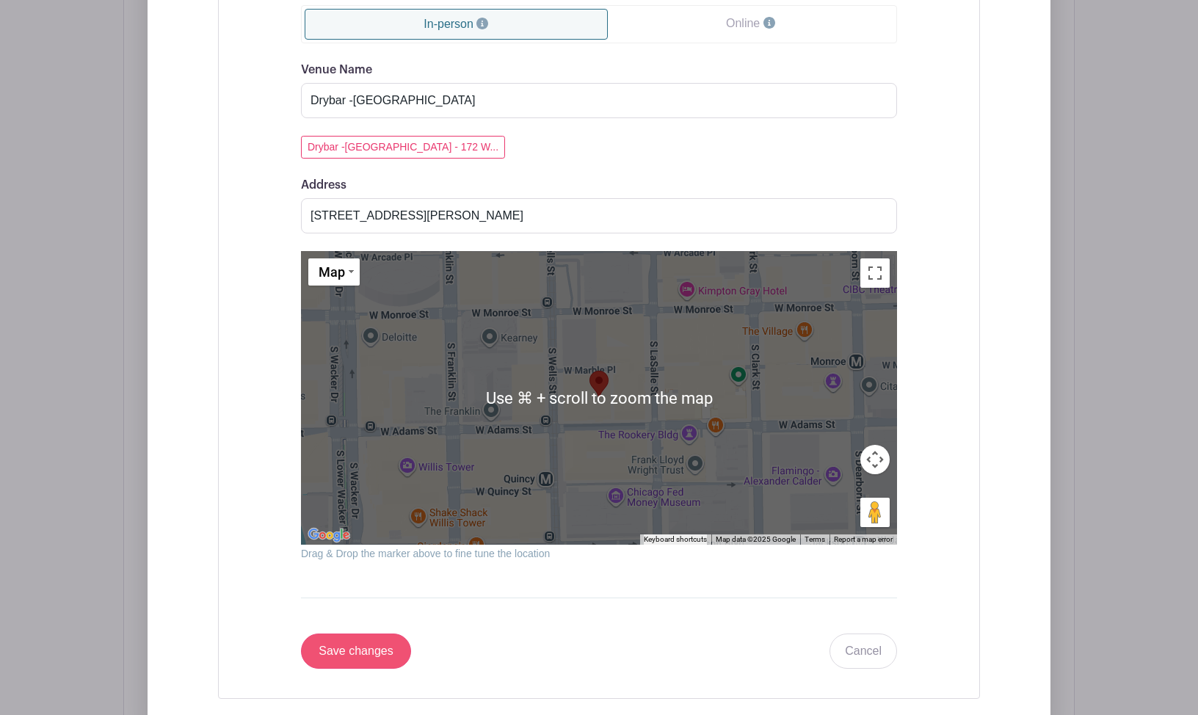
click at [366, 665] on input "Save changes" at bounding box center [356, 651] width 110 height 35
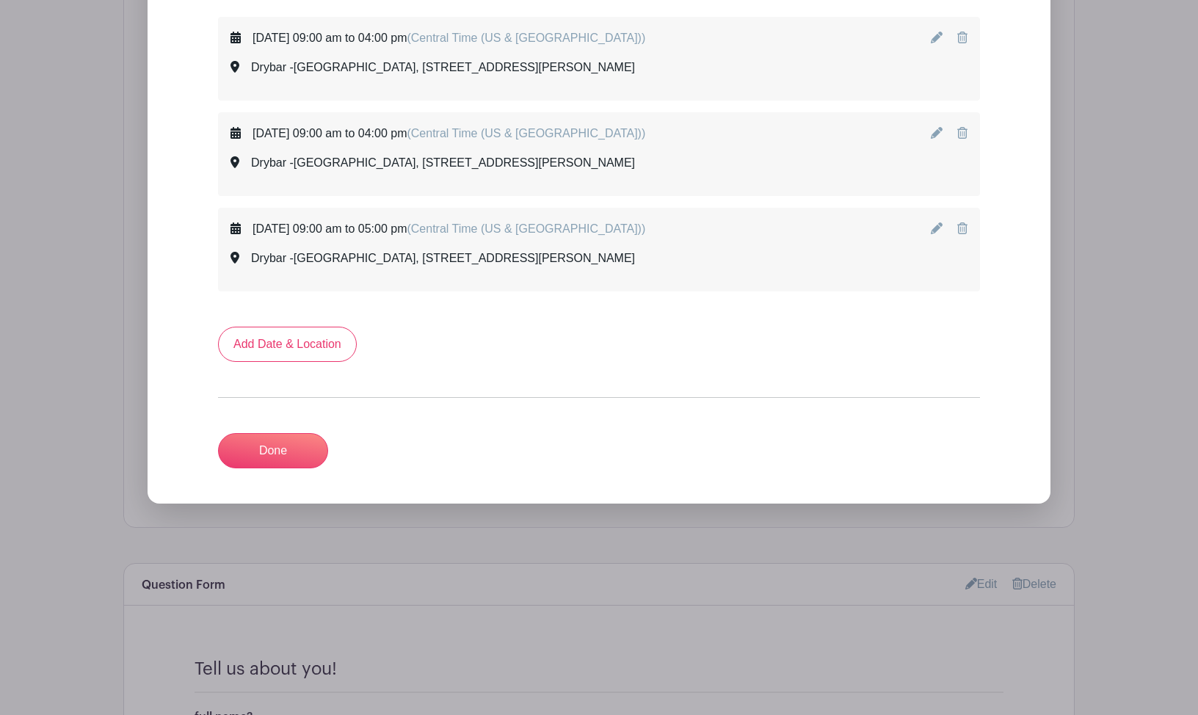
scroll to position [1204, 0]
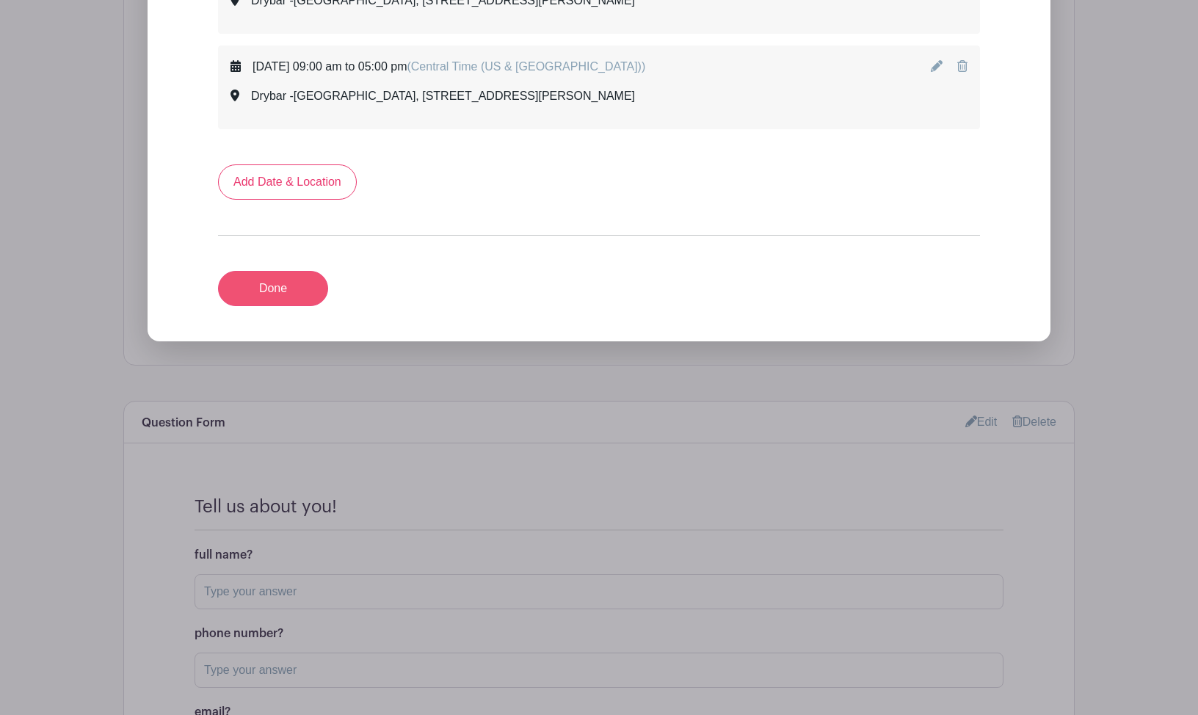
click at [272, 304] on link "Done" at bounding box center [273, 288] width 110 height 35
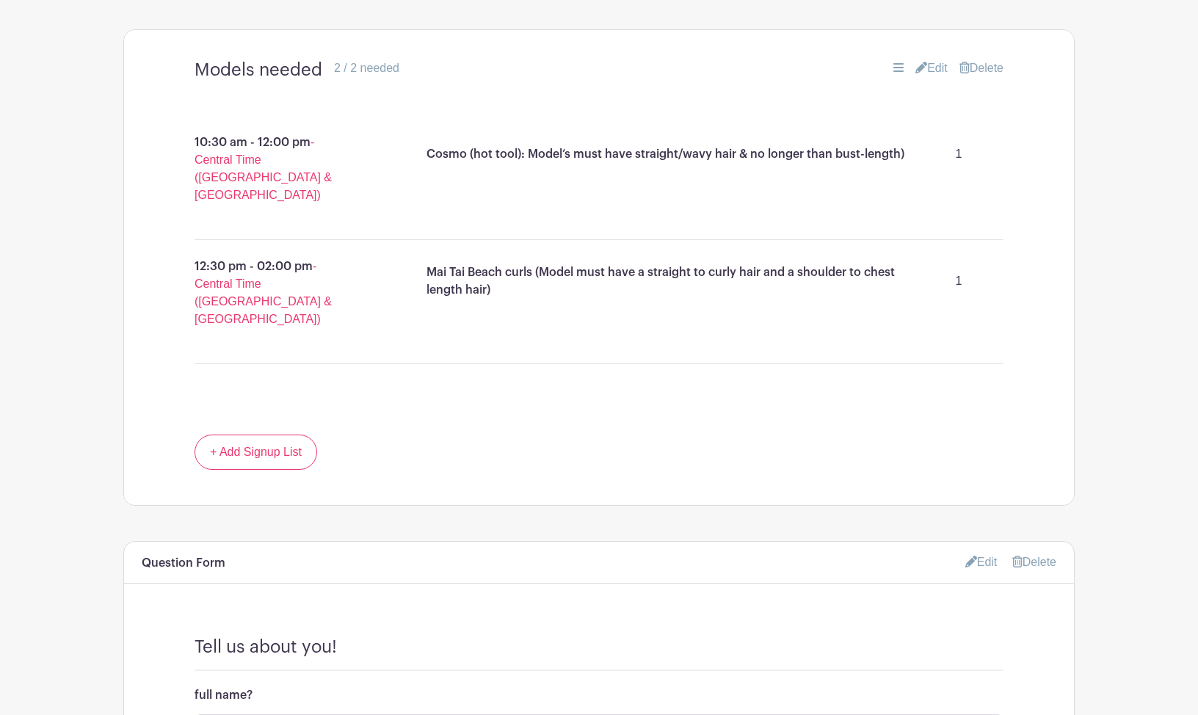
scroll to position [764, 0]
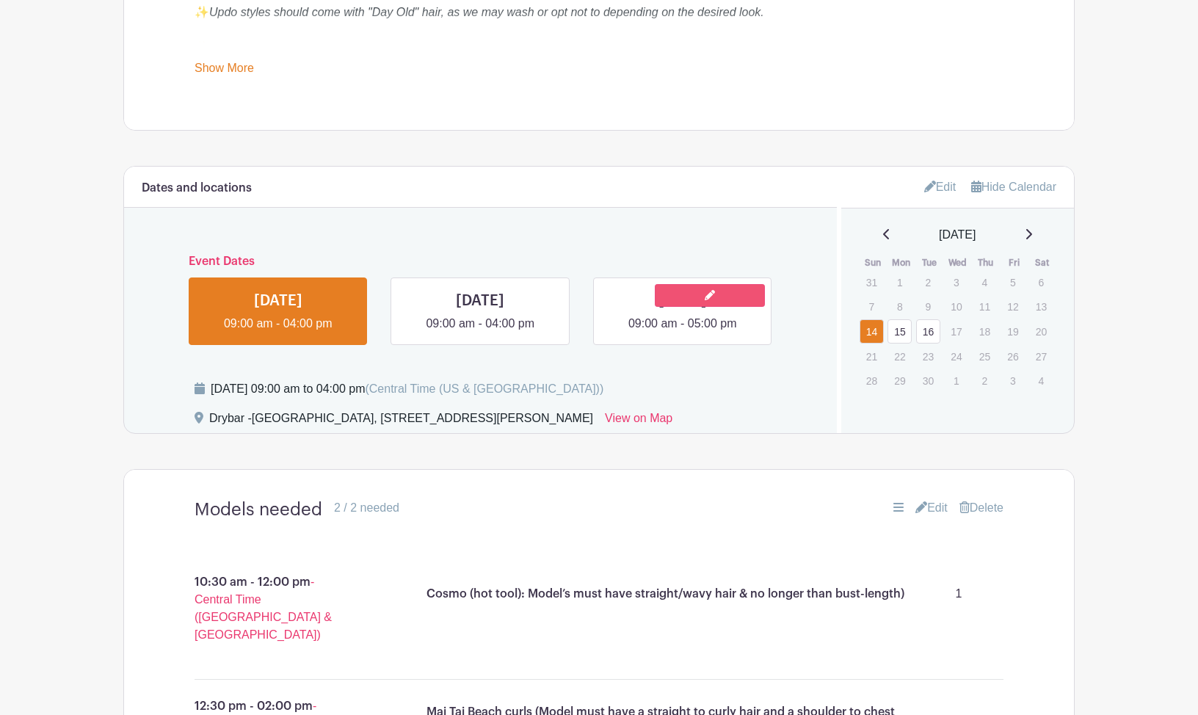
click at [658, 307] on link at bounding box center [710, 295] width 110 height 23
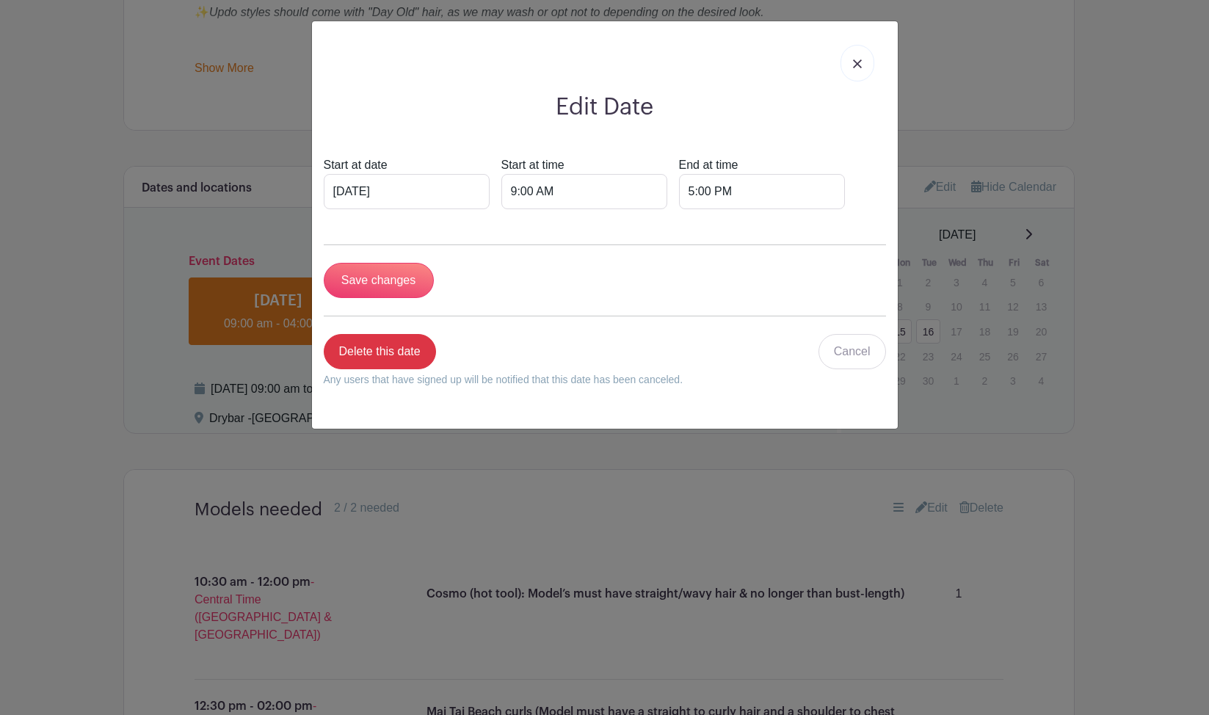
click at [850, 68] on link at bounding box center [858, 63] width 34 height 37
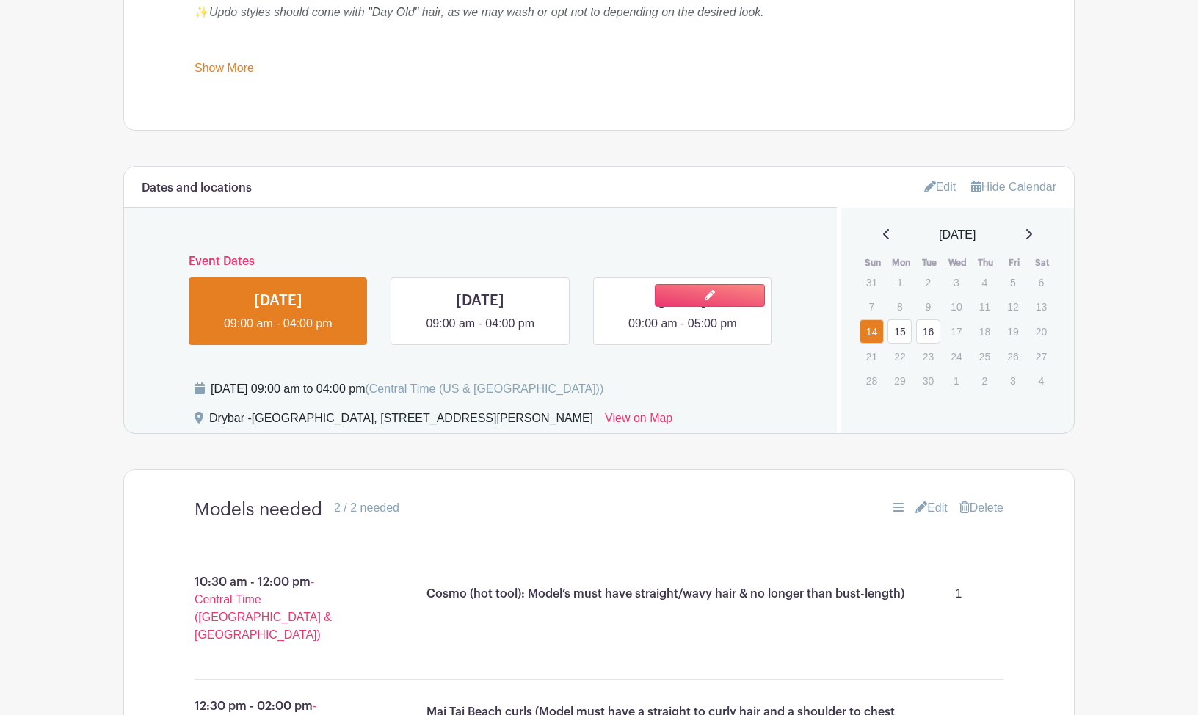
click at [683, 333] on link at bounding box center [683, 333] width 0 height 0
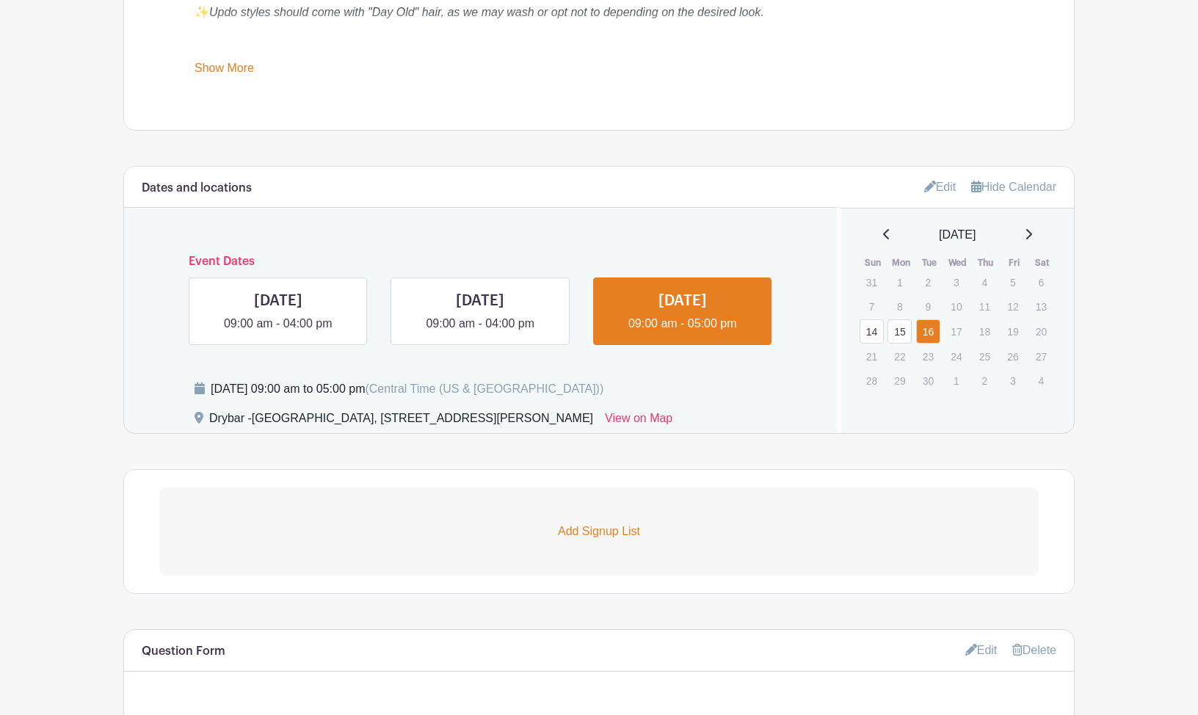
click at [587, 540] on p "Add Signup List" at bounding box center [598, 532] width 879 height 18
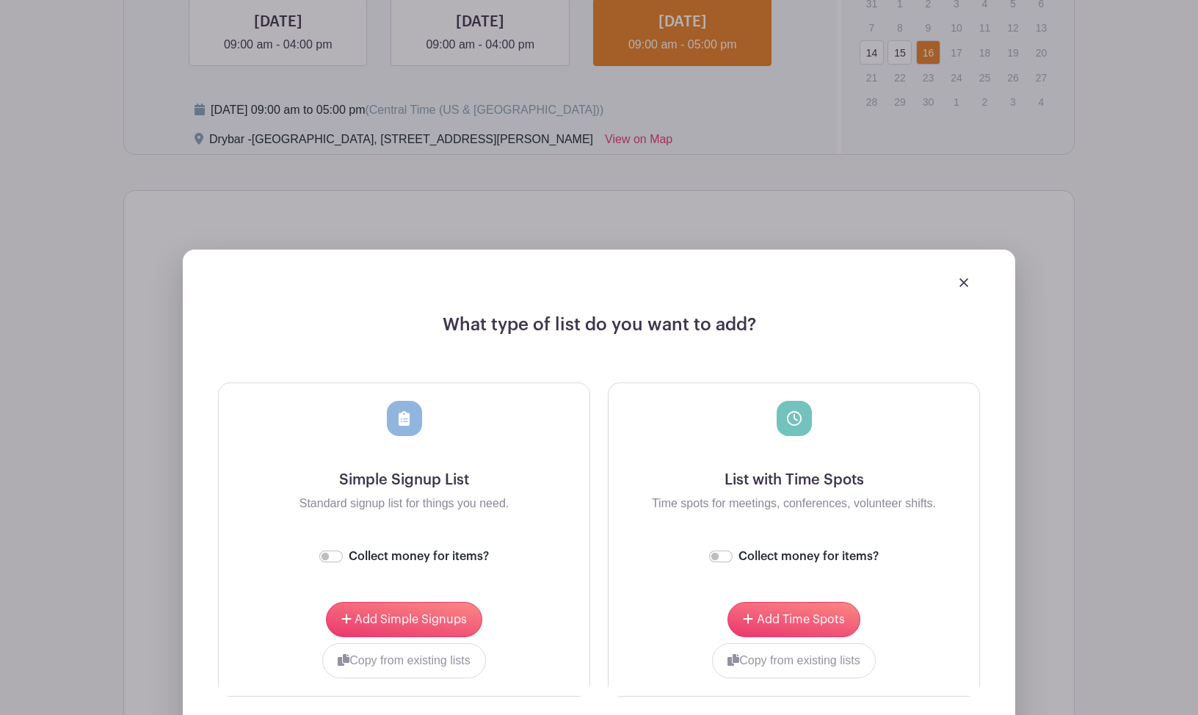
scroll to position [1095, 0]
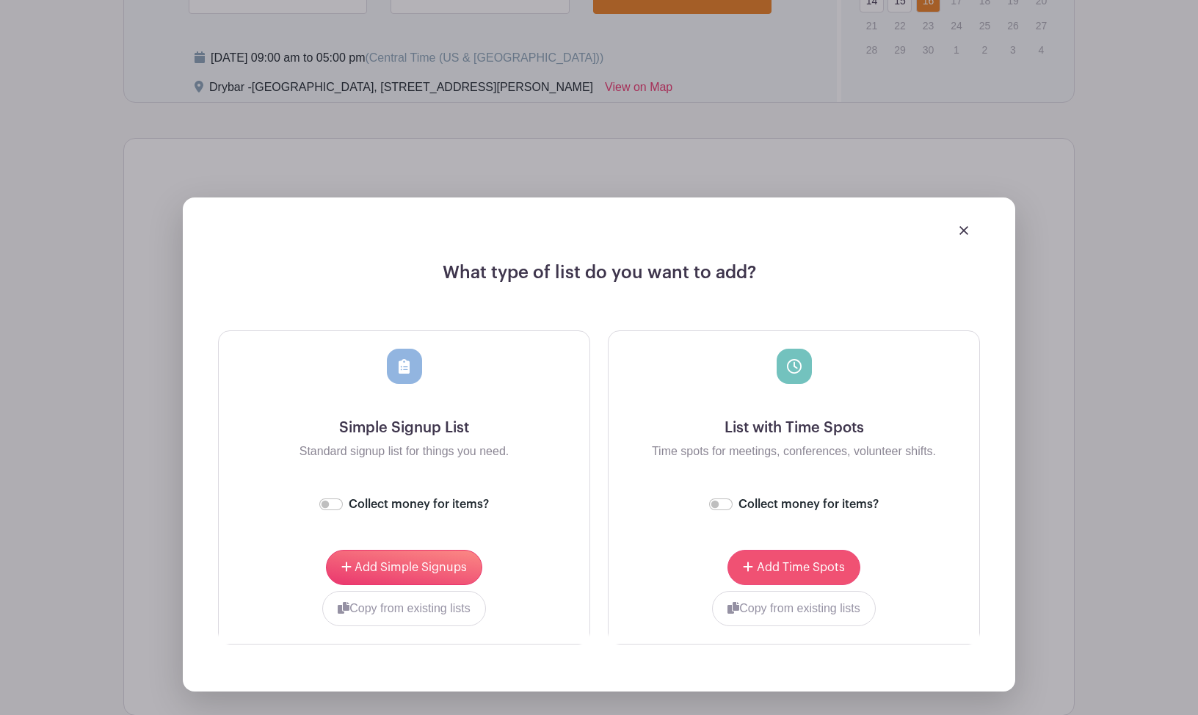
click at [785, 573] on span "Add Time Spots" at bounding box center [801, 568] width 88 height 12
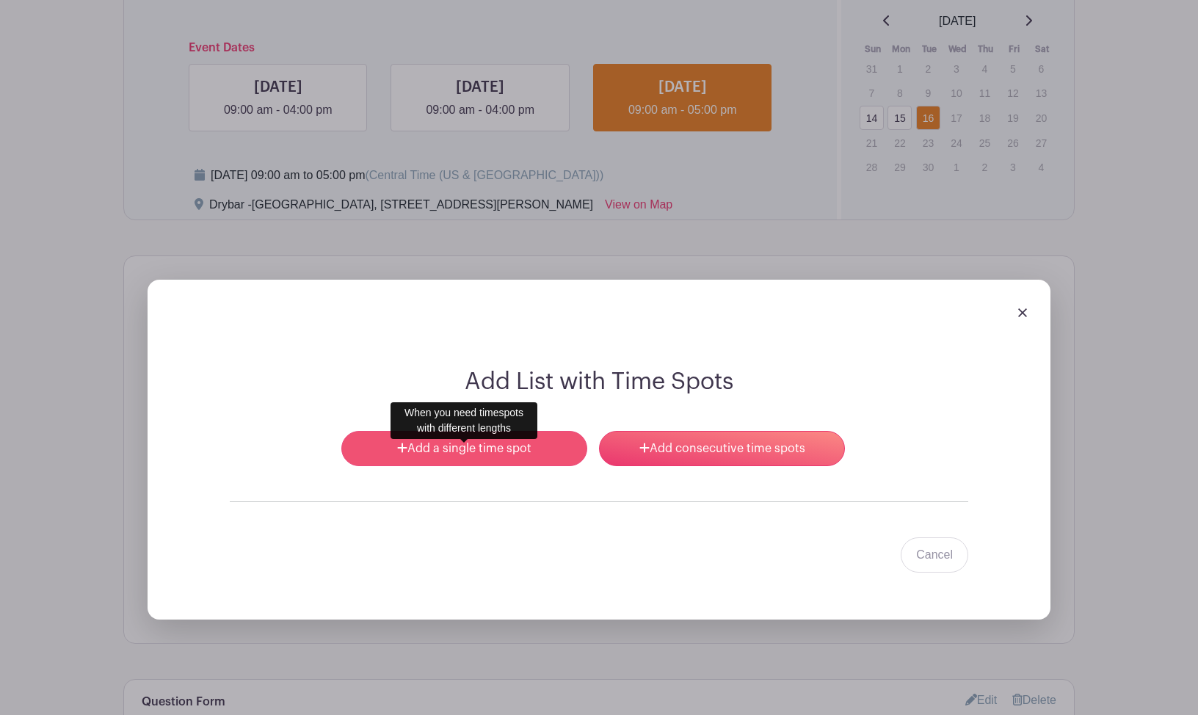
click at [468, 465] on link "Add a single time spot" at bounding box center [464, 448] width 246 height 35
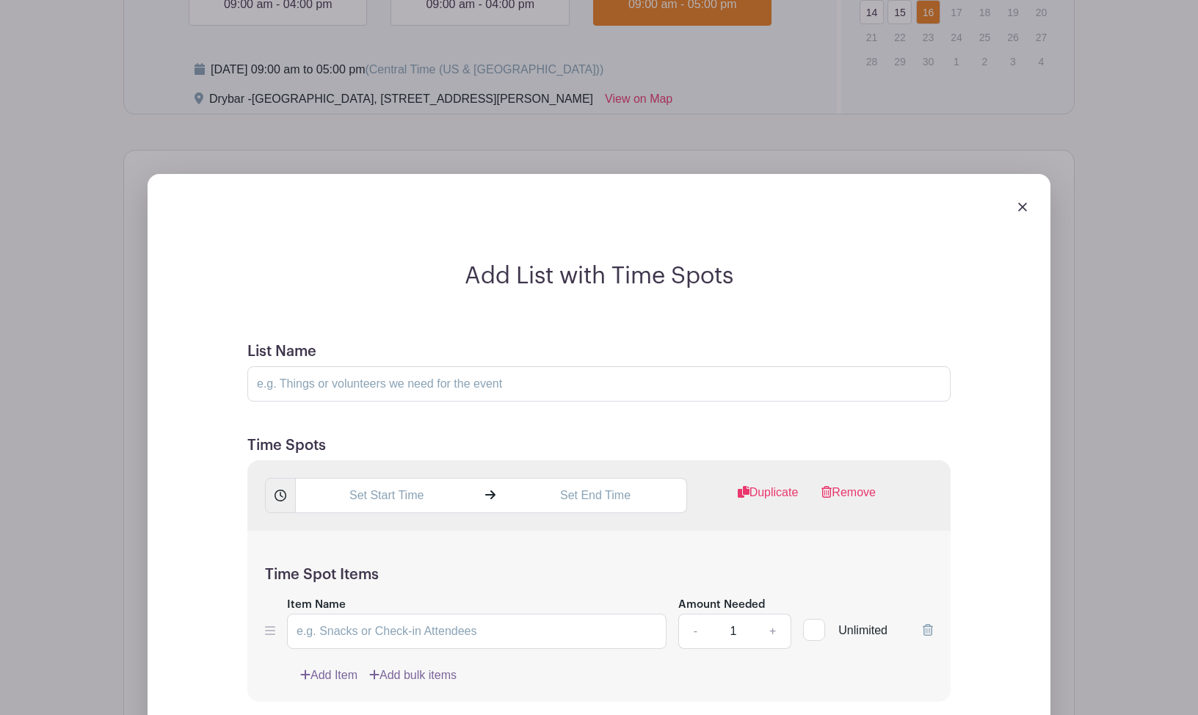
scroll to position [1472, 0]
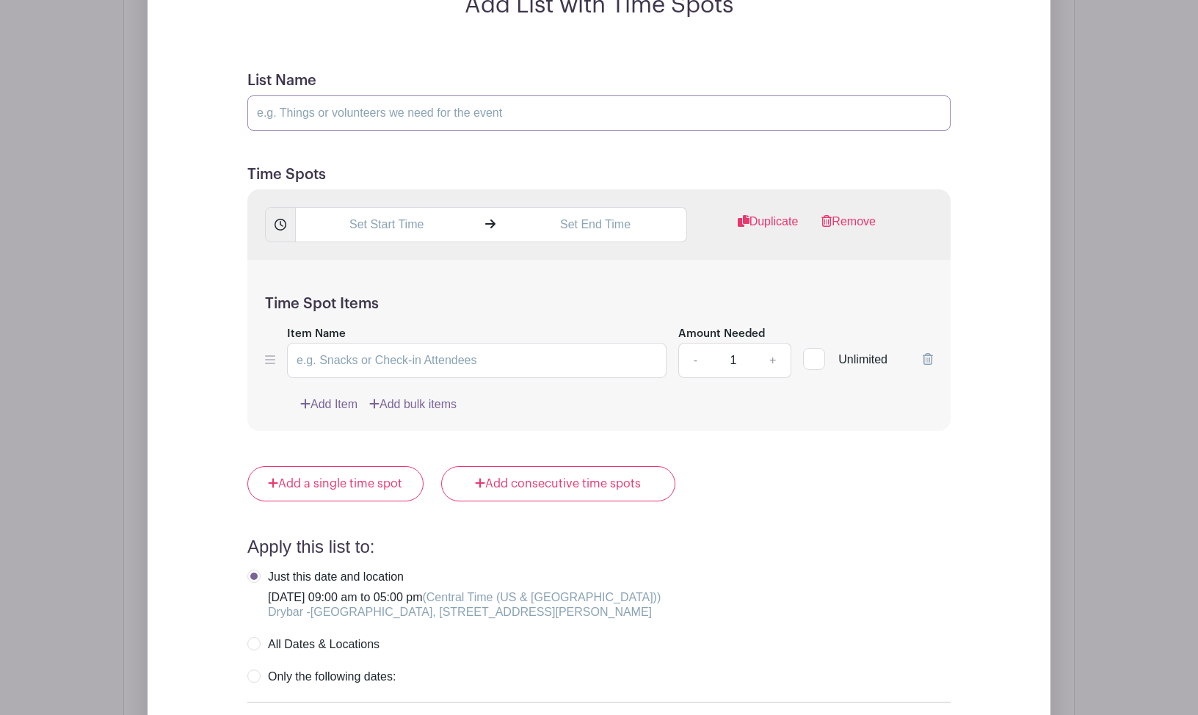
click at [393, 131] on input "List Name" at bounding box center [598, 112] width 703 height 35
type input "m"
type input "Model needed!"
click at [375, 233] on input "text" at bounding box center [386, 224] width 182 height 35
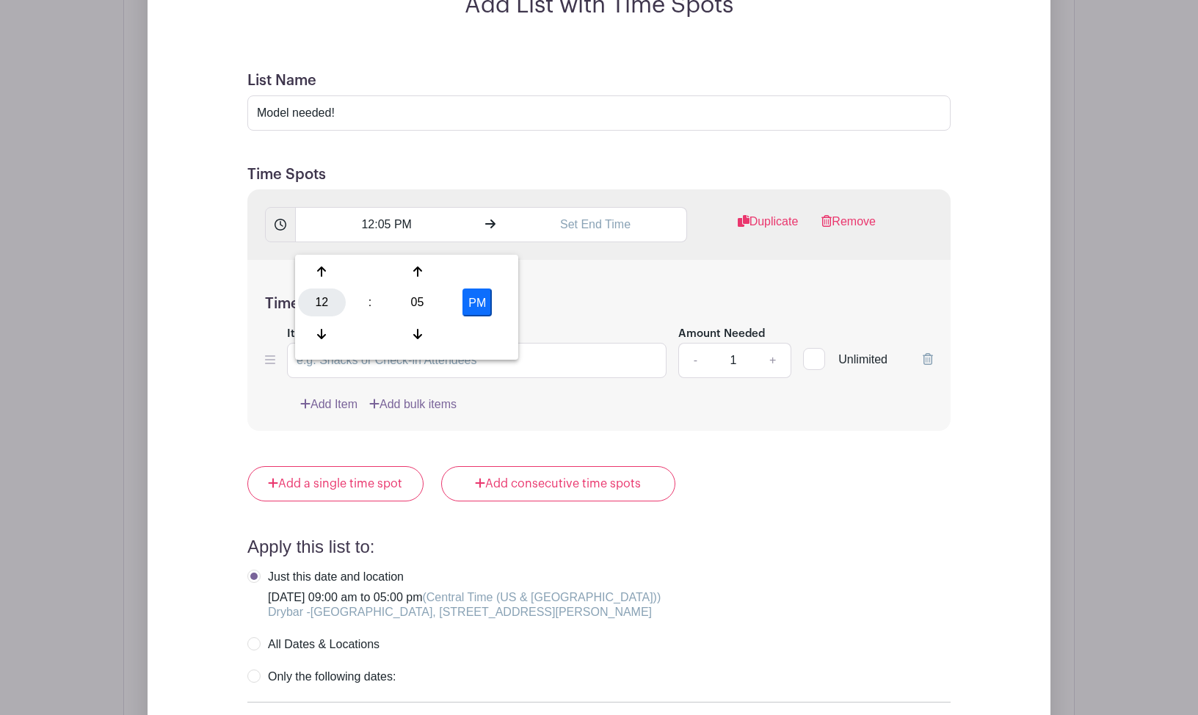
click at [325, 304] on div "12" at bounding box center [322, 303] width 48 height 28
click at [473, 335] on div "11" at bounding box center [485, 334] width 49 height 28
click at [431, 300] on div "05" at bounding box center [417, 303] width 48 height 28
click at [322, 272] on div "00" at bounding box center [322, 272] width 49 height 28
click at [480, 297] on button "PM" at bounding box center [476, 303] width 29 height 28
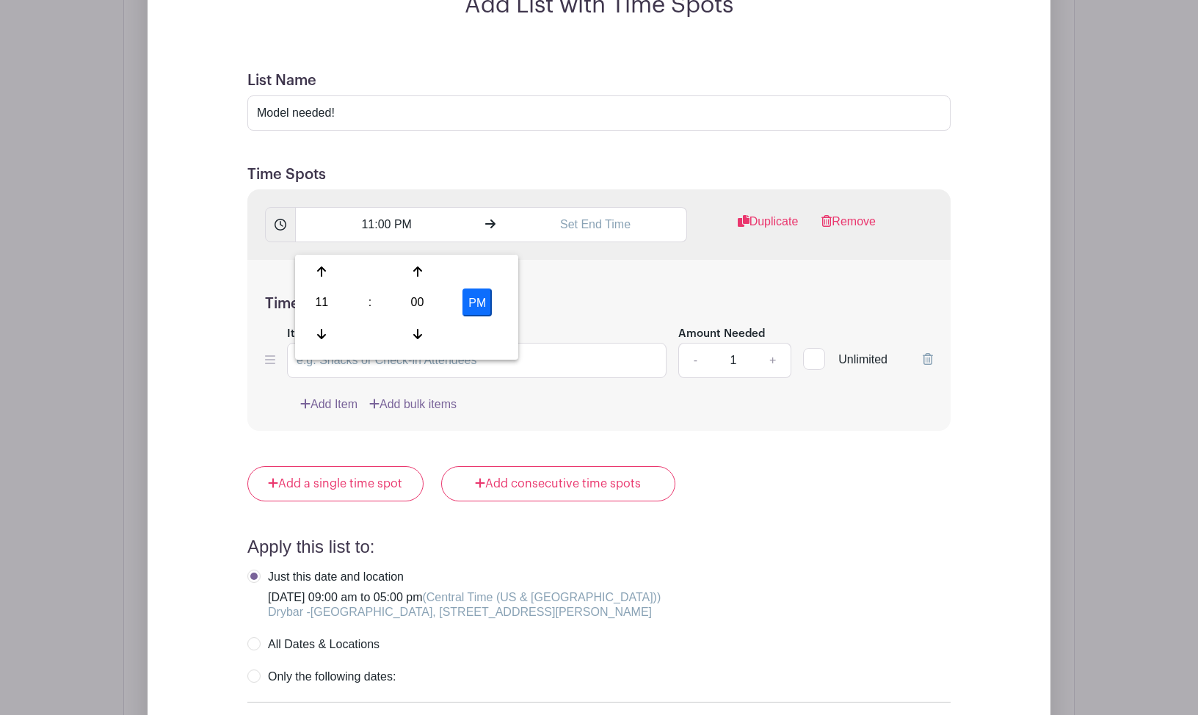
type input "11:00 AM"
click at [567, 240] on input "text" at bounding box center [595, 224] width 182 height 35
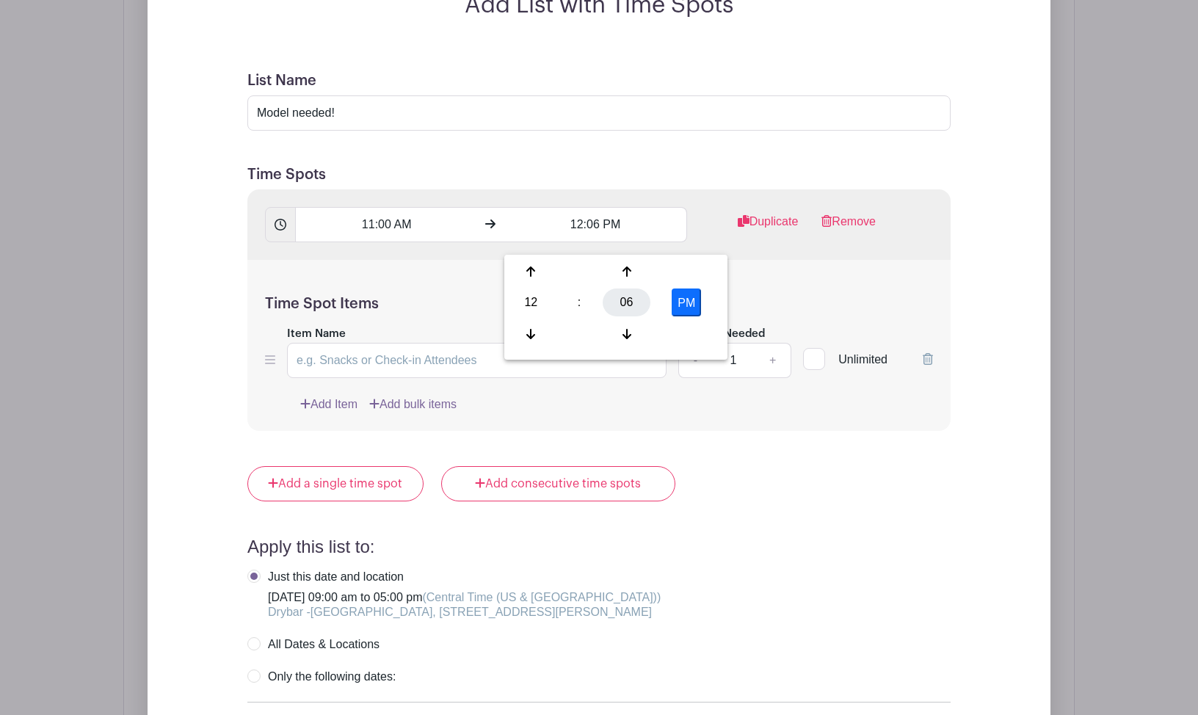
click at [625, 303] on div "06" at bounding box center [627, 303] width 48 height 28
click at [632, 307] on div "30" at bounding box center [640, 303] width 49 height 28
type input "12:30 PM"
click at [419, 308] on h5 "Time Spot Items" at bounding box center [599, 304] width 668 height 18
click at [341, 376] on input "Item Name" at bounding box center [477, 360] width 380 height 35
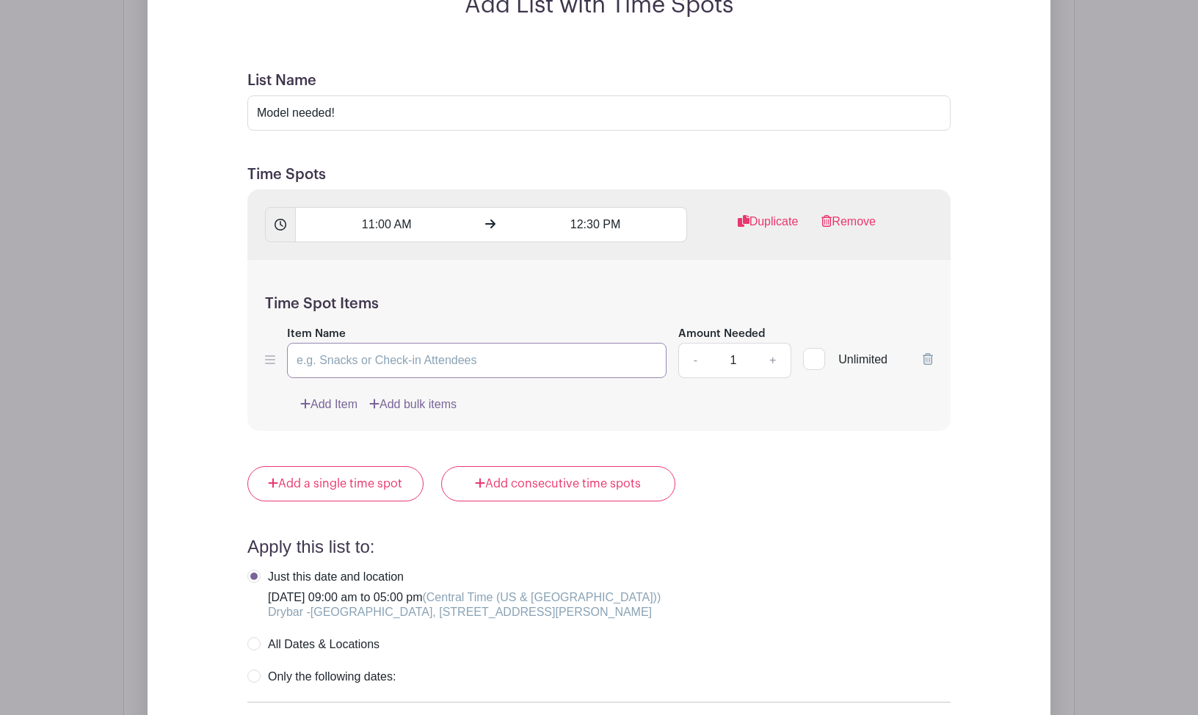
paste input "Old Fashion (hot tool):( Model must straight/wavy hair and shoulder-to-bust len…"
click at [311, 375] on input "Old Fashion (hot tool):( Model must straight/wavy hair and shoulder-to-bust len…" at bounding box center [477, 360] width 380 height 35
click at [305, 374] on input "Old Fashion (hot tool):( Model must straight/wavy hair and shoulder-to-bust len…" at bounding box center [477, 360] width 380 height 35
type input "Old Fashioned (hot tool):( Model must straight/wavy hair and shoulder-to-bust l…"
click at [557, 431] on div "Time Spot Items Item Name Old Fashioned (hot tool):( Model must straight/wavy h…" at bounding box center [598, 345] width 703 height 171
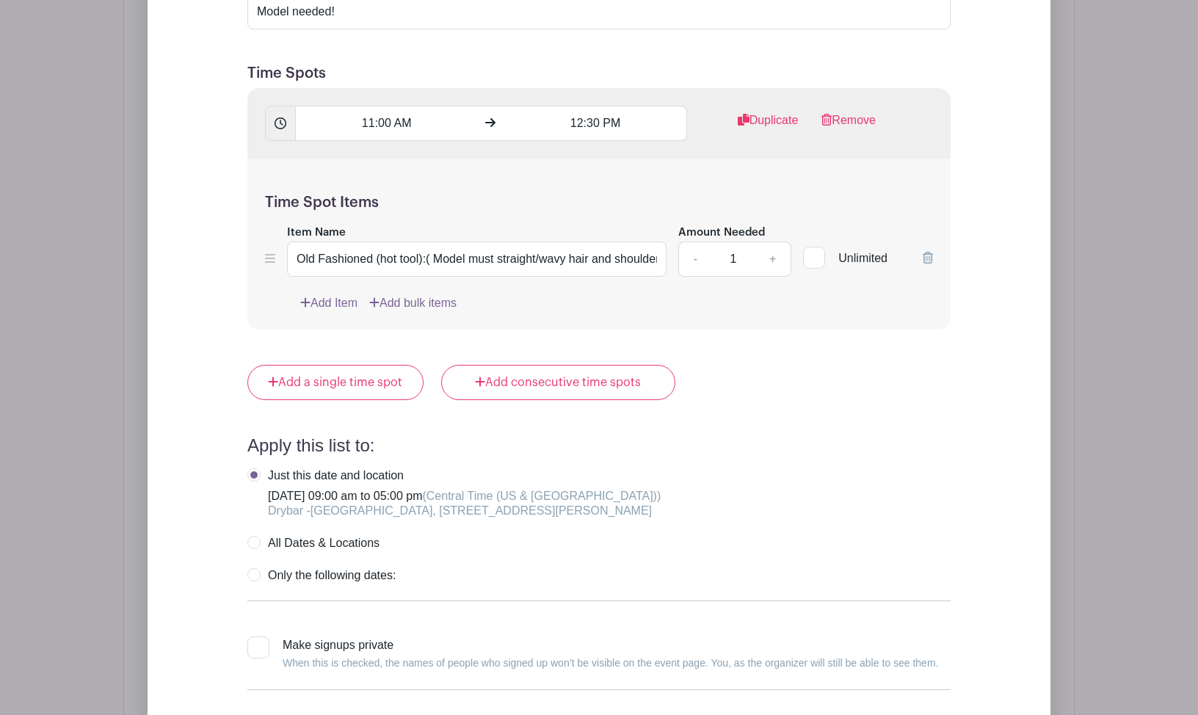
scroll to position [2016, 0]
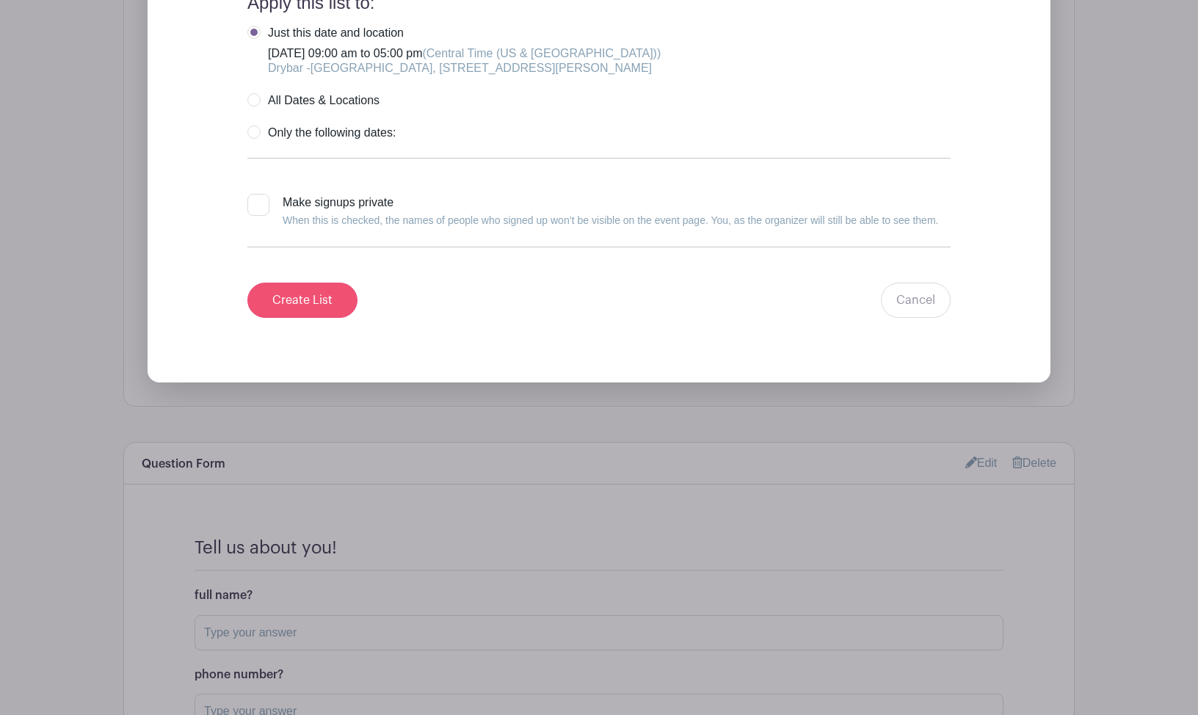
click at [328, 314] on input "Create List" at bounding box center [302, 300] width 110 height 35
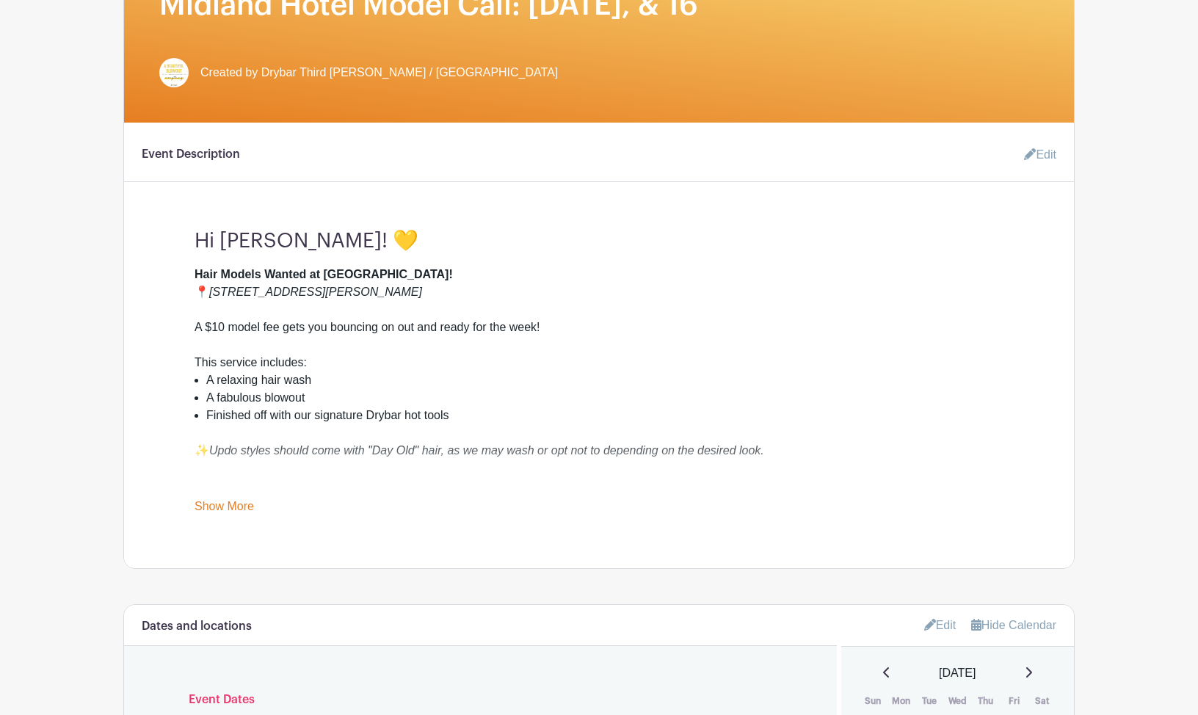
scroll to position [462, 0]
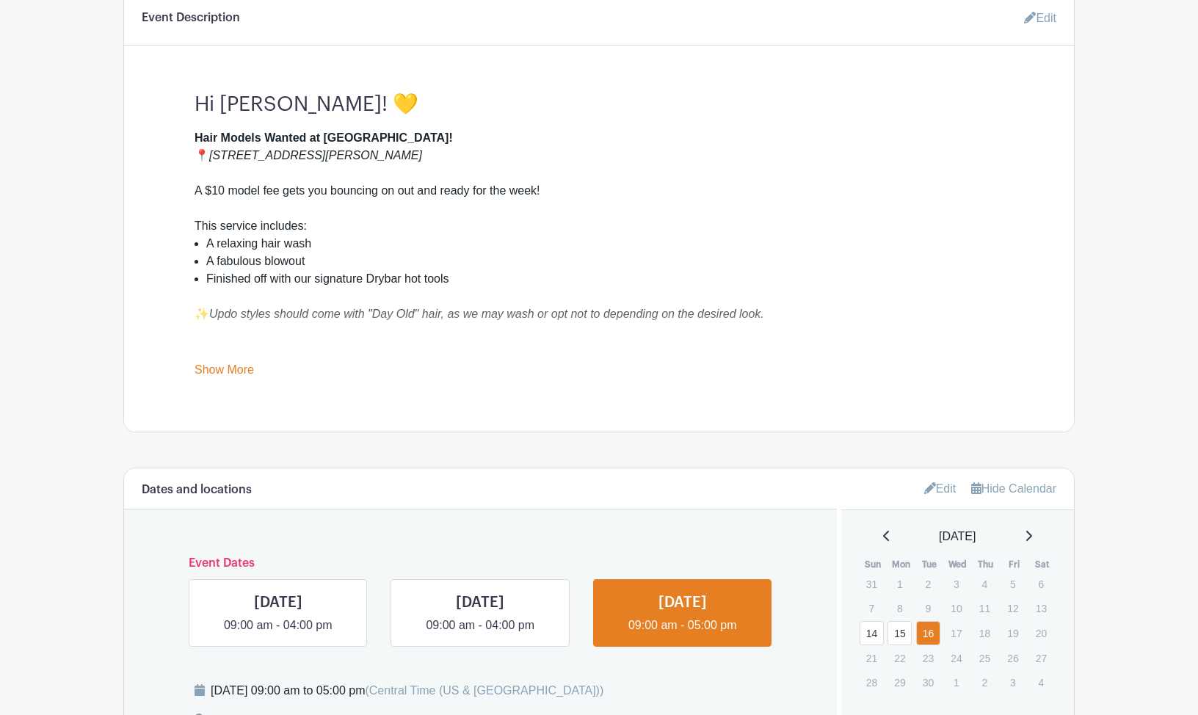
click at [228, 380] on link "Show More" at bounding box center [224, 372] width 59 height 18
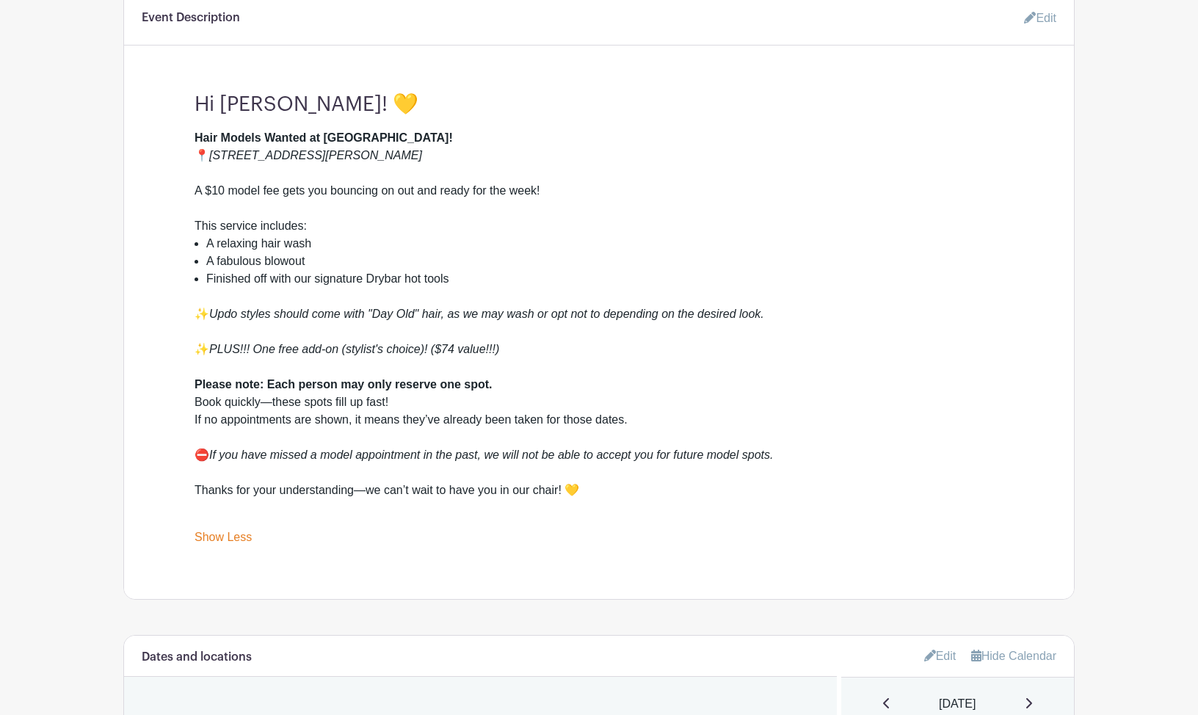
click at [1045, 32] on link "Edit" at bounding box center [1034, 18] width 44 height 29
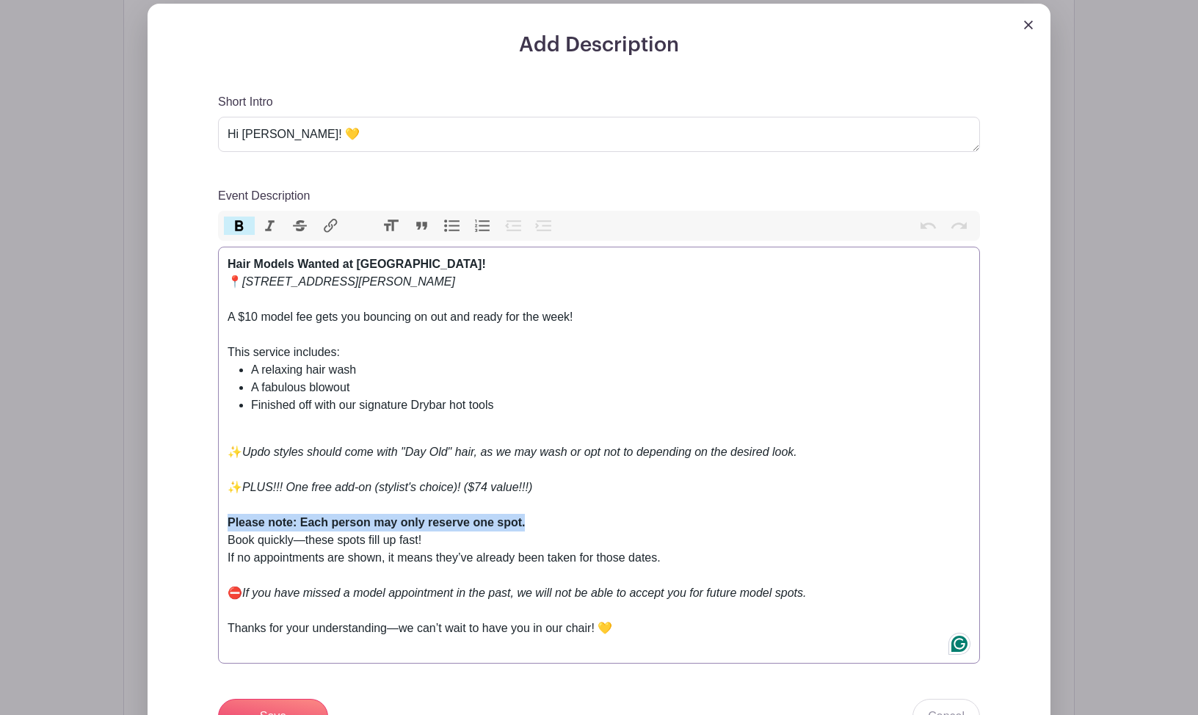
drag, startPoint x: 529, startPoint y: 535, endPoint x: 203, endPoint y: 532, distance: 326.0
click at [203, 532] on div "Add Description Short Intro Hi Bestie! 💛 Event Description Bold Italic Striketh…" at bounding box center [599, 467] width 832 height 869
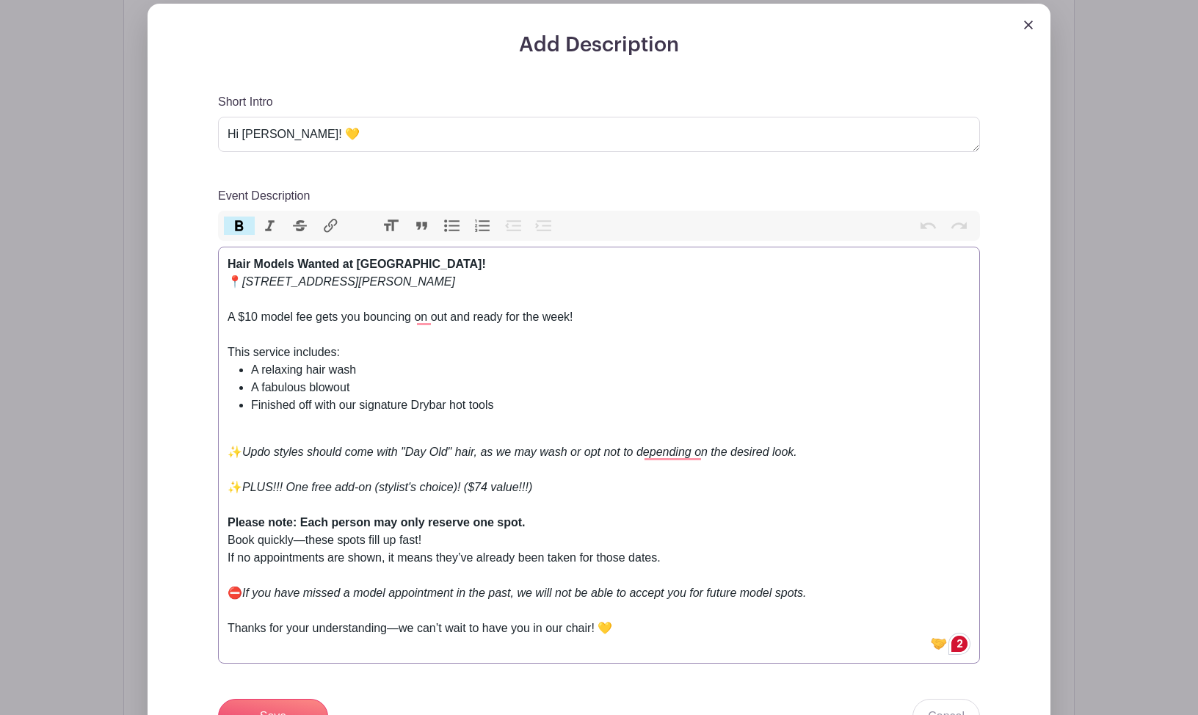
click at [471, 551] on div "Please note: Each person may only reserve one spot. Book quickly—these spots fi…" at bounding box center [599, 549] width 743 height 70
drag, startPoint x: 524, startPoint y: 534, endPoint x: 174, endPoint y: 541, distance: 350.2
click at [174, 541] on div "Add Description Short Intro Hi Bestie! 💛 Event Description Bold Italic Striketh…" at bounding box center [599, 453] width 903 height 899
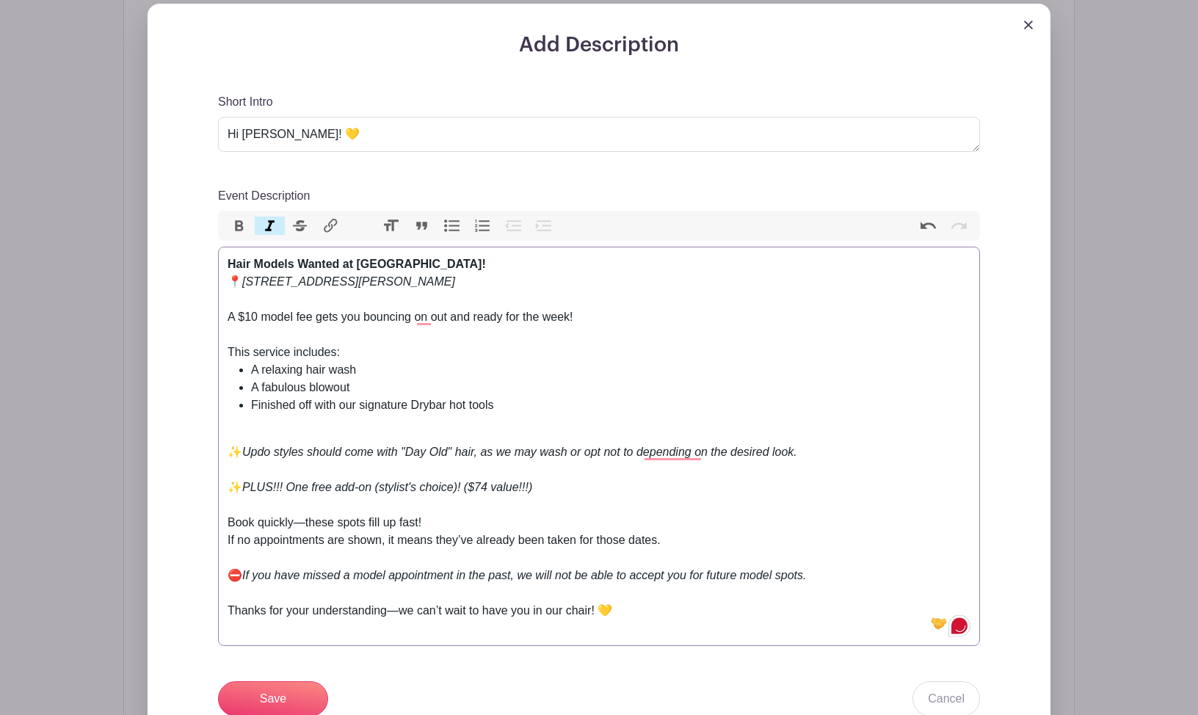
click at [470, 297] on div "Hair Models Wanted at Drybar Midland Hotel! 📍 172 W Adams St, Chicago, IL 60603" at bounding box center [599, 281] width 743 height 53
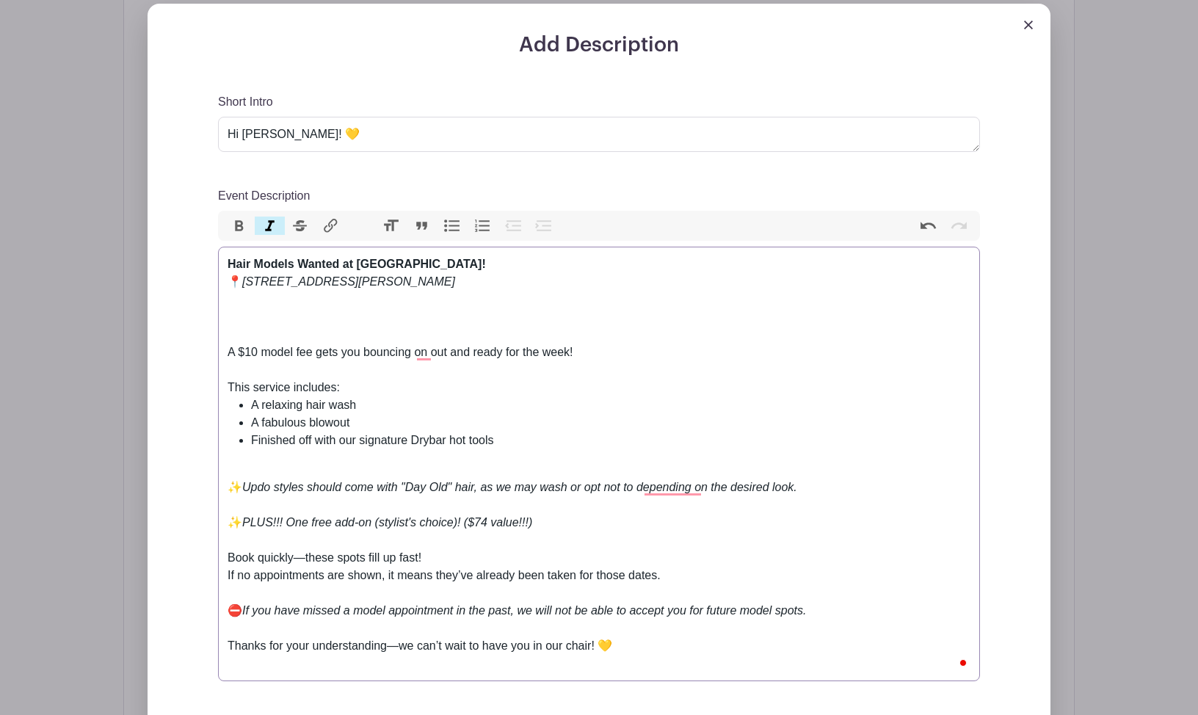
paste trix-editor "/em><strong>Please note: Each person may only reserve one spot.</strong><em><"
type trix-editor "<div><strong>Hair Models Wanted at Drybar Midland Hotel!</strong><br>📍 <em>172 …"
drag, startPoint x: 493, startPoint y: 333, endPoint x: 471, endPoint y: 333, distance: 21.3
click at [471, 323] on strong "Please note: Each person may only reserve one spot." at bounding box center [376, 317] width 297 height 12
click at [611, 337] on div "Hair Models Wanted at Drybar Midland Hotel! 📍 172 W Adams St, Chicago, IL 60603…" at bounding box center [599, 299] width 743 height 88
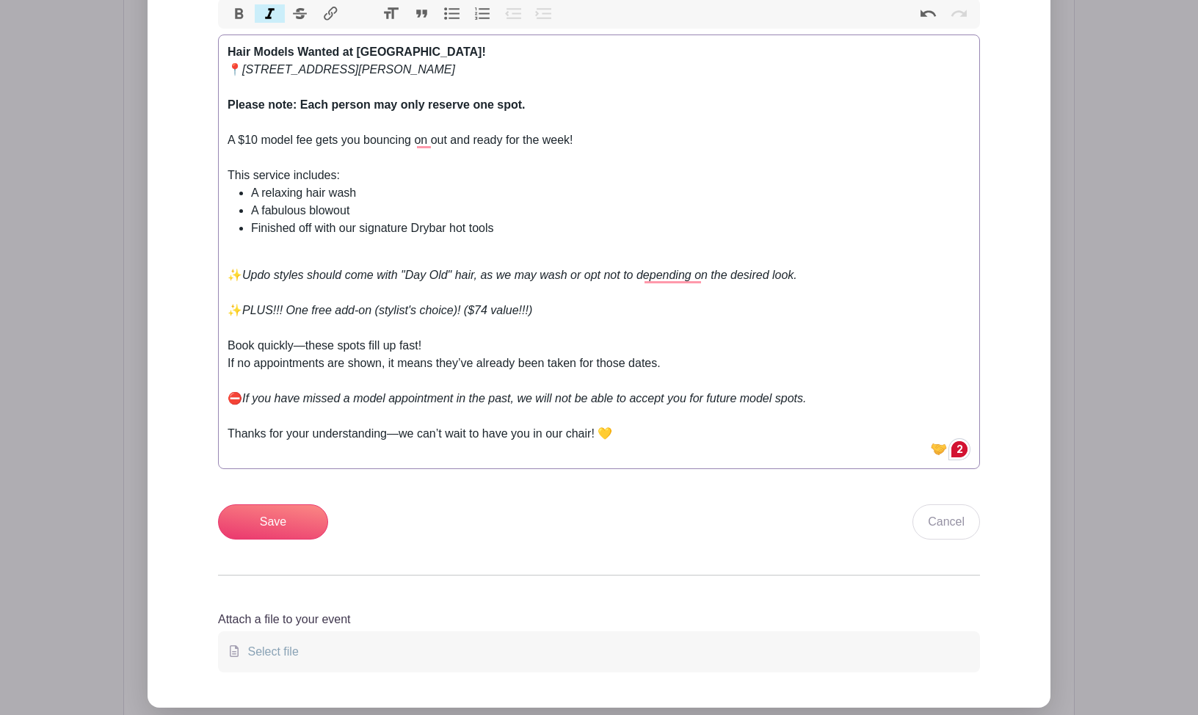
scroll to position [799, 0]
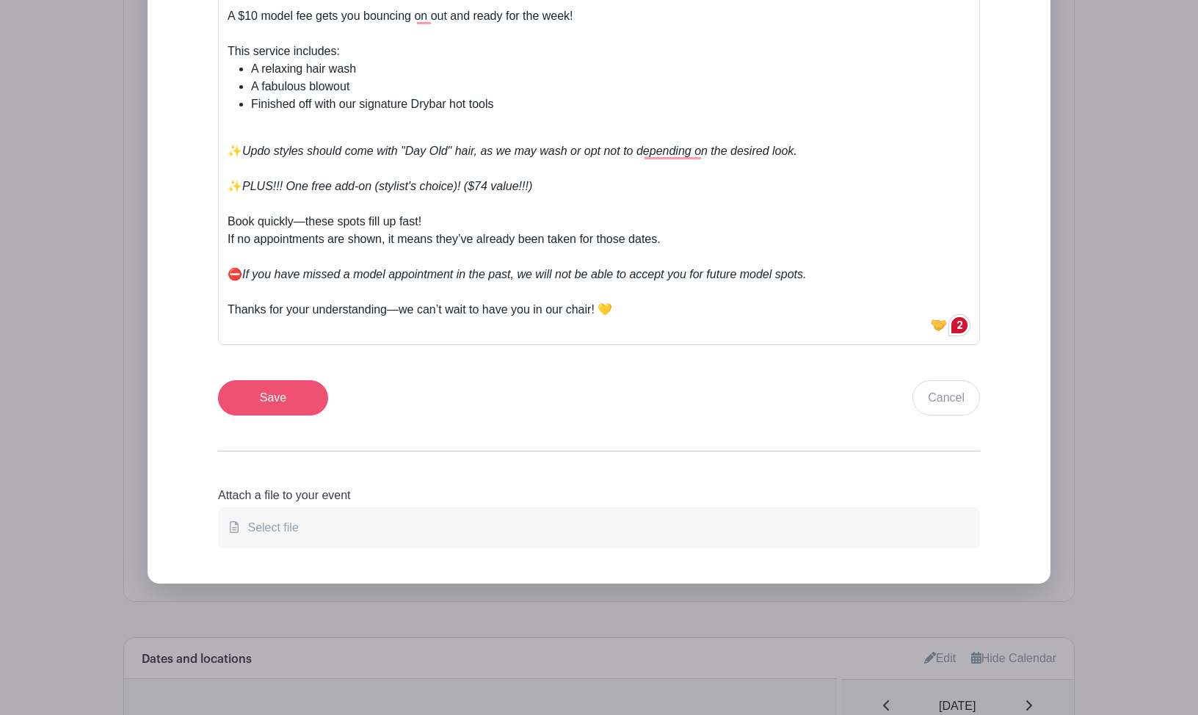
click at [311, 416] on input "Save" at bounding box center [273, 397] width 110 height 35
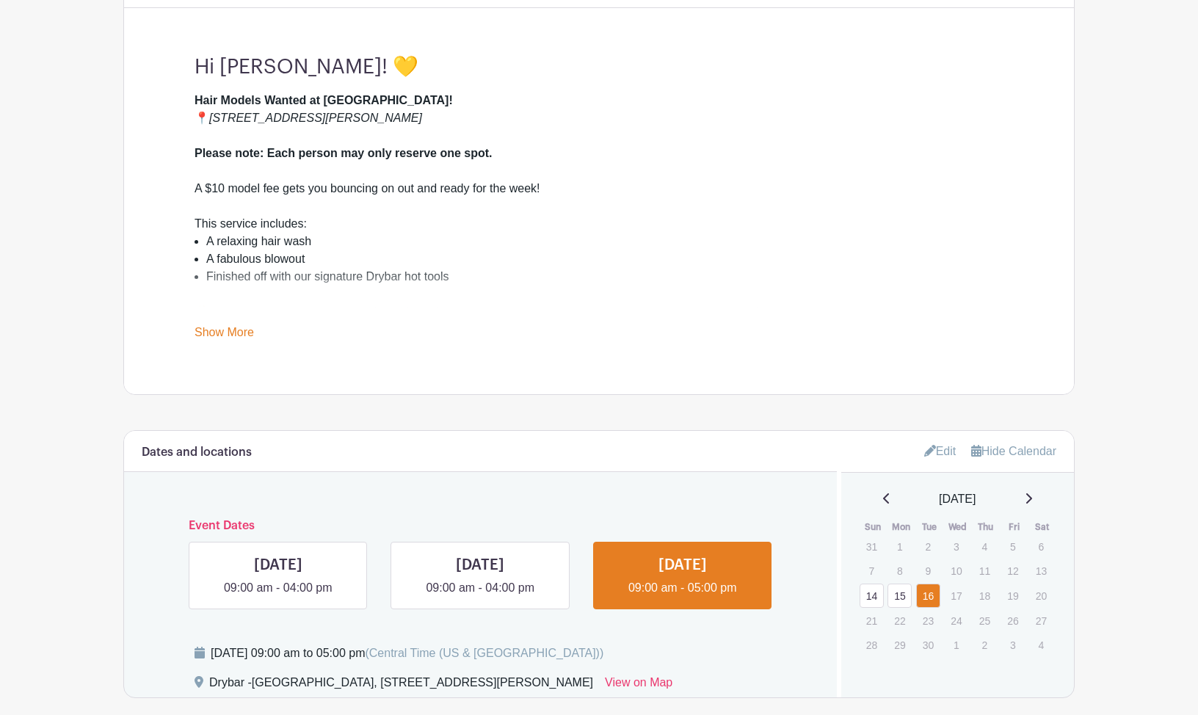
scroll to position [0, 0]
